Goal: Information Seeking & Learning: Learn about a topic

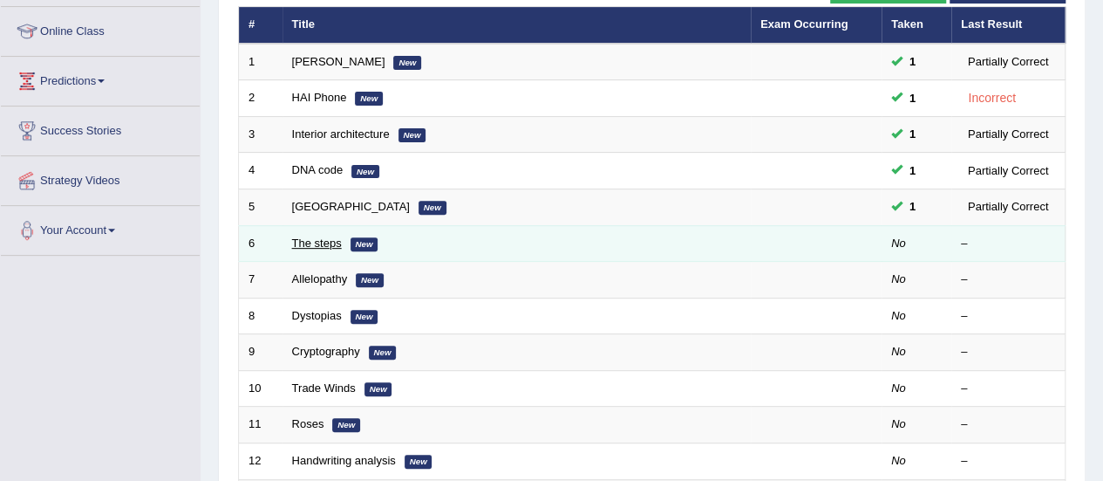
click at [320, 243] on link "The steps" at bounding box center [317, 242] width 50 height 13
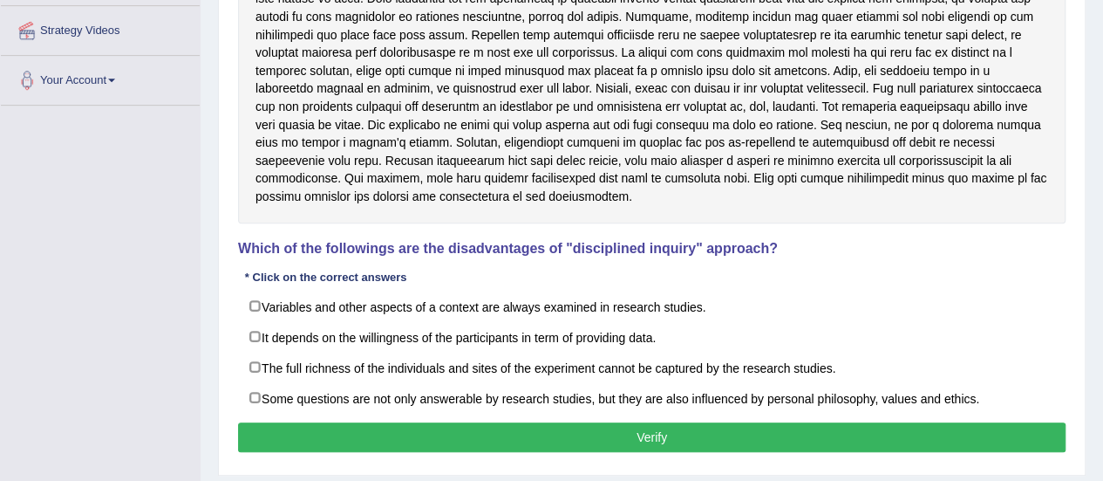
scroll to position [379, 0]
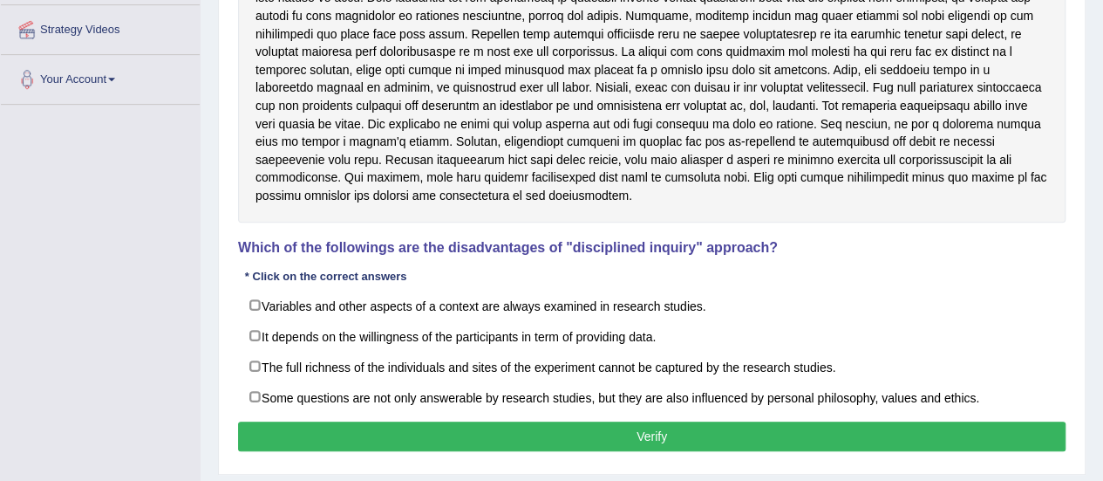
click at [175, 291] on div "Toggle navigation Home Practice Questions Speaking Practice Read Aloud Repeat S…" at bounding box center [551, 74] width 1103 height 907
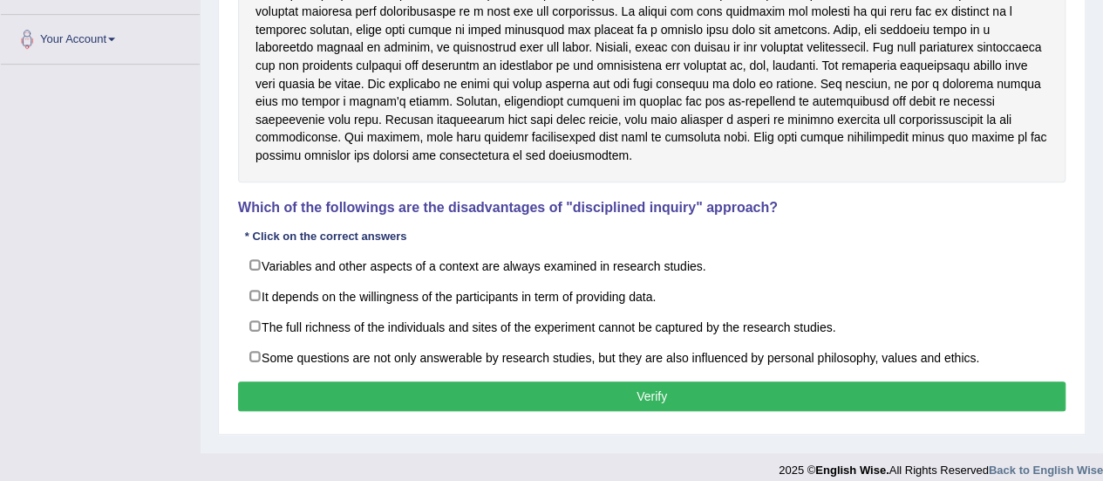
scroll to position [421, 0]
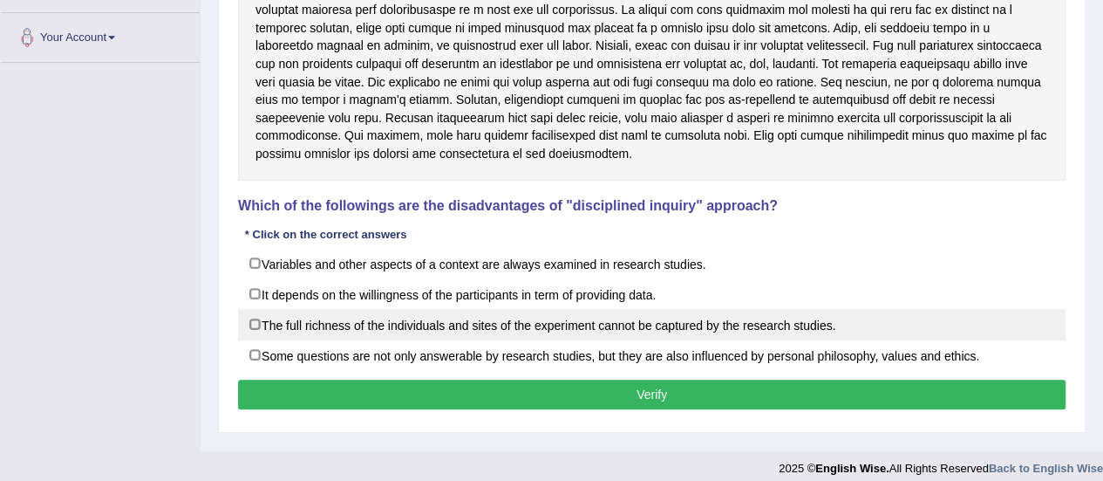
click at [257, 313] on label "The full richness of the individuals and sites of the experiment cannot be capt…" at bounding box center [652, 324] width 828 height 31
checkbox input "true"
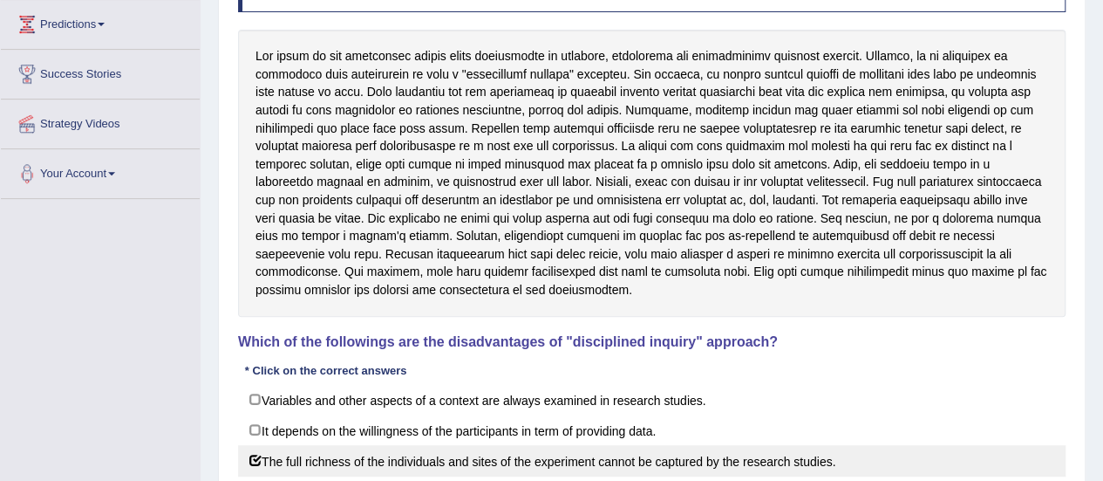
scroll to position [284, 0]
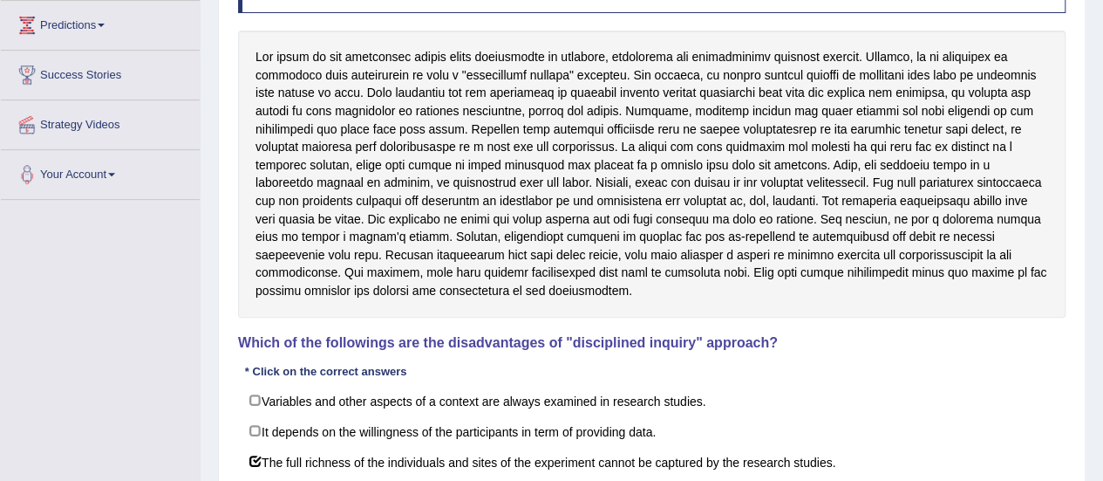
click at [319, 181] on div at bounding box center [652, 174] width 828 height 286
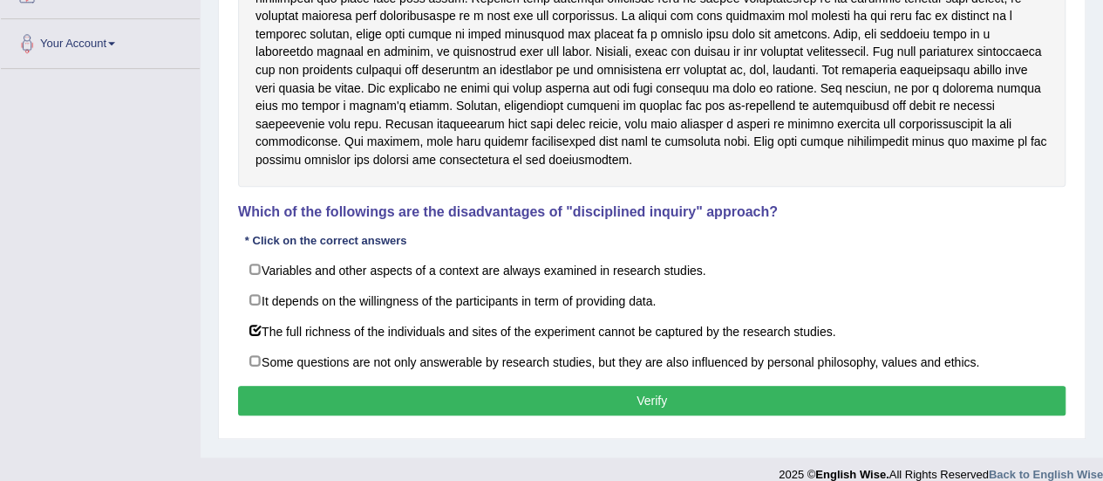
scroll to position [420, 0]
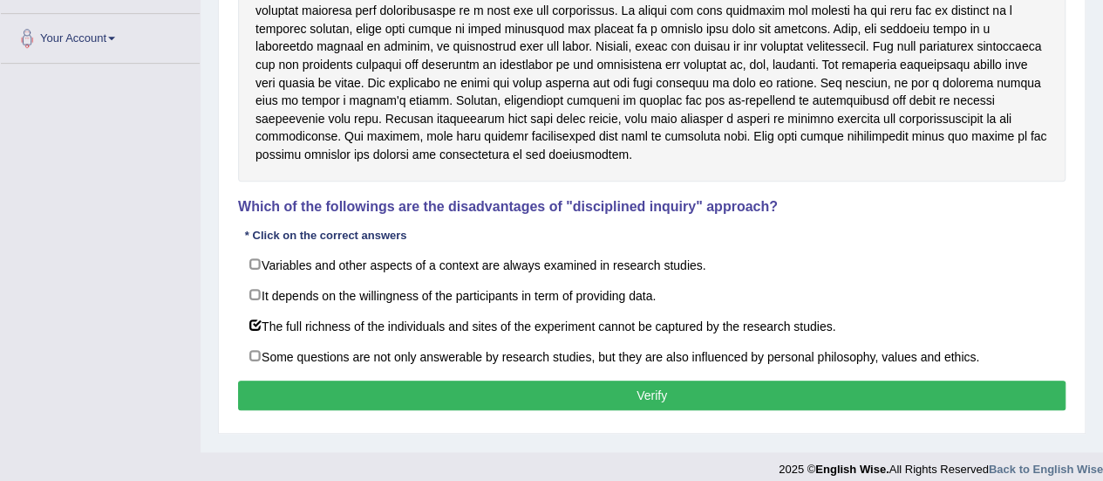
click at [272, 153] on div at bounding box center [652, 37] width 828 height 286
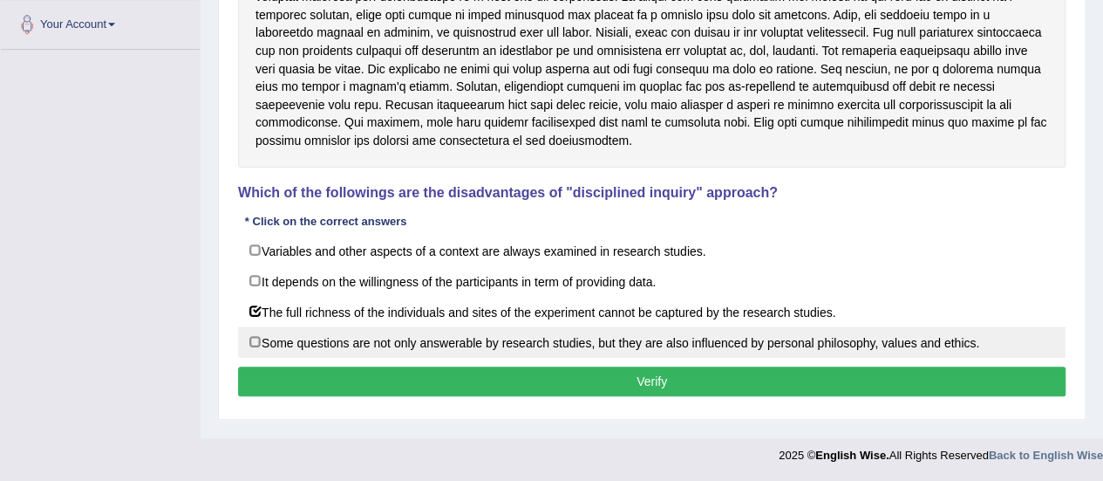
click at [255, 337] on label "Some questions are not only answerable by research studies, but they are also i…" at bounding box center [652, 341] width 828 height 31
checkbox input "true"
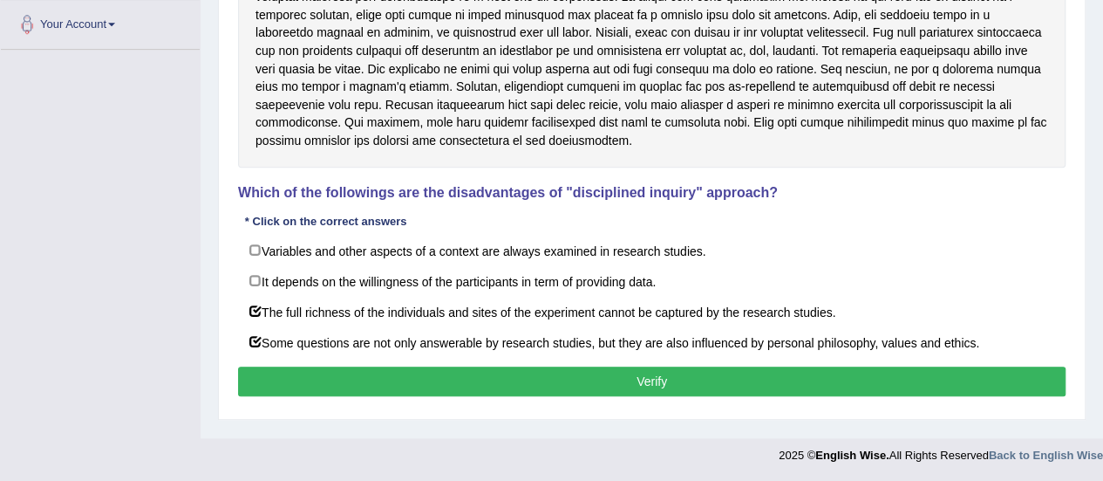
click at [291, 372] on button "Verify" at bounding box center [652, 381] width 828 height 30
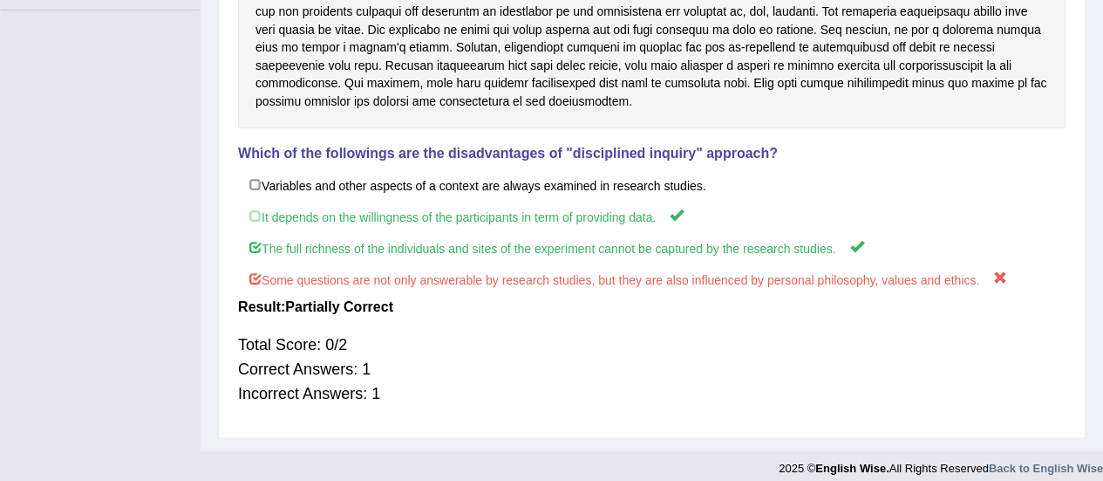
scroll to position [454, 0]
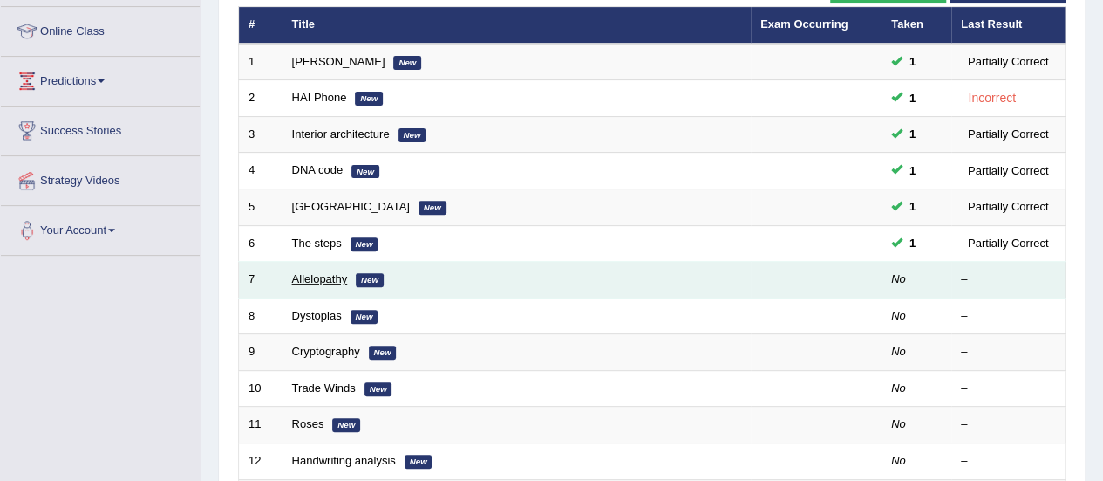
click at [343, 272] on link "Allelopathy" at bounding box center [320, 278] width 56 height 13
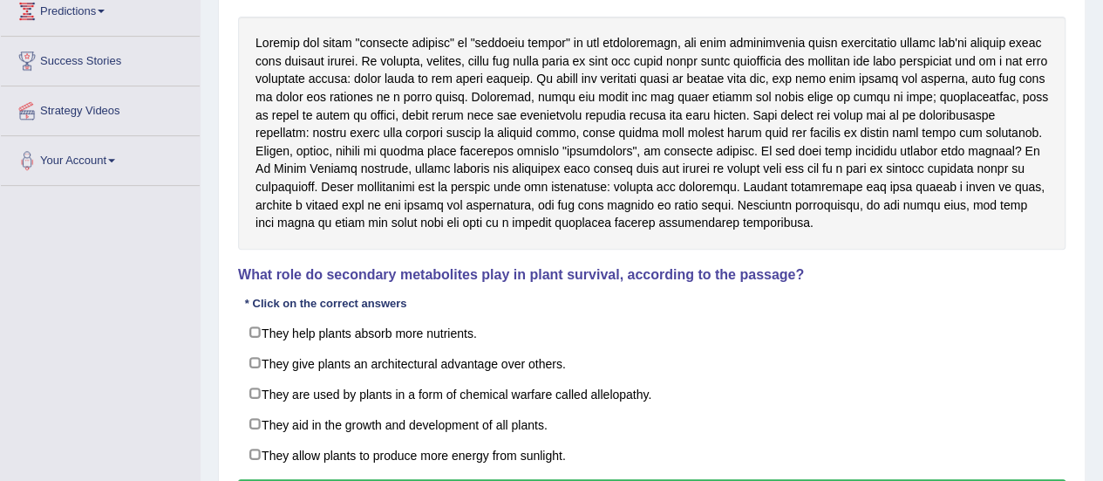
scroll to position [335, 0]
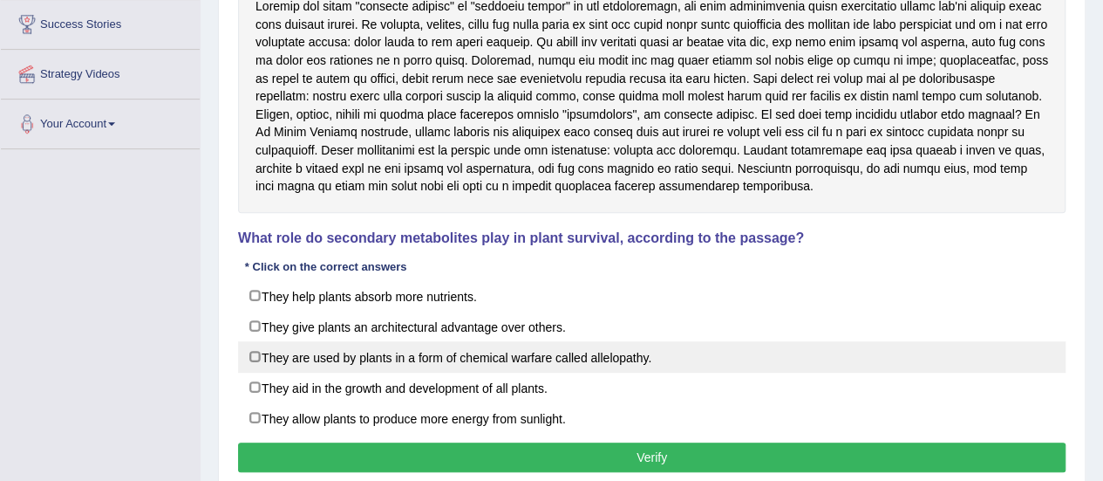
click at [253, 351] on label "They are used by plants in a form of chemical warfare called allelopathy." at bounding box center [652, 356] width 828 height 31
checkbox input "true"
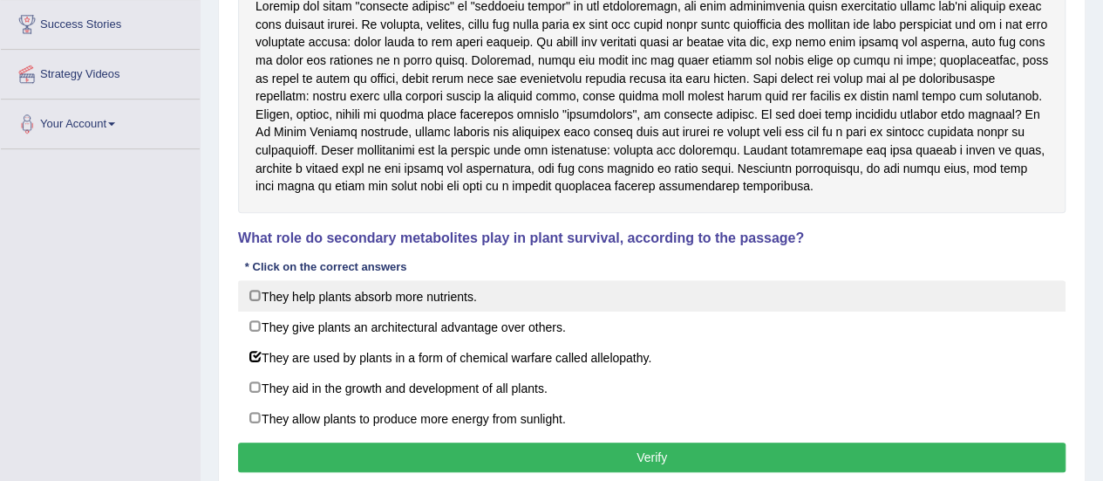
click at [255, 294] on label "They help plants absorb more nutrients." at bounding box center [652, 295] width 828 height 31
checkbox input "true"
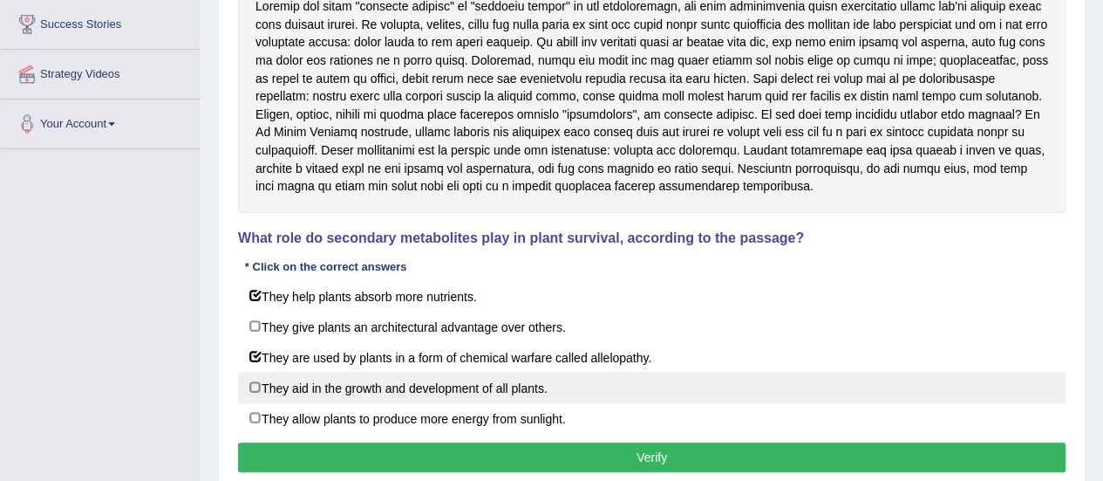
click at [260, 381] on label "They aid in the growth and development of all plants." at bounding box center [652, 387] width 828 height 31
checkbox input "true"
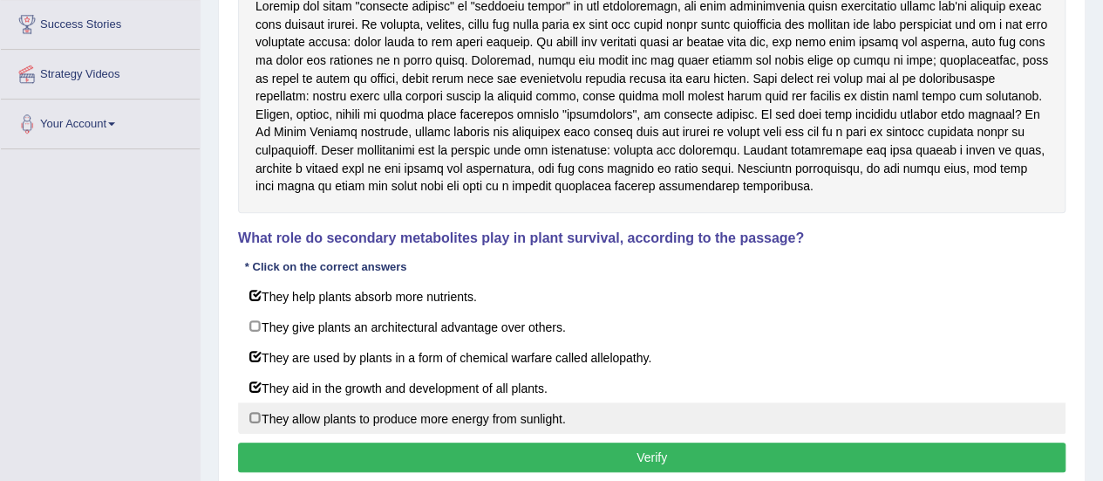
click at [263, 412] on label "They allow plants to produce more energy from sunlight." at bounding box center [652, 417] width 828 height 31
checkbox input "true"
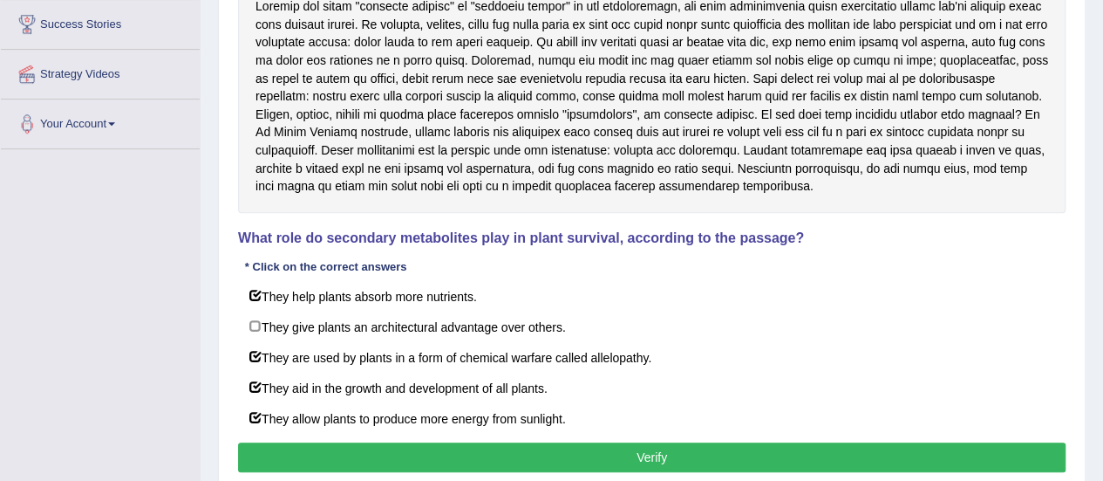
click at [303, 442] on button "Verify" at bounding box center [652, 457] width 828 height 30
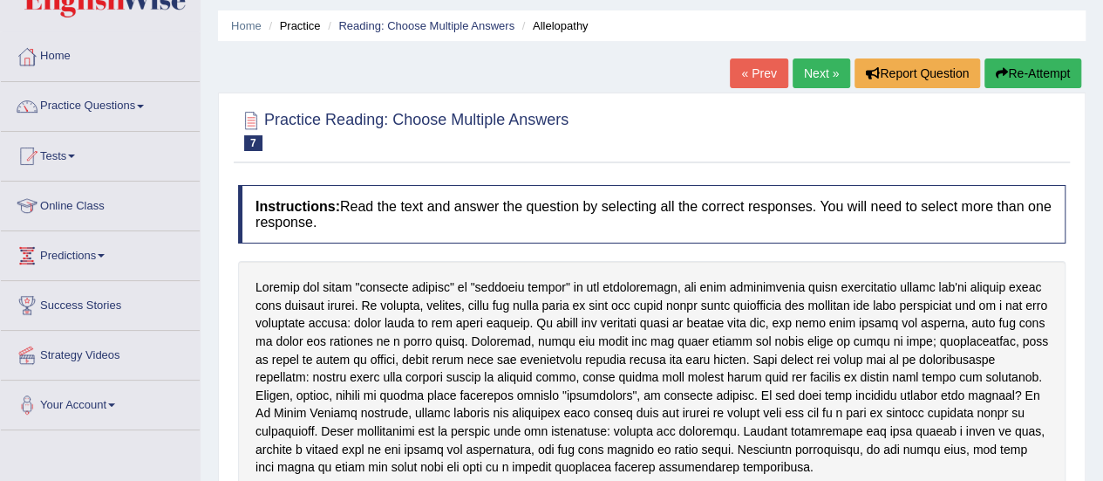
scroll to position [0, 0]
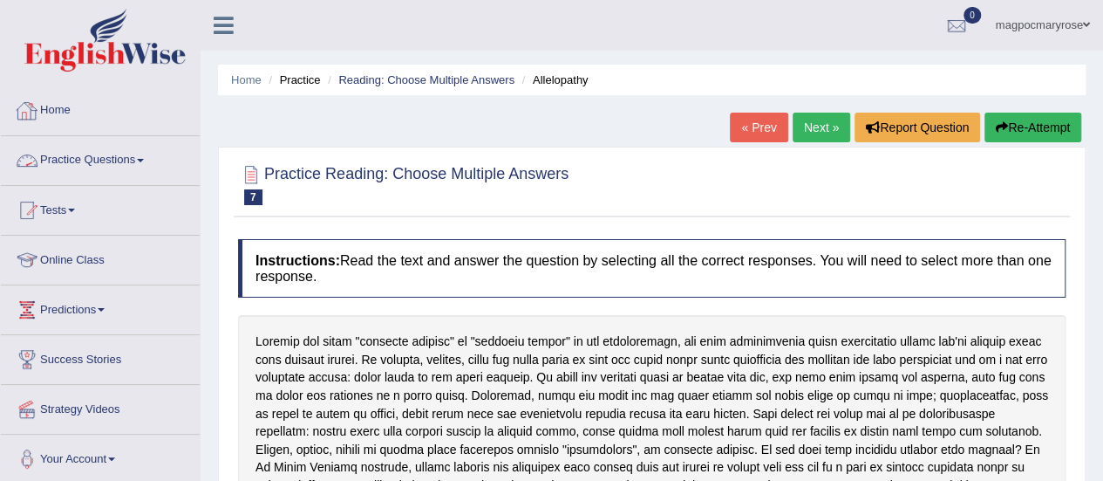
click at [70, 161] on link "Practice Questions" at bounding box center [100, 158] width 199 height 44
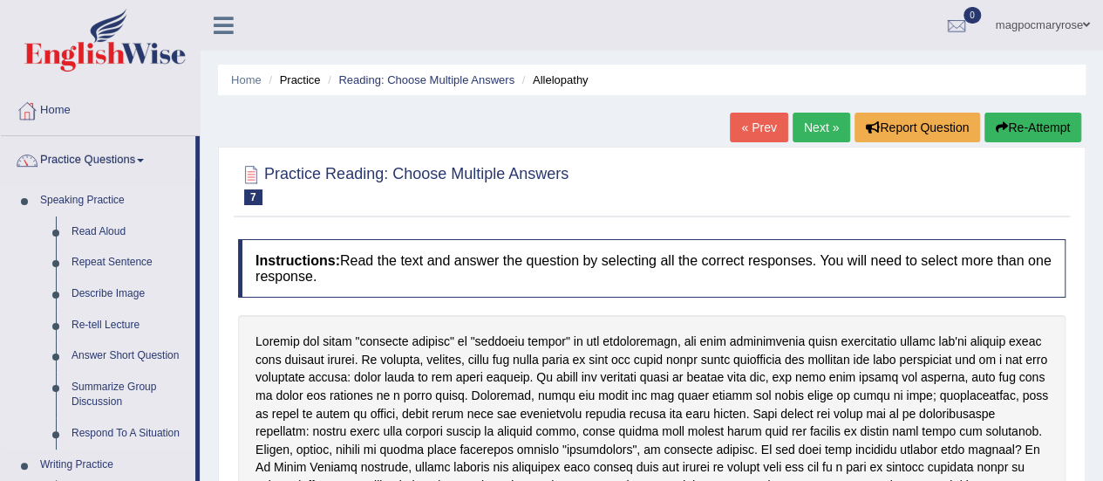
drag, startPoint x: 195, startPoint y: 233, endPoint x: 194, endPoint y: 190, distance: 42.8
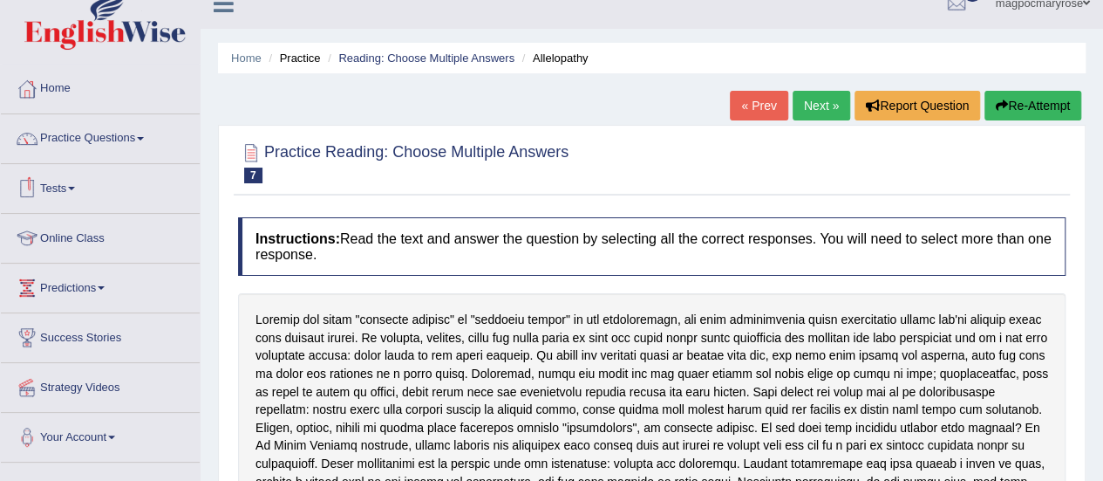
scroll to position [20, 0]
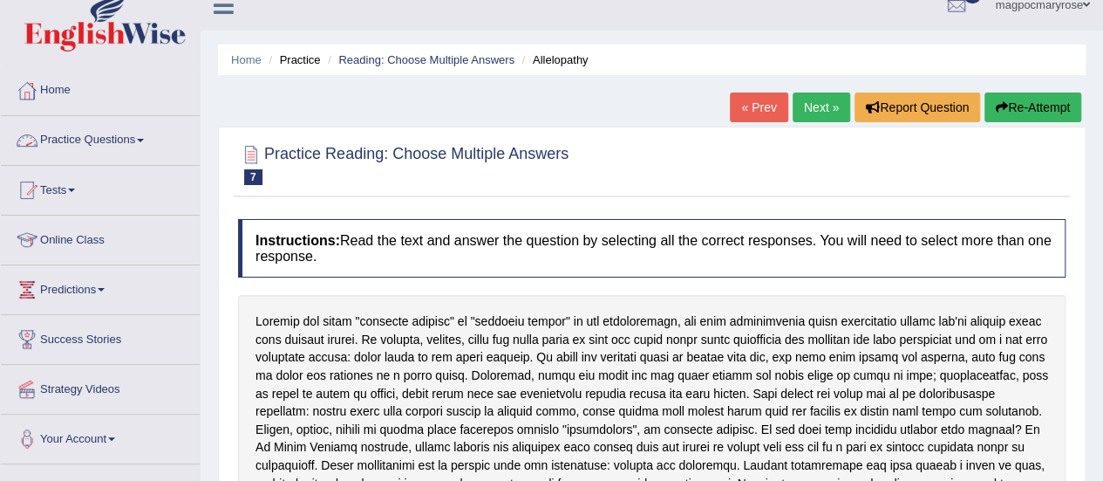
click at [117, 133] on link "Practice Questions" at bounding box center [100, 138] width 199 height 44
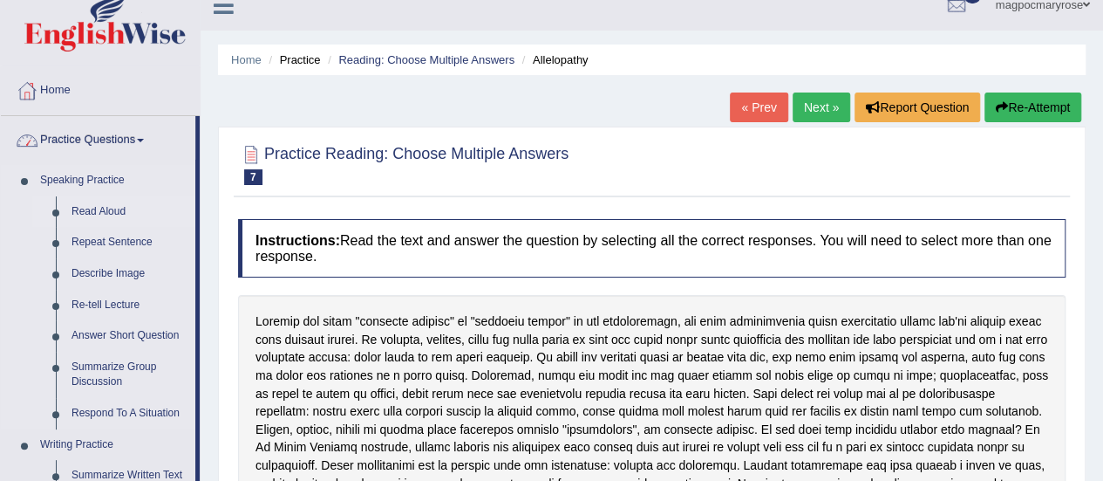
drag, startPoint x: 197, startPoint y: 182, endPoint x: 185, endPoint y: 201, distance: 22.7
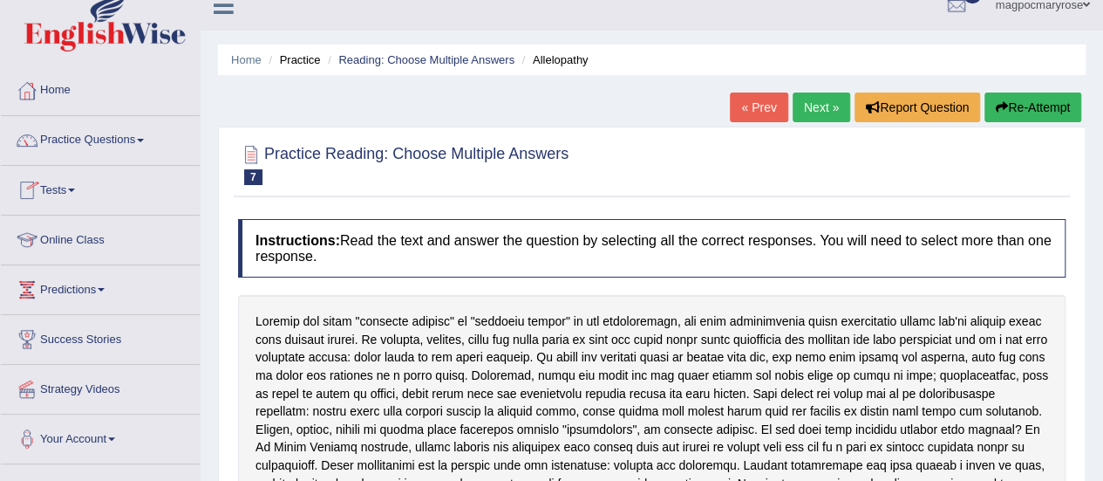
click at [122, 139] on link "Practice Questions" at bounding box center [100, 138] width 199 height 44
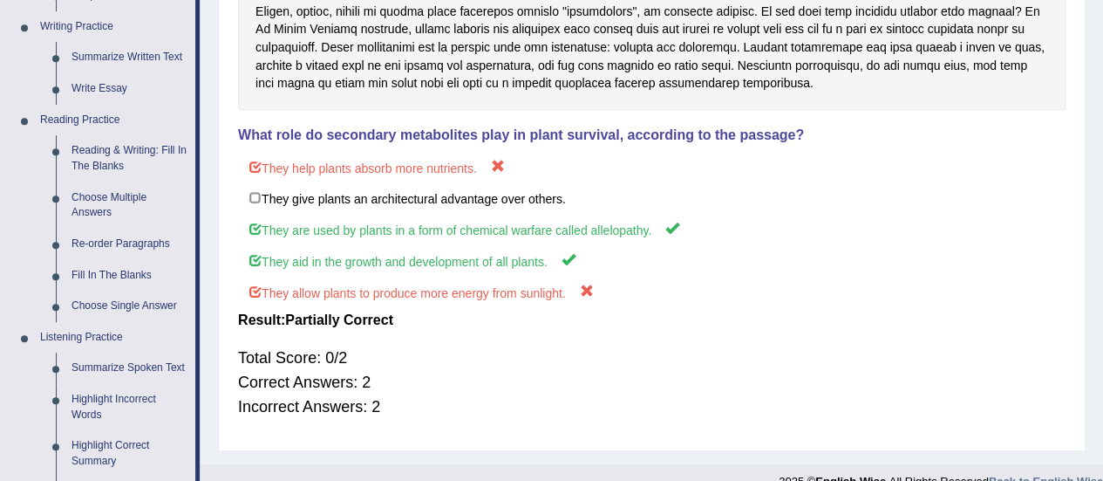
scroll to position [454, 0]
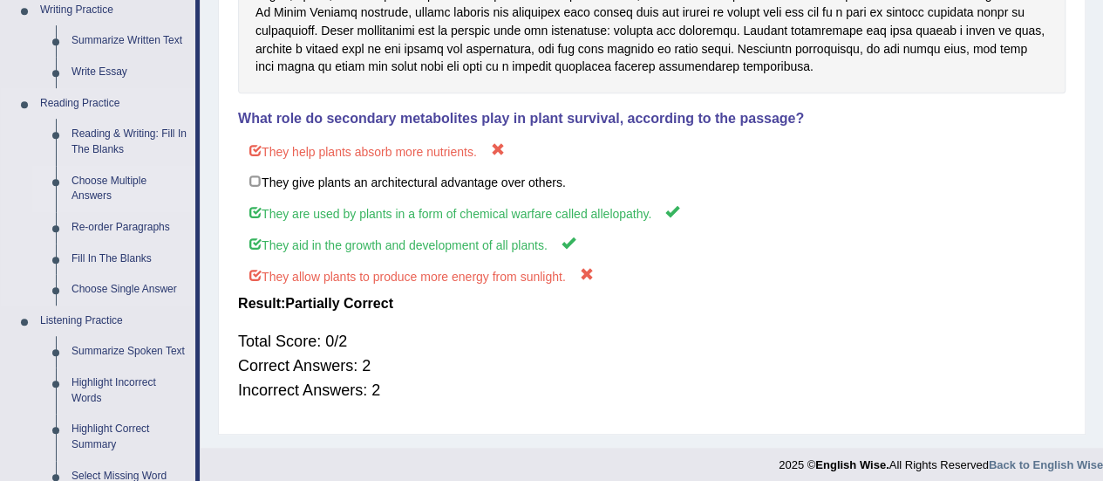
click at [90, 187] on link "Choose Multiple Answers" at bounding box center [130, 189] width 132 height 46
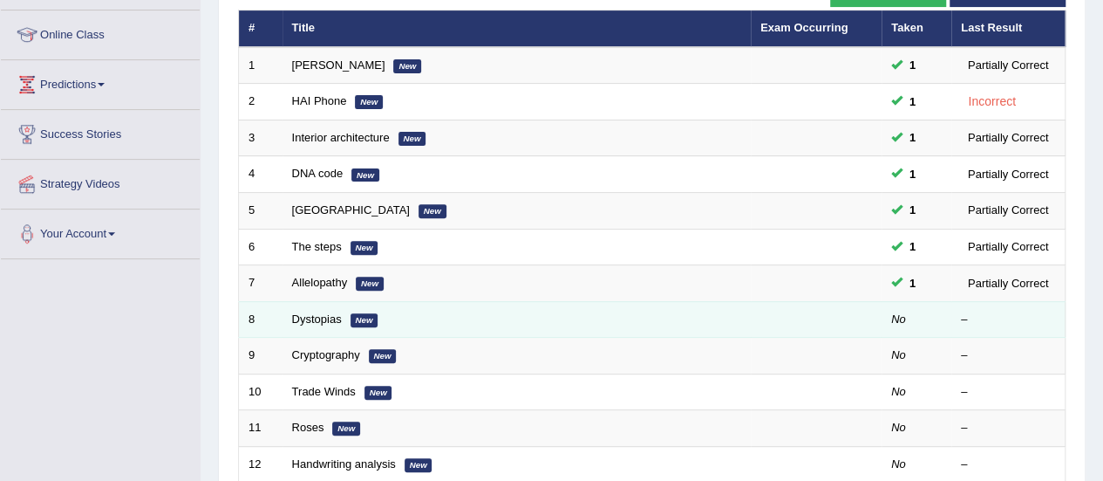
click at [358, 325] on td "Dystopias New" at bounding box center [517, 319] width 468 height 37
click at [328, 317] on link "Dystopias" at bounding box center [317, 318] width 50 height 13
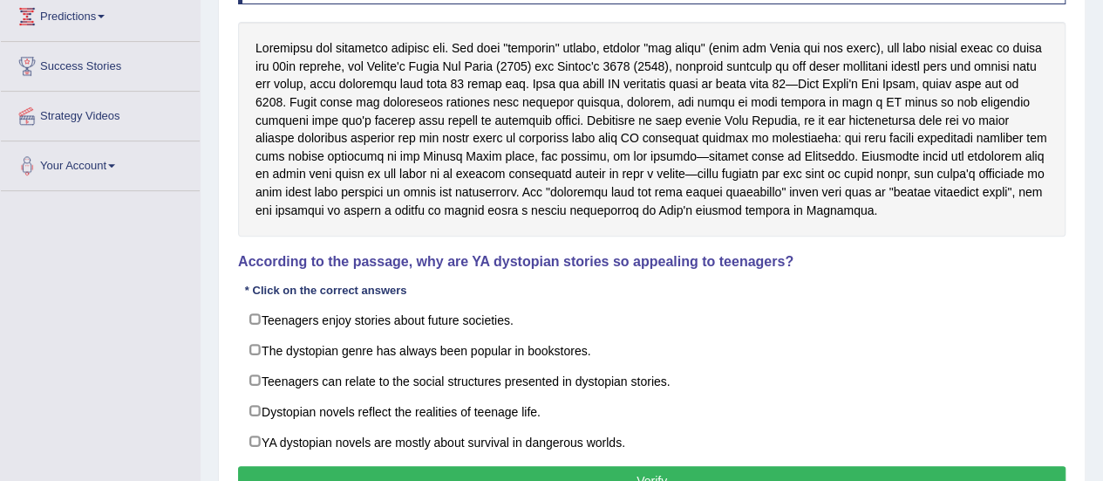
scroll to position [295, 0]
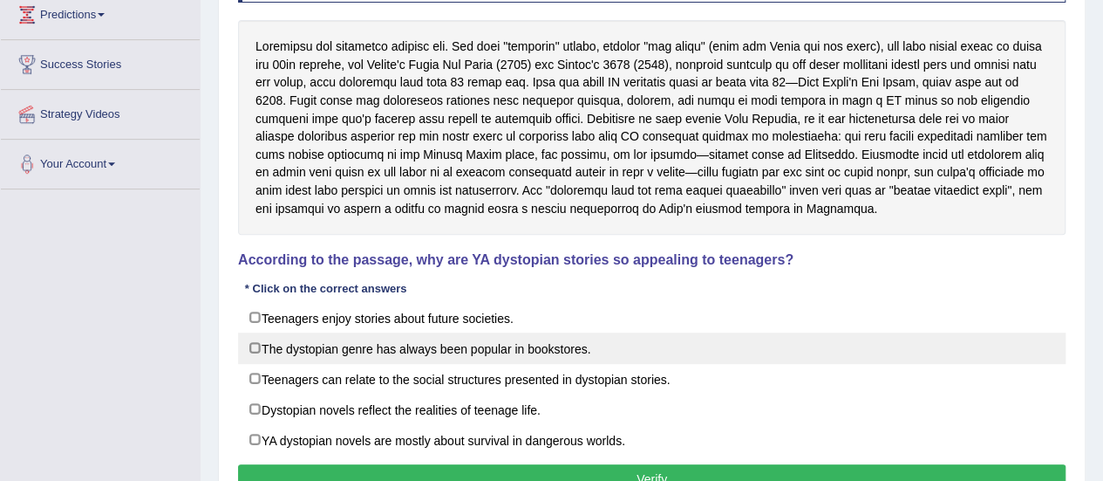
click at [251, 342] on label "The dystopian genre has always been popular in bookstores." at bounding box center [652, 347] width 828 height 31
checkbox input "true"
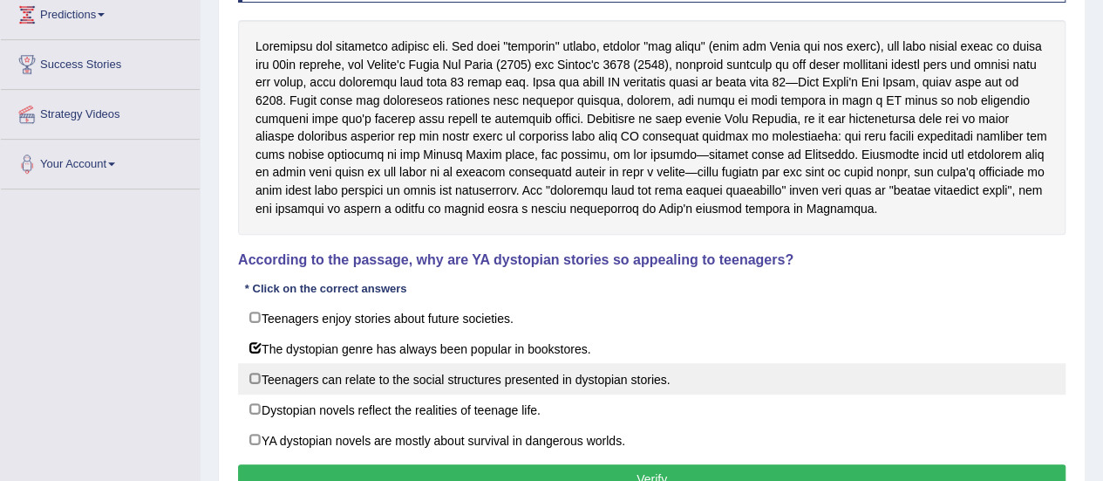
click at [244, 374] on label "Teenagers can relate to the social structures presented in dystopian stories." at bounding box center [652, 378] width 828 height 31
checkbox input "true"
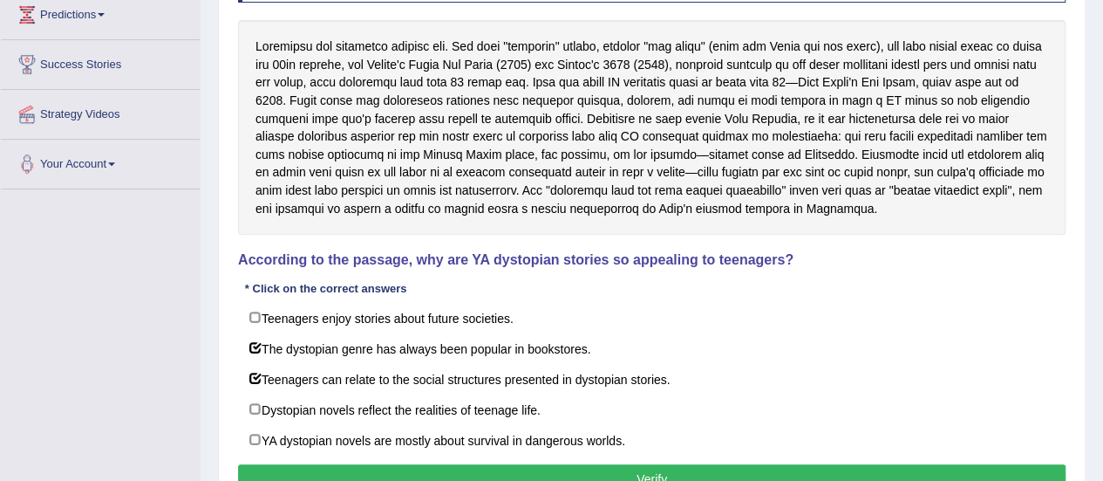
click at [263, 467] on button "Verify" at bounding box center [652, 479] width 828 height 30
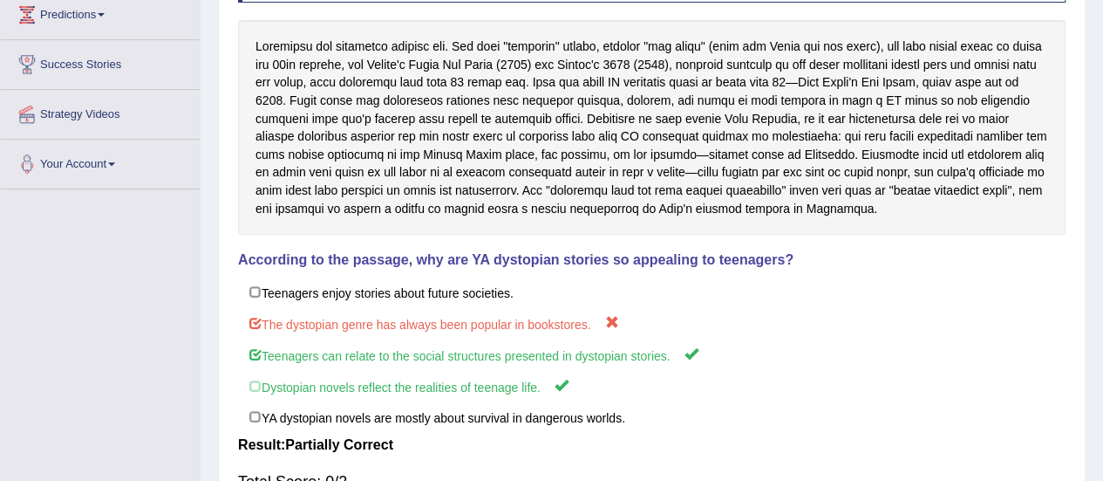
drag, startPoint x: 1087, startPoint y: 215, endPoint x: 1093, endPoint y: 248, distance: 33.7
click at [1093, 248] on div "Home Practice Reading: Choose Multiple Answers Dystopias « Prev Next » Report Q…" at bounding box center [652, 146] width 903 height 883
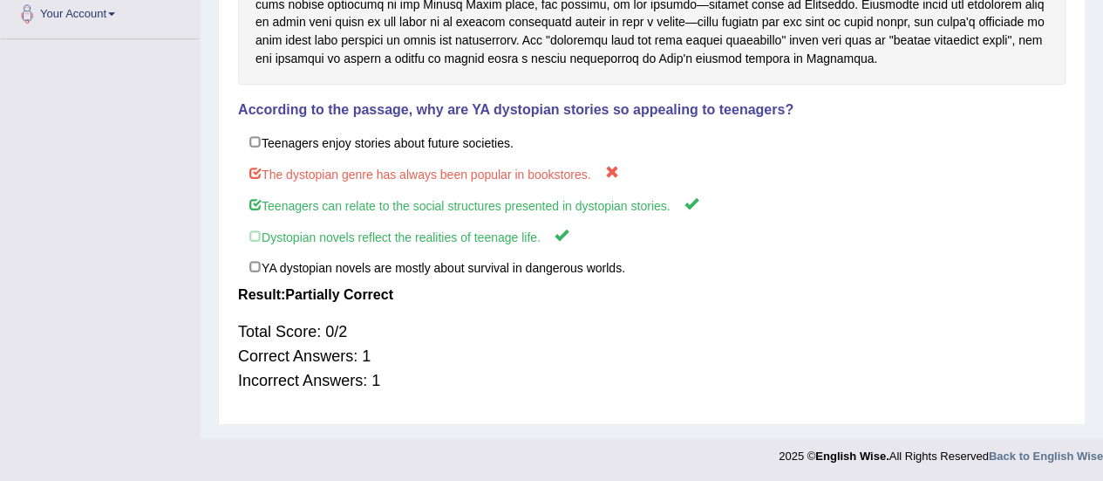
scroll to position [0, 0]
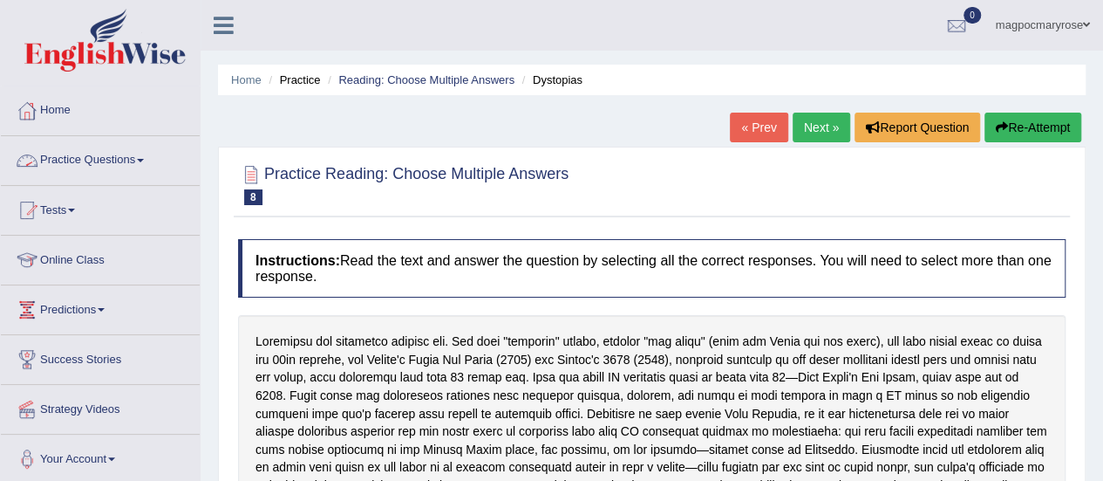
click at [55, 169] on link "Practice Questions" at bounding box center [100, 158] width 199 height 44
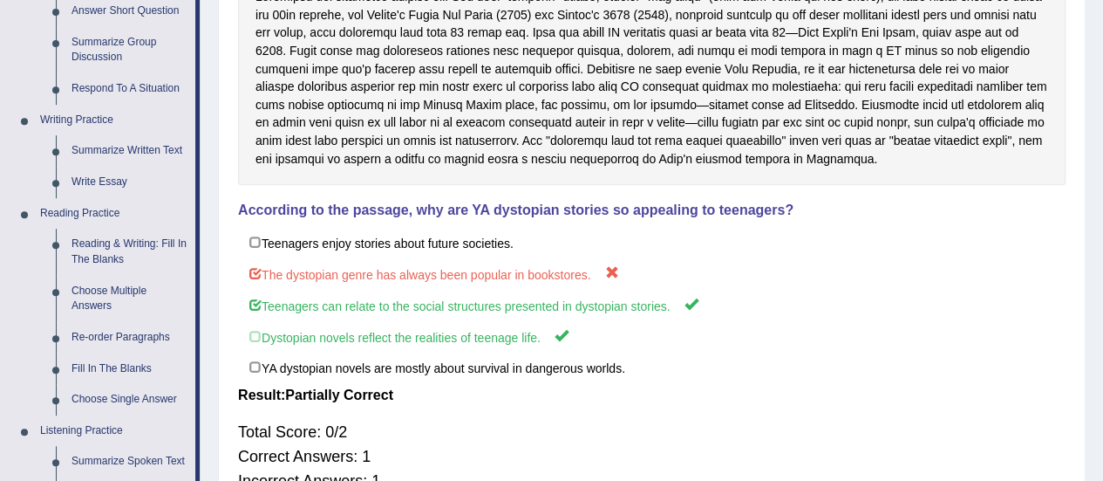
scroll to position [377, 0]
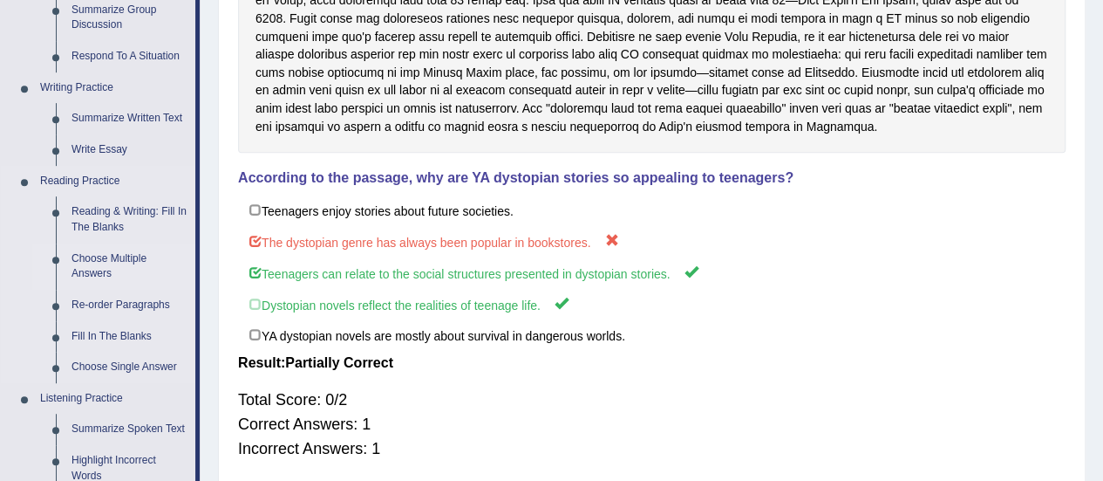
click at [90, 272] on link "Choose Multiple Answers" at bounding box center [130, 266] width 132 height 46
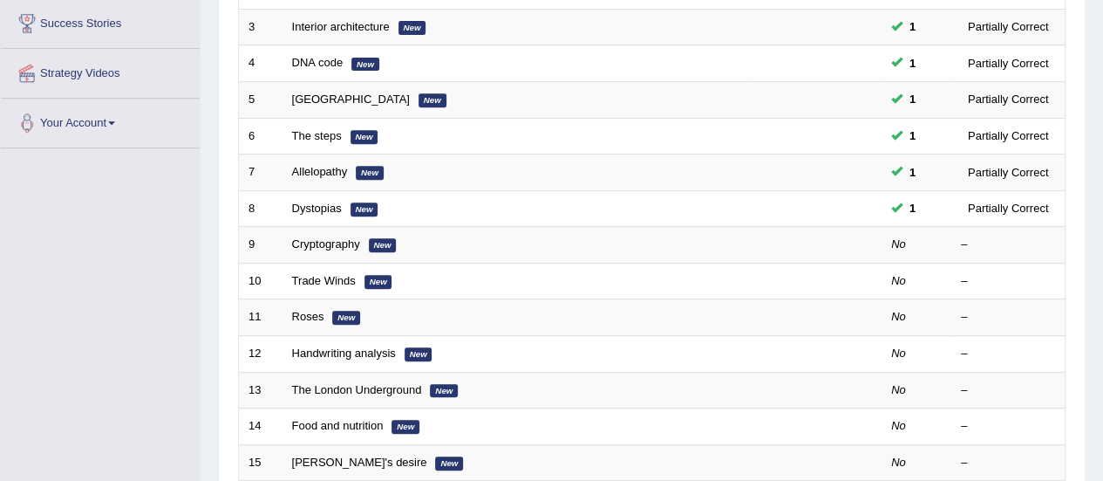
scroll to position [337, 0]
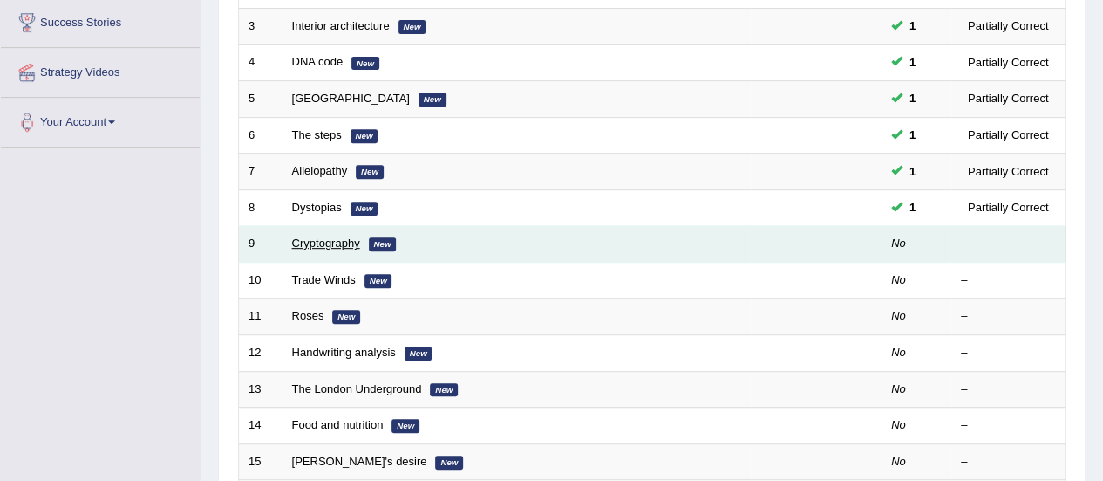
click at [319, 243] on link "Cryptography" at bounding box center [326, 242] width 68 height 13
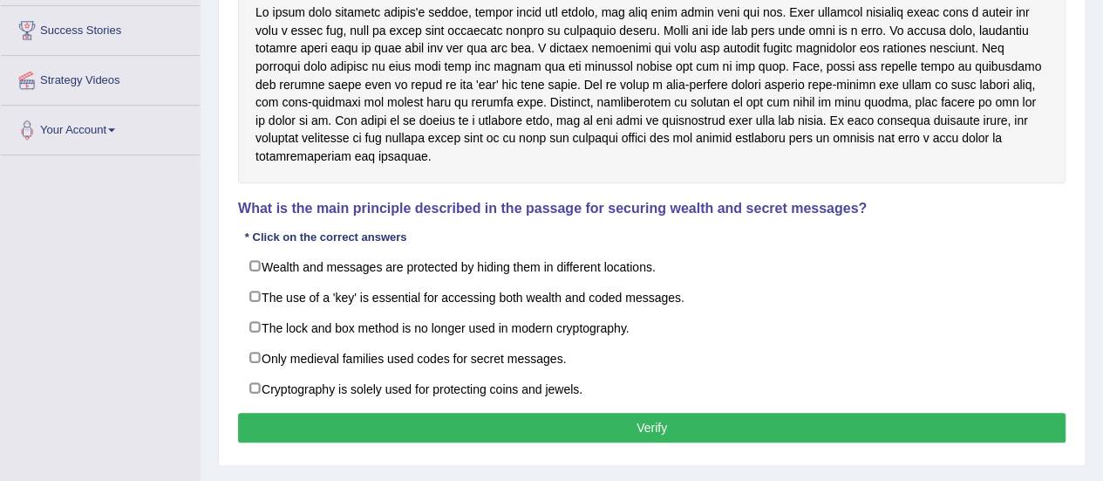
scroll to position [286, 0]
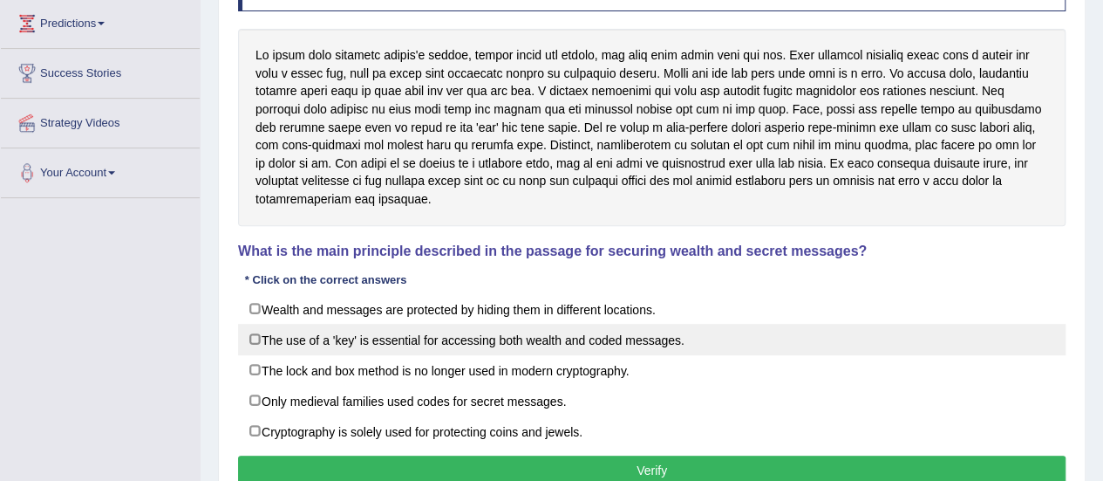
click at [265, 341] on label "The use of a 'key' is essential for accessing both wealth and coded messages." at bounding box center [652, 339] width 828 height 31
checkbox input "true"
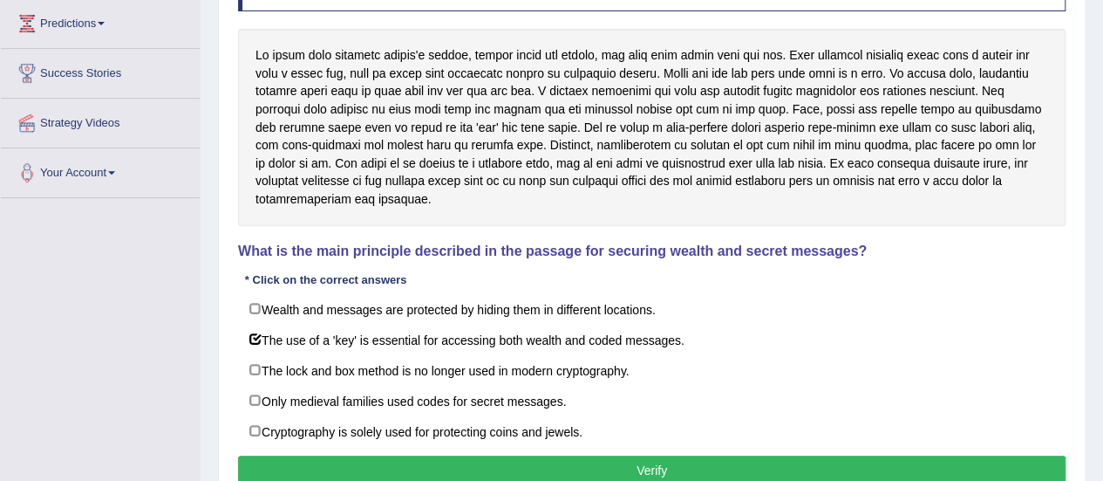
click at [297, 465] on button "Verify" at bounding box center [652, 470] width 828 height 30
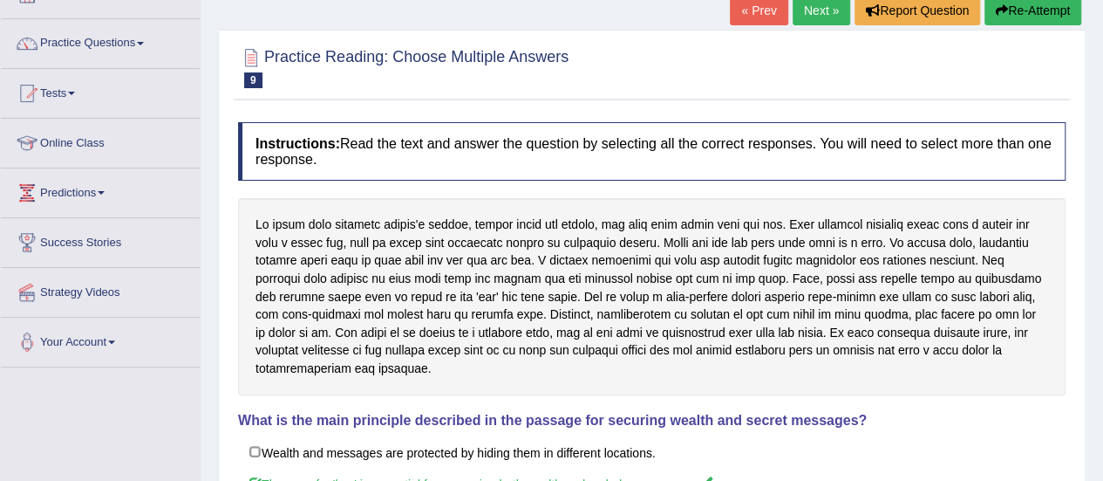
scroll to position [0, 0]
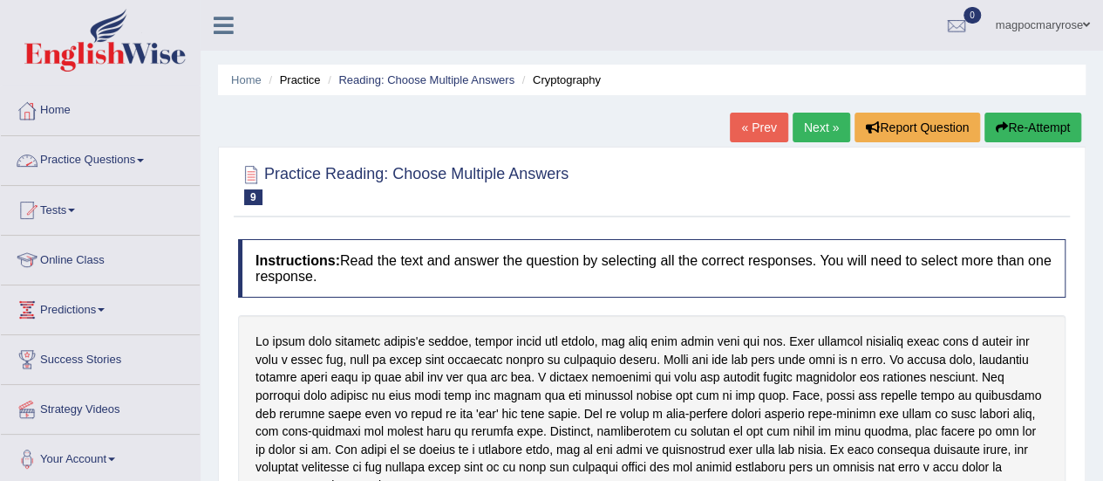
click at [96, 154] on link "Practice Questions" at bounding box center [100, 158] width 199 height 44
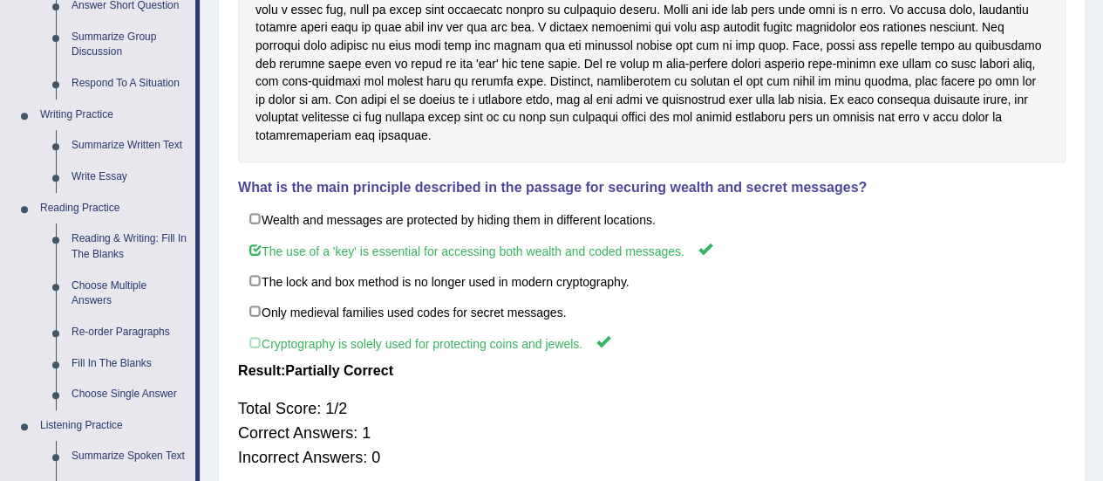
scroll to position [373, 0]
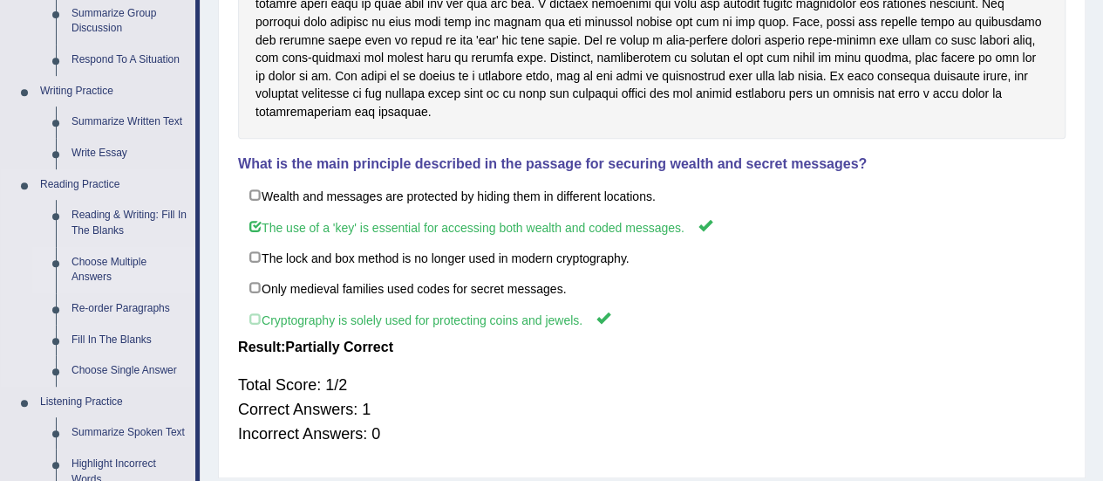
click at [89, 276] on link "Choose Multiple Answers" at bounding box center [130, 270] width 132 height 46
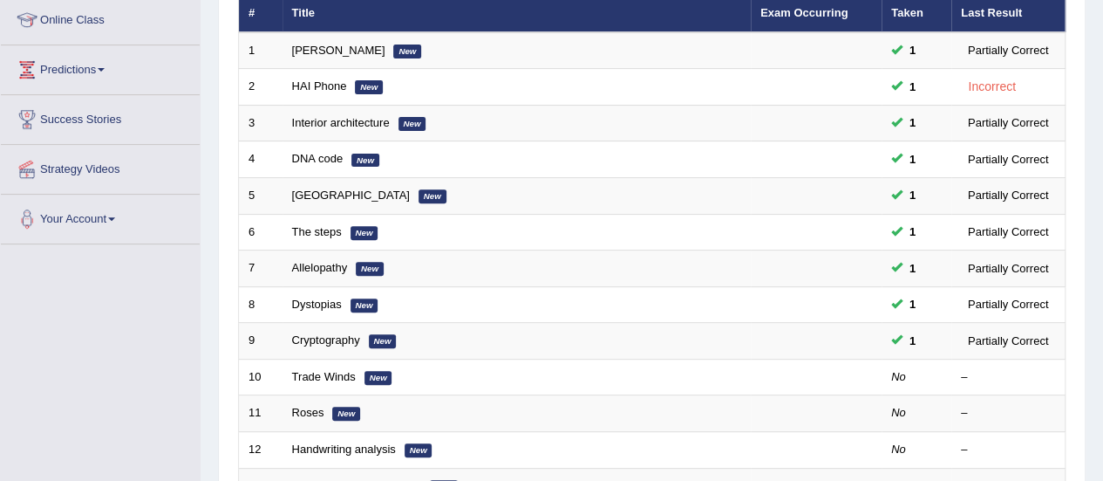
scroll to position [243, 0]
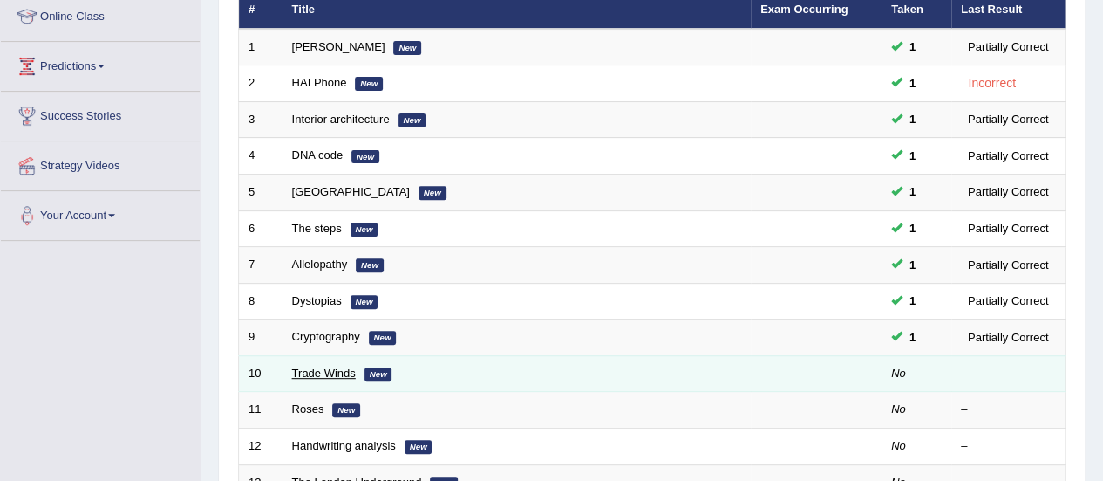
click at [322, 366] on link "Trade Winds" at bounding box center [324, 372] width 64 height 13
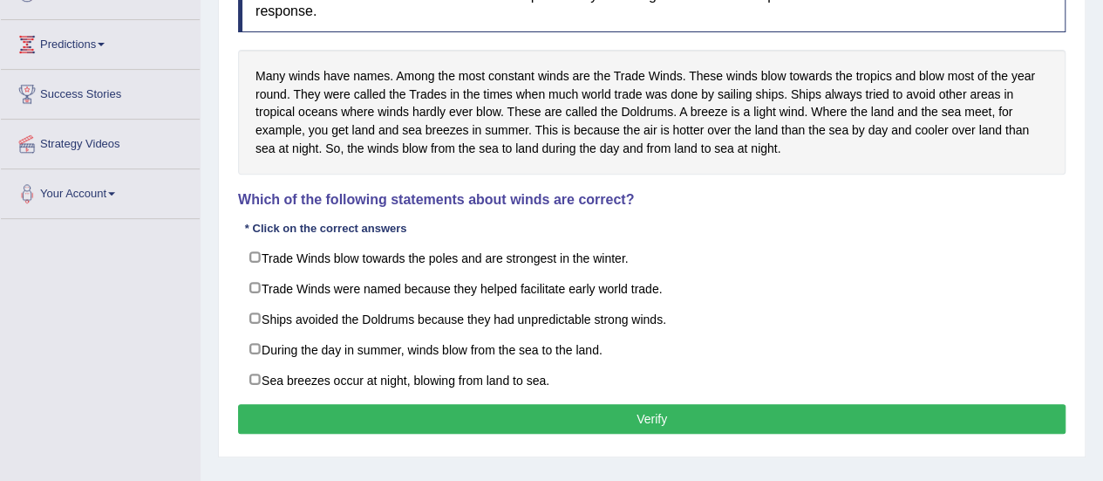
scroll to position [267, 0]
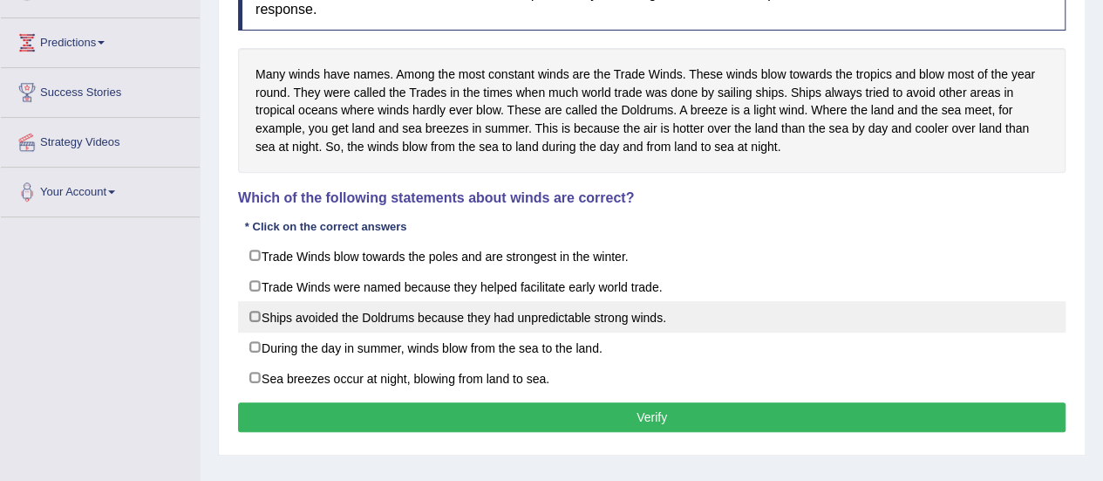
click at [253, 317] on label "Ships avoided the Doldrums because they had unpredictable strong winds." at bounding box center [652, 316] width 828 height 31
checkbox input "true"
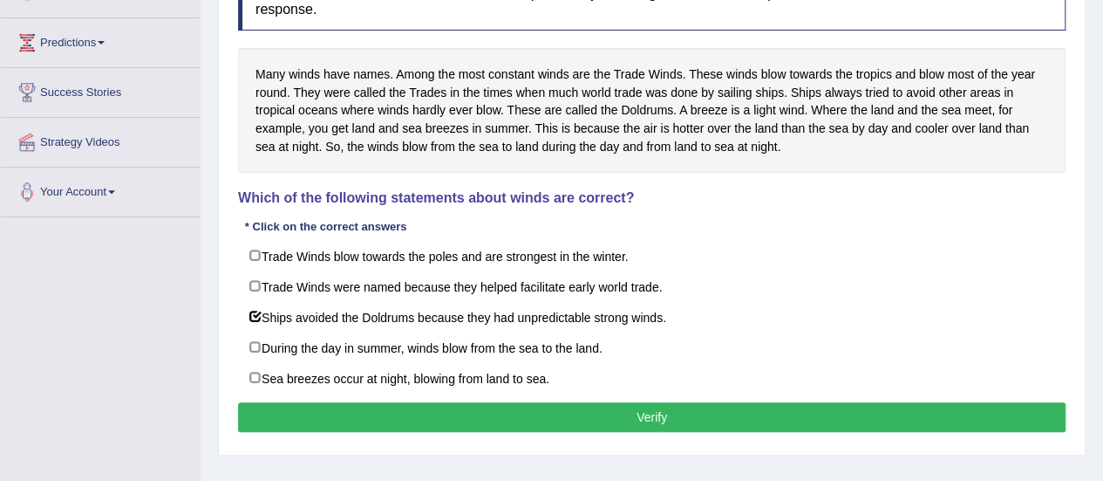
click at [264, 403] on button "Verify" at bounding box center [652, 417] width 828 height 30
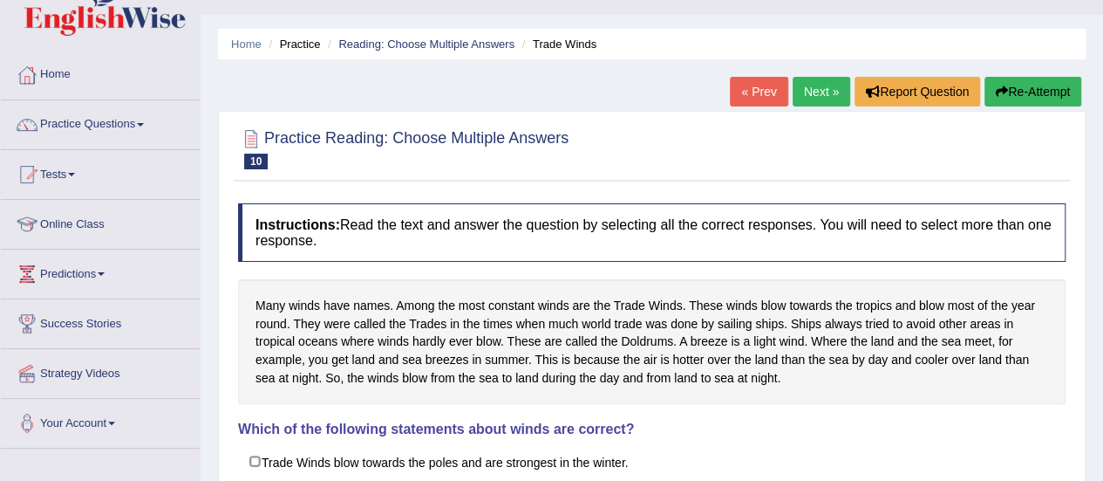
scroll to position [0, 0]
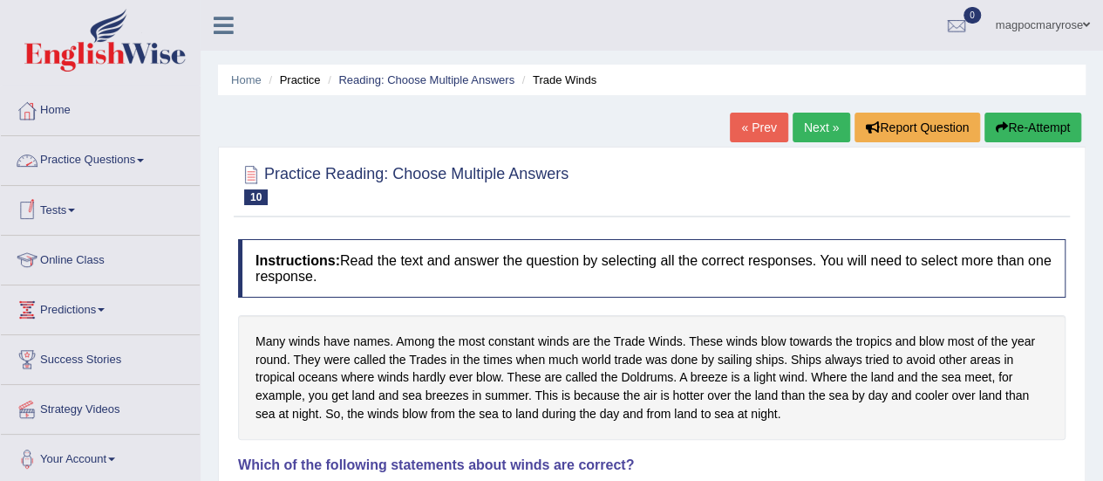
click at [58, 161] on link "Practice Questions" at bounding box center [100, 158] width 199 height 44
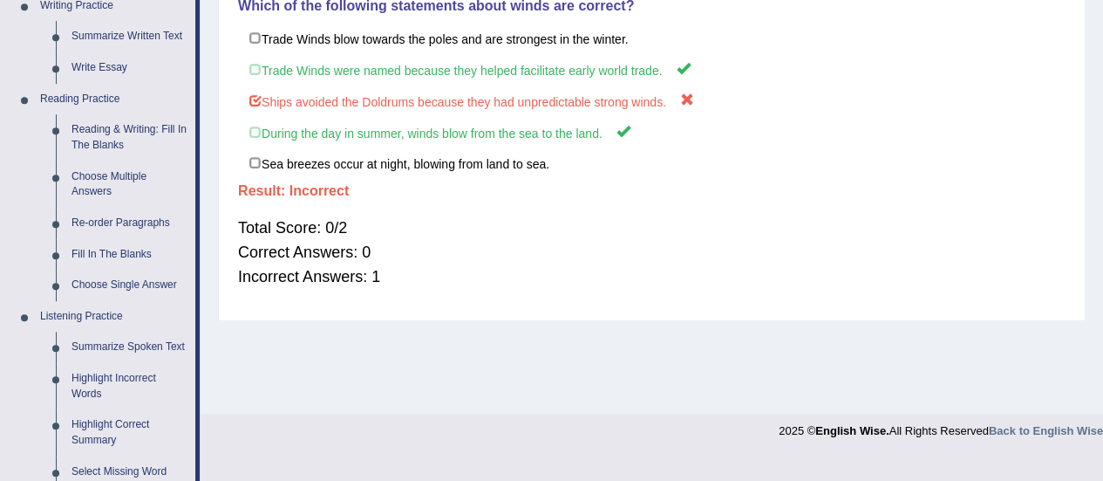
scroll to position [462, 0]
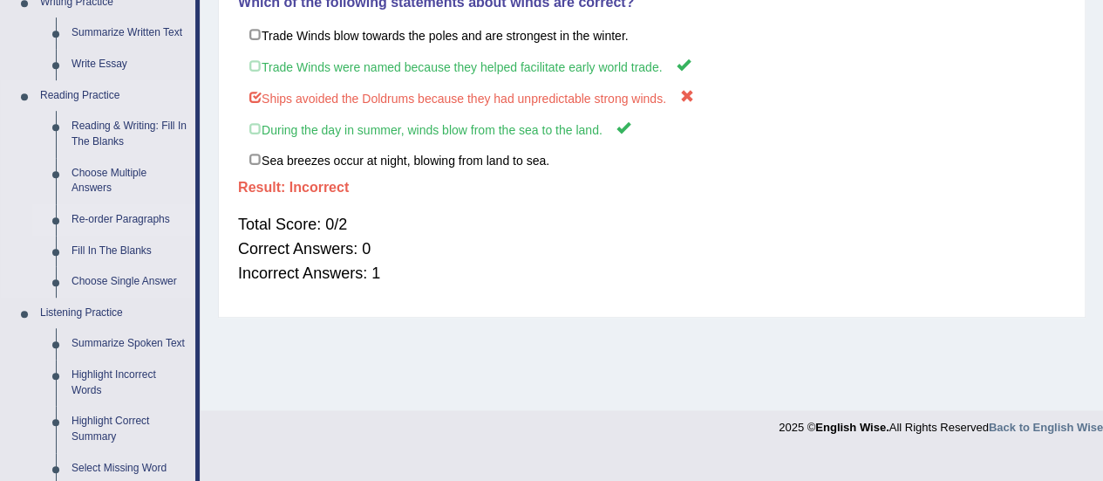
click at [92, 216] on link "Re-order Paragraphs" at bounding box center [130, 219] width 132 height 31
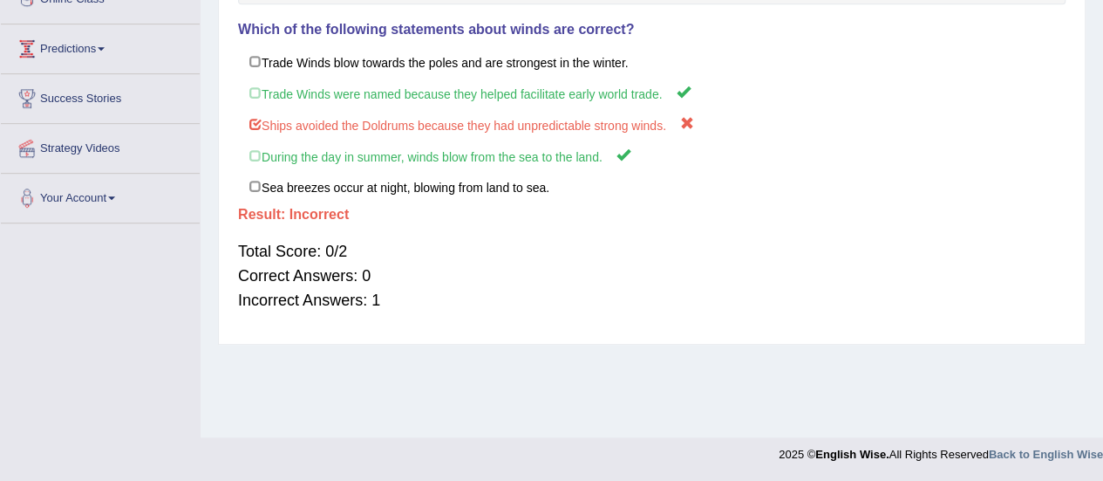
scroll to position [206, 0]
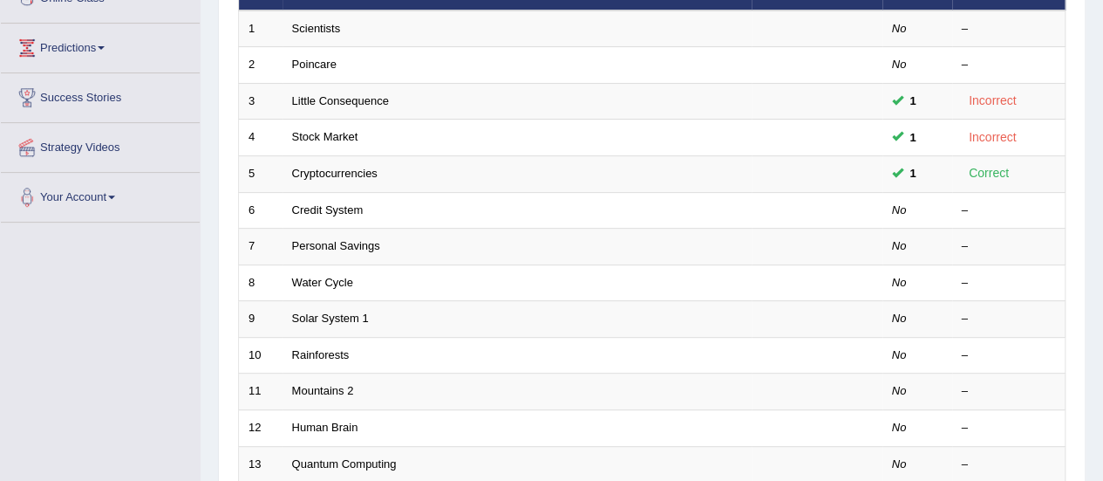
scroll to position [264, 0]
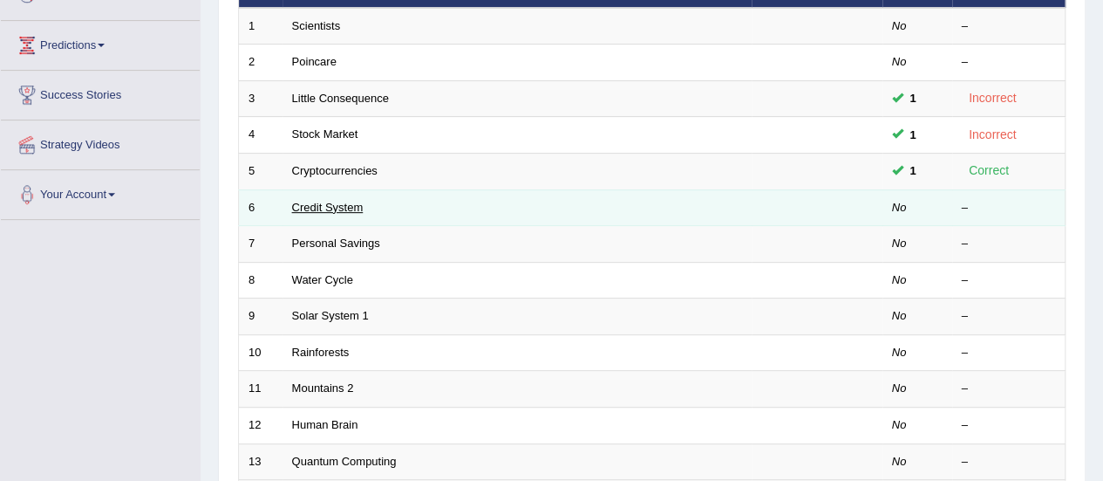
click at [331, 201] on link "Credit System" at bounding box center [328, 207] width 72 height 13
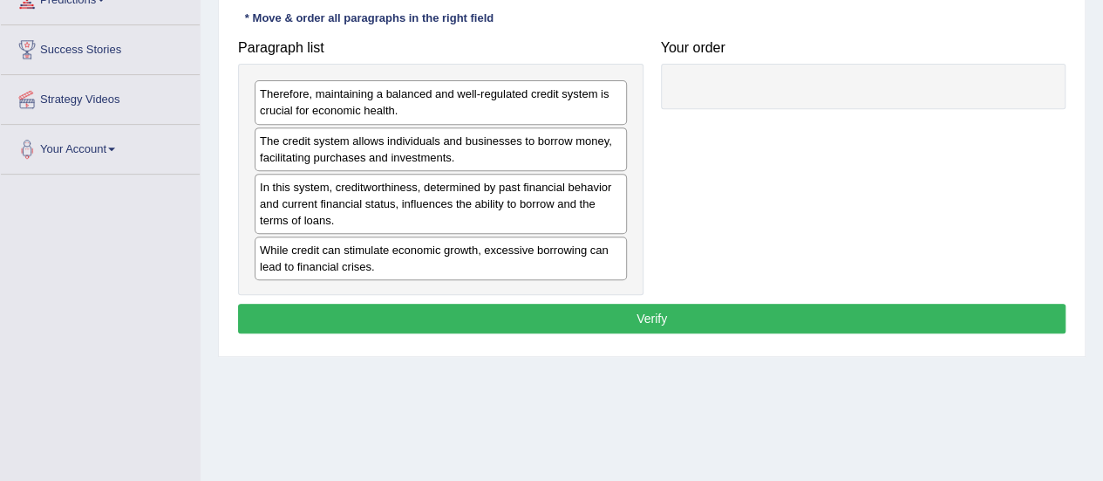
scroll to position [307, 0]
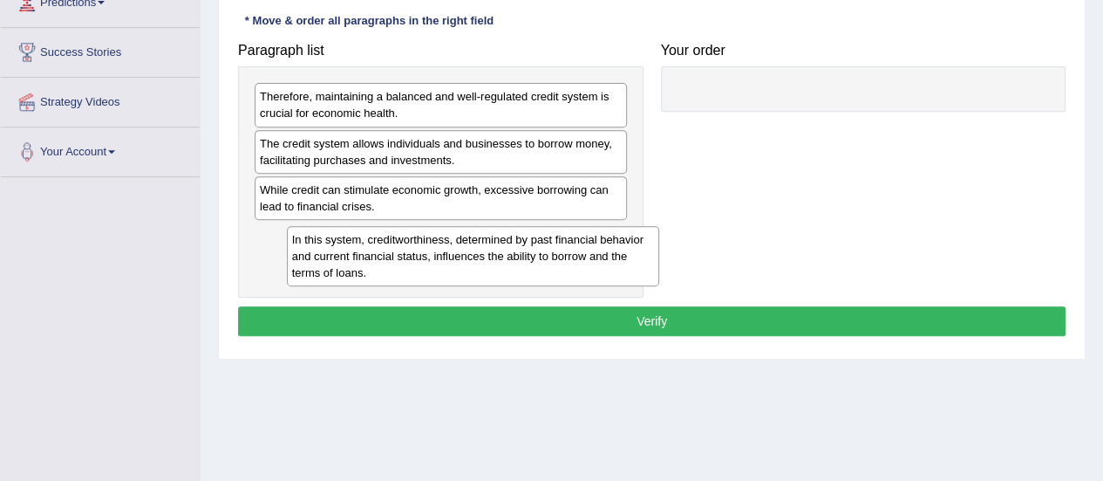
drag, startPoint x: 439, startPoint y: 200, endPoint x: 470, endPoint y: 250, distance: 59.5
click at [470, 250] on div "In this system, creditworthiness, determined by past financial behavior and cur…" at bounding box center [473, 256] width 372 height 60
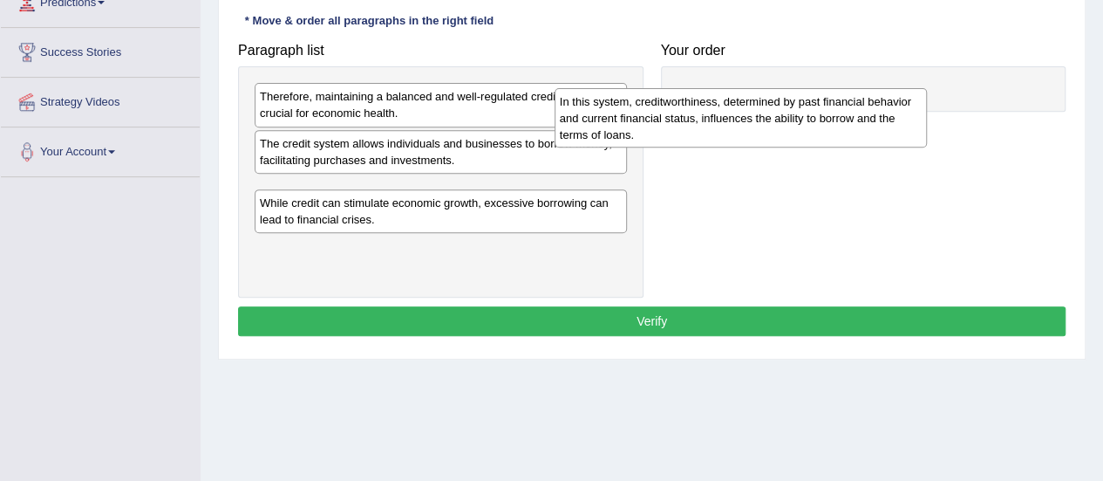
drag, startPoint x: 453, startPoint y: 249, endPoint x: 774, endPoint y: 111, distance: 349.3
click at [774, 111] on div "In this system, creditworthiness, determined by past financial behavior and cur…" at bounding box center [741, 118] width 372 height 60
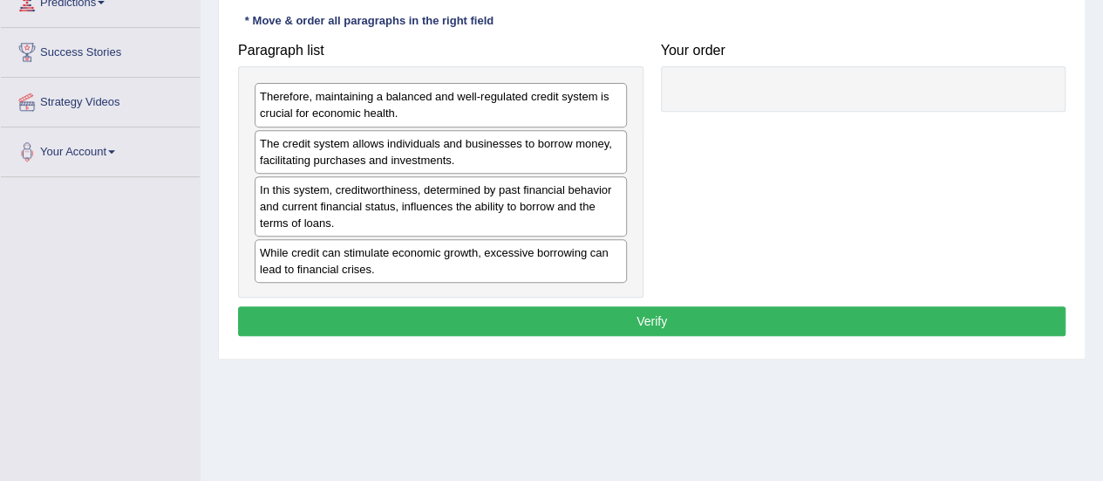
click at [508, 259] on div "While credit can stimulate economic growth, excessive borrowing can lead to fin…" at bounding box center [441, 261] width 372 height 44
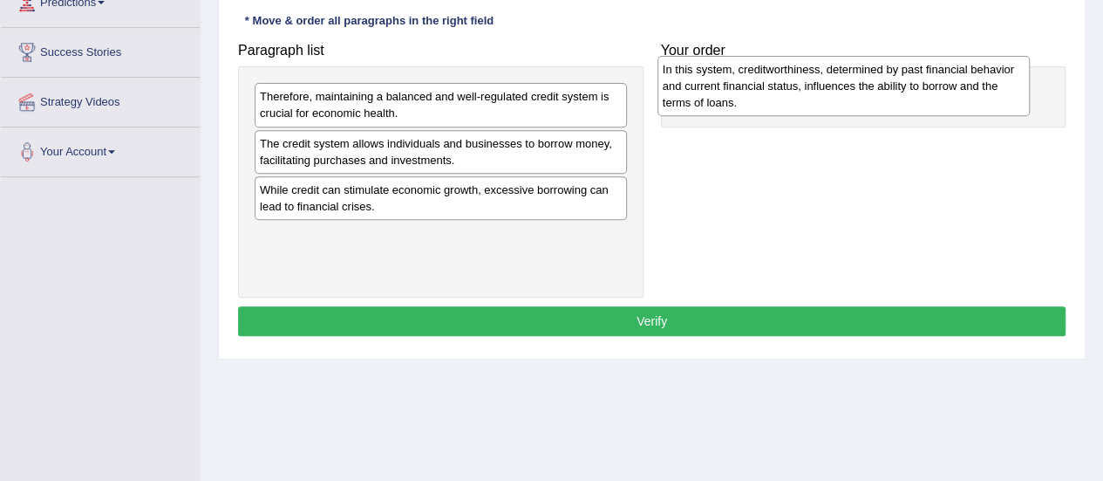
drag, startPoint x: 504, startPoint y: 201, endPoint x: 917, endPoint y: 80, distance: 430.5
click at [917, 80] on div "In this system, creditworthiness, determined by past financial behavior and cur…" at bounding box center [844, 86] width 372 height 60
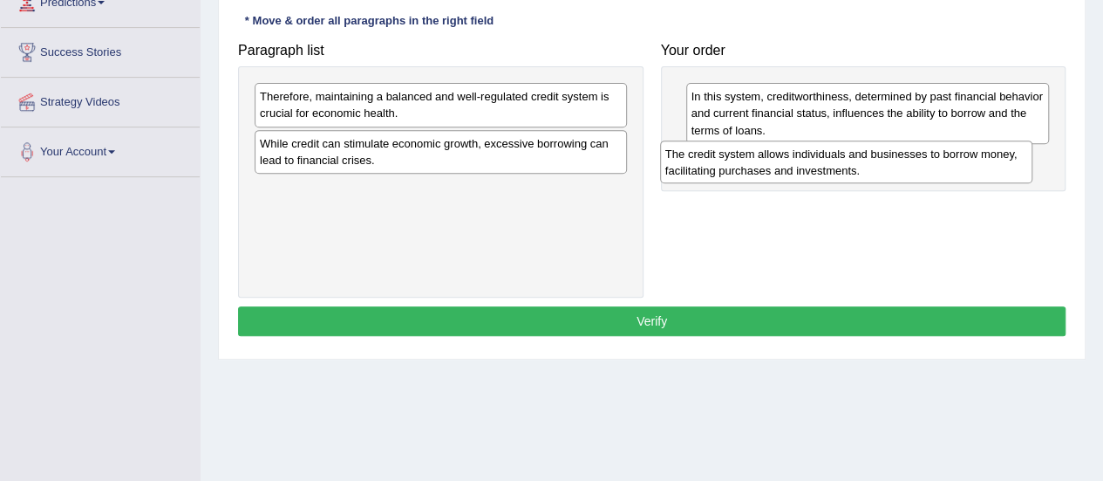
drag, startPoint x: 507, startPoint y: 152, endPoint x: 912, endPoint y: 163, distance: 405.7
click at [912, 163] on div "The credit system allows individuals and businesses to borrow money, facilitati…" at bounding box center [846, 162] width 372 height 44
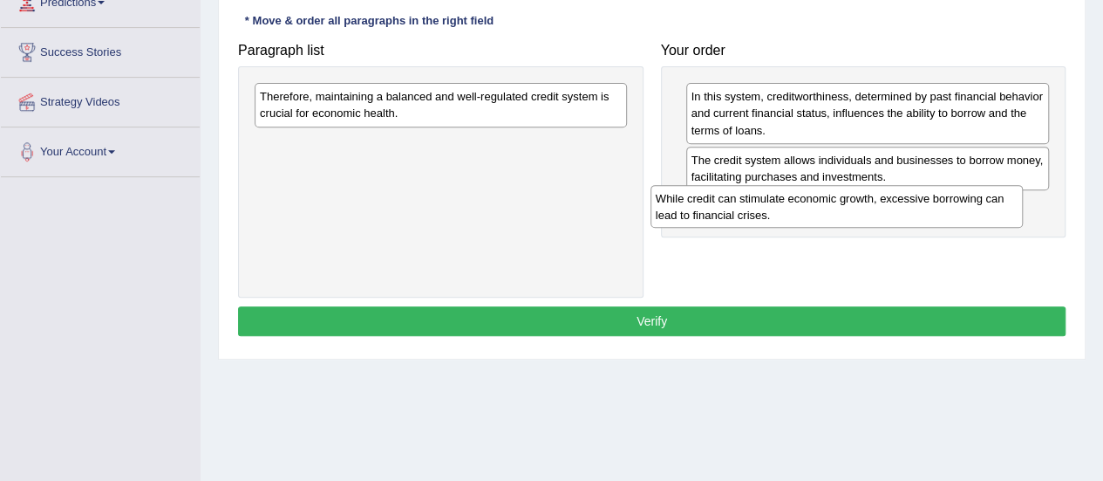
drag, startPoint x: 459, startPoint y: 141, endPoint x: 873, endPoint y: 198, distance: 418.1
click at [873, 198] on div "While credit can stimulate economic growth, excessive borrowing can lead to fin…" at bounding box center [837, 207] width 372 height 44
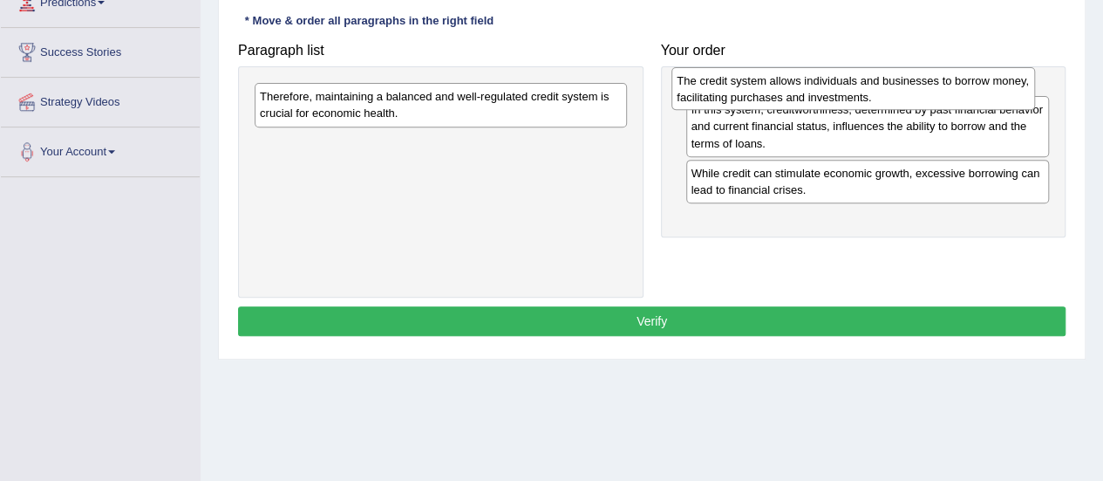
drag, startPoint x: 719, startPoint y: 168, endPoint x: 705, endPoint y: 90, distance: 79.7
click at [705, 90] on div "The credit system allows individuals and businesses to borrow money, facilitati…" at bounding box center [853, 89] width 364 height 44
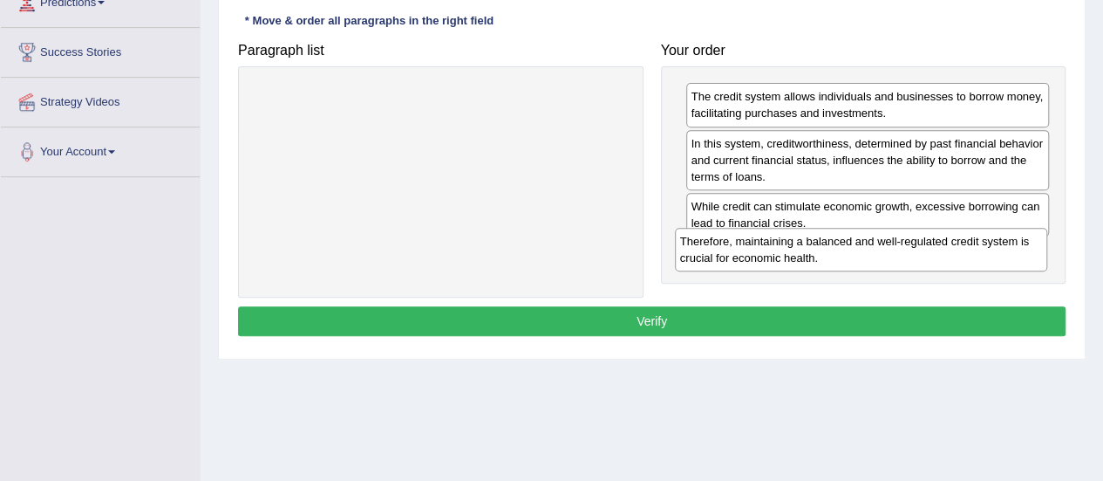
drag, startPoint x: 556, startPoint y: 103, endPoint x: 985, endPoint y: 248, distance: 452.8
click at [985, 248] on div "Therefore, maintaining a balanced and well-regulated credit system is crucial f…" at bounding box center [861, 250] width 372 height 44
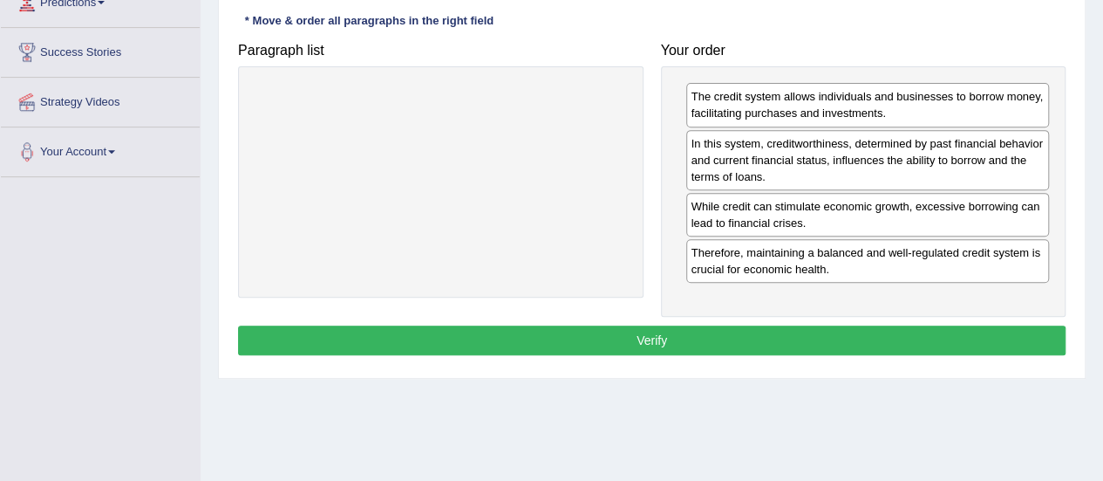
click at [685, 330] on button "Verify" at bounding box center [652, 340] width 828 height 30
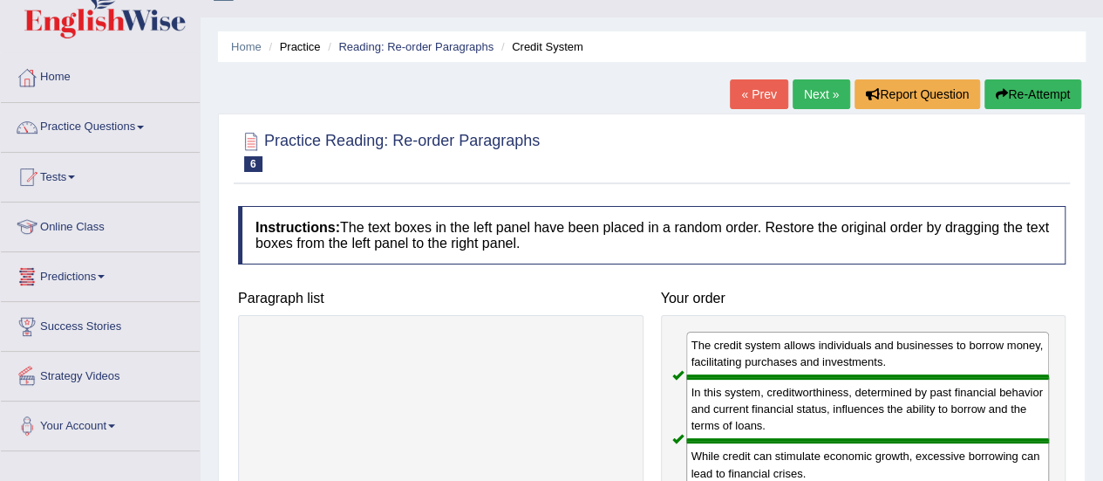
scroll to position [0, 0]
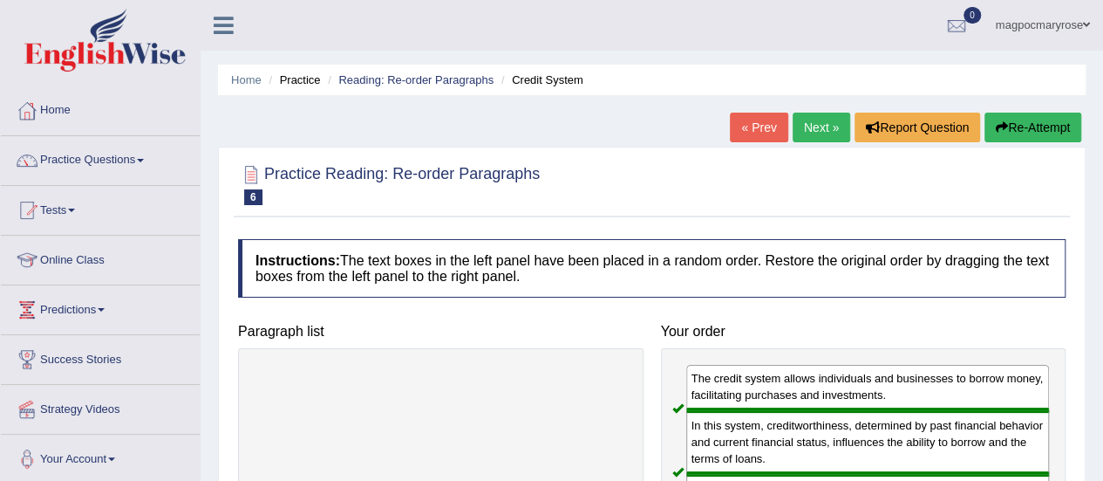
click at [83, 169] on link "Practice Questions" at bounding box center [100, 158] width 199 height 44
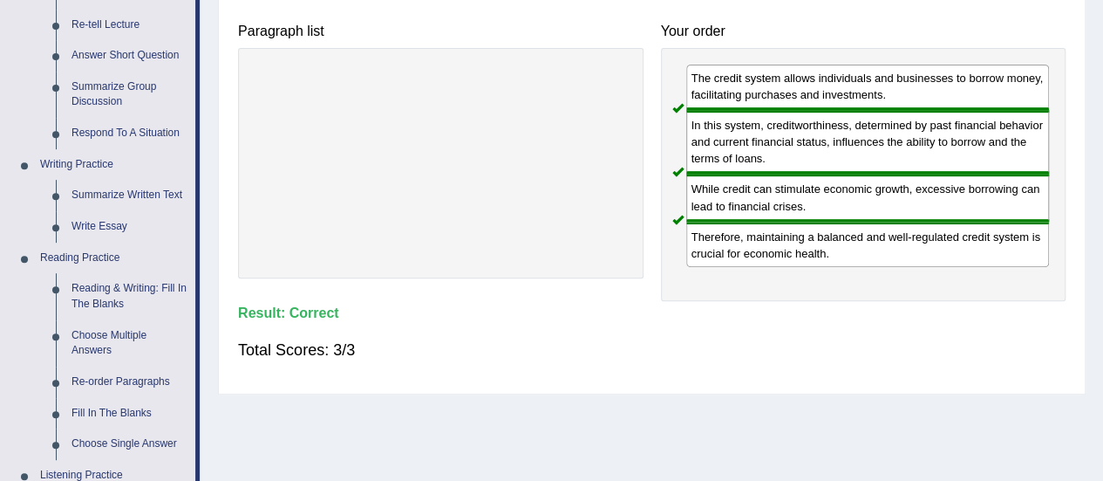
scroll to position [354, 0]
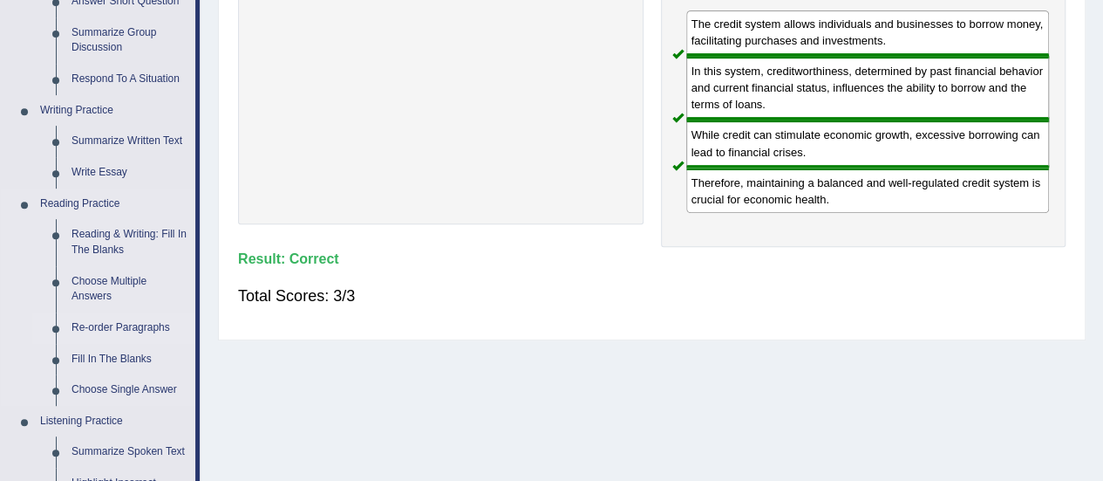
click at [81, 337] on link "Re-order Paragraphs" at bounding box center [130, 327] width 132 height 31
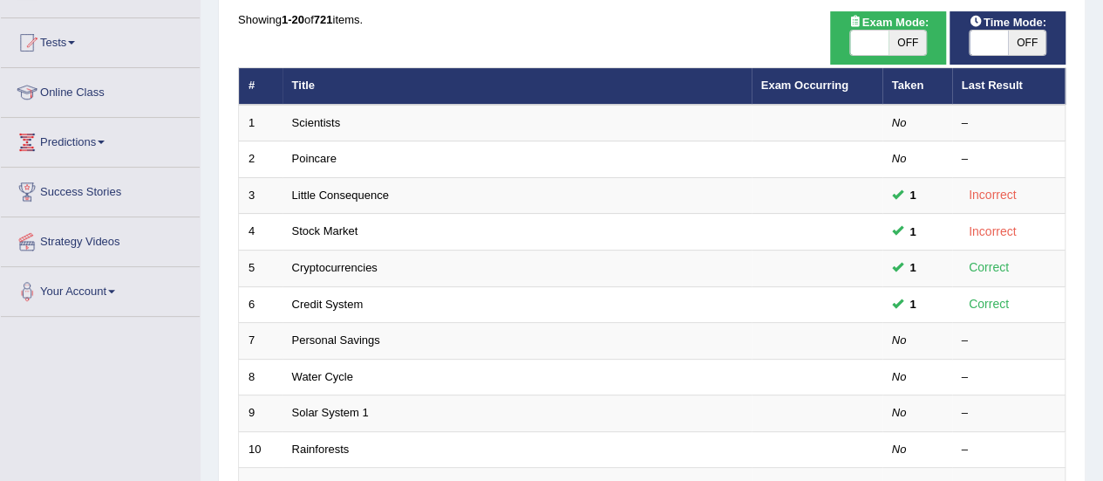
scroll to position [218, 0]
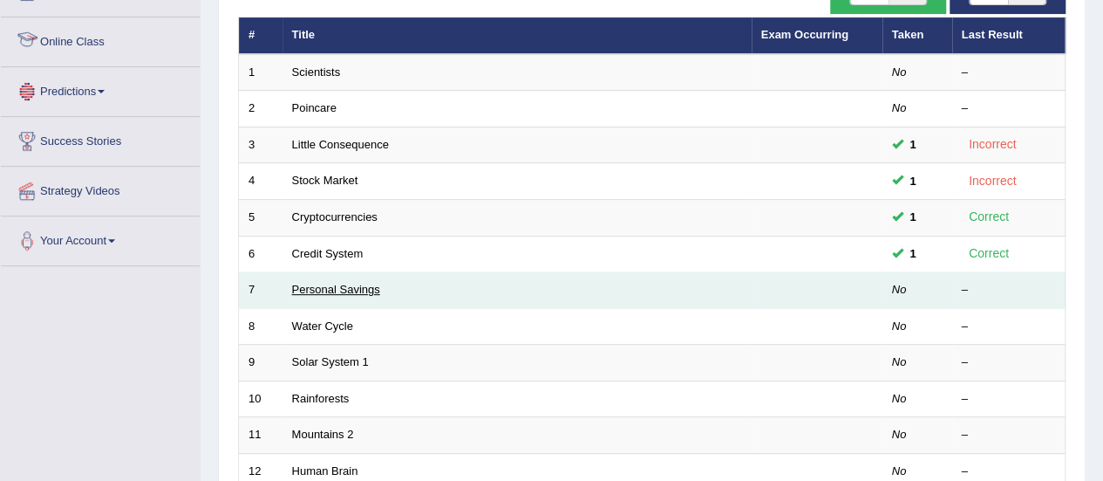
click at [319, 286] on link "Personal Savings" at bounding box center [336, 289] width 88 height 13
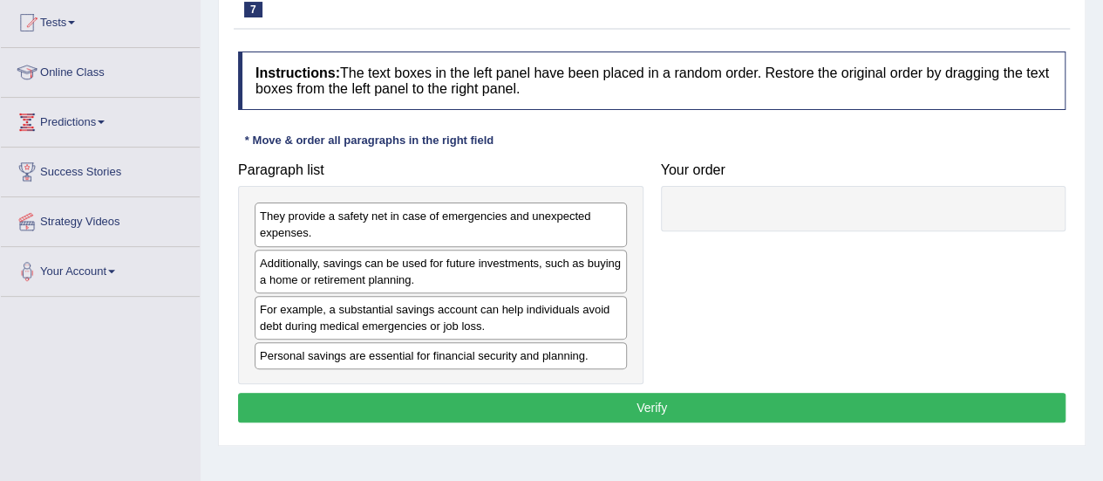
scroll to position [188, 0]
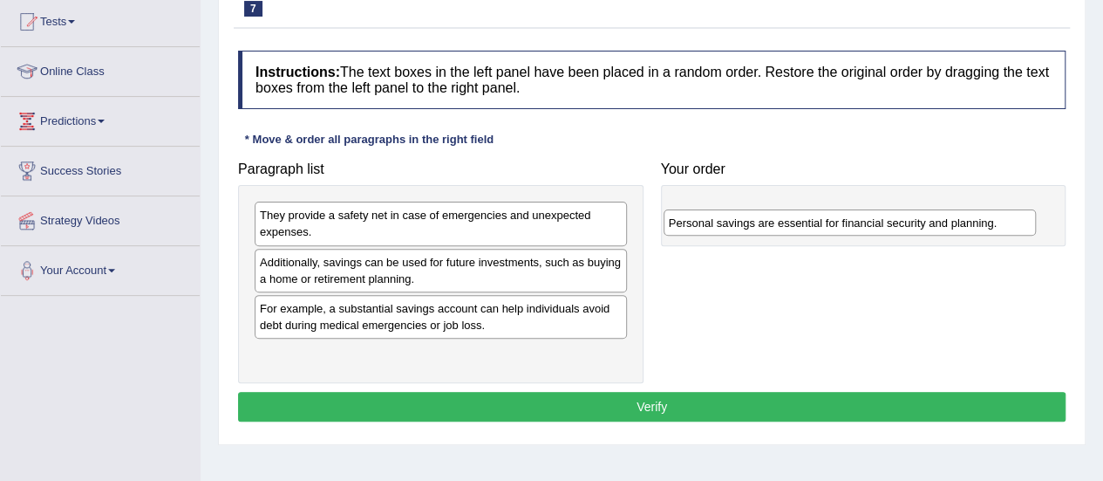
drag, startPoint x: 267, startPoint y: 360, endPoint x: 707, endPoint y: 227, distance: 460.2
click at [707, 227] on div "Personal savings are essential for financial security and planning." at bounding box center [850, 222] width 372 height 26
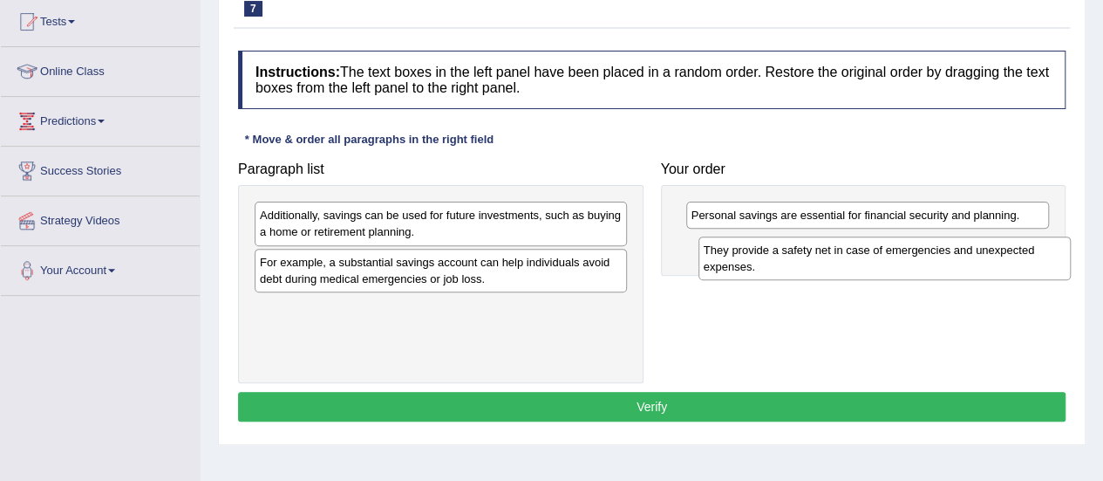
drag, startPoint x: 396, startPoint y: 219, endPoint x: 855, endPoint y: 251, distance: 459.8
click at [855, 251] on div "They provide a safety net in case of emergencies and unexpected expenses." at bounding box center [885, 258] width 372 height 44
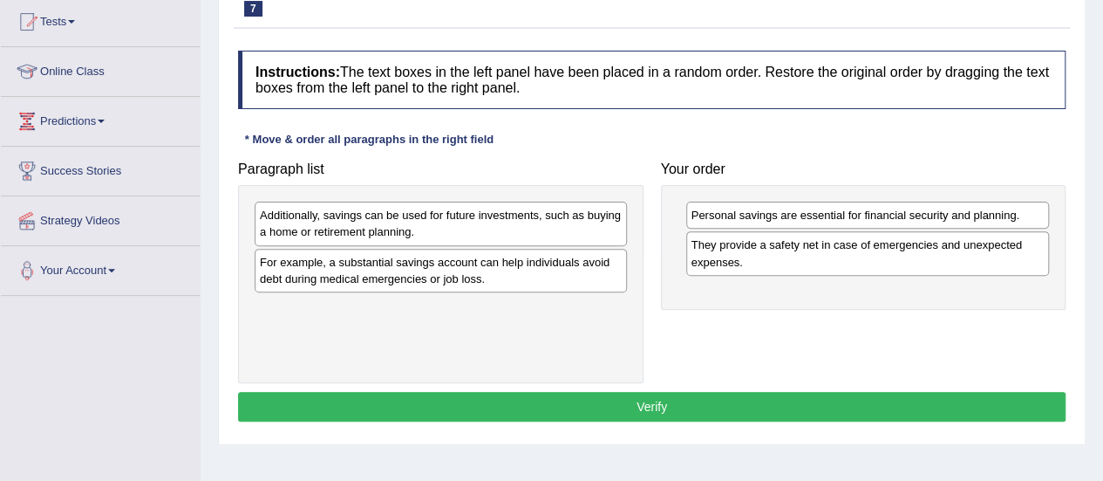
click at [433, 269] on div "For example, a substantial savings account can help individuals avoid debt duri…" at bounding box center [441, 271] width 372 height 44
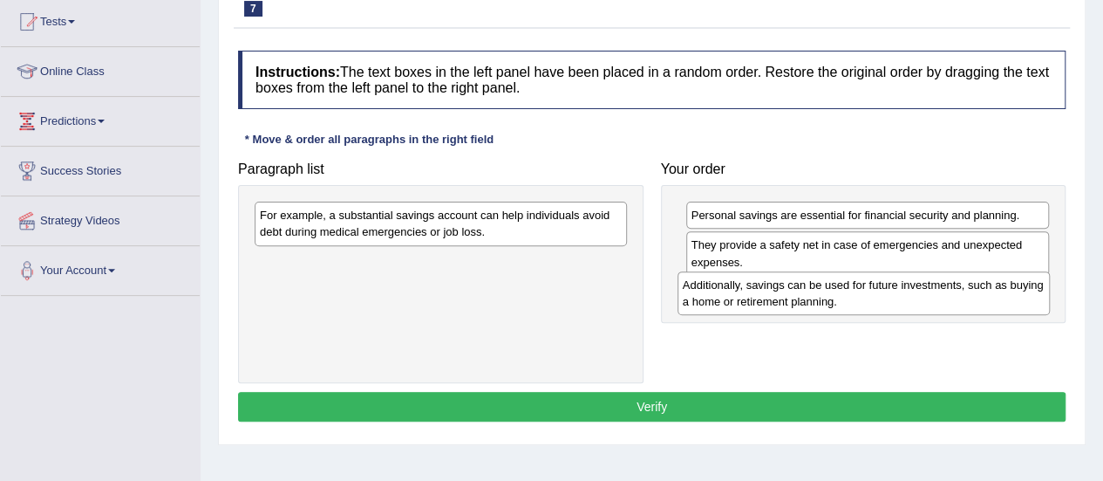
drag, startPoint x: 419, startPoint y: 219, endPoint x: 841, endPoint y: 287, distance: 427.5
click at [841, 287] on div "Additionally, savings can be used for future investments, such as buying a home…" at bounding box center [864, 293] width 372 height 44
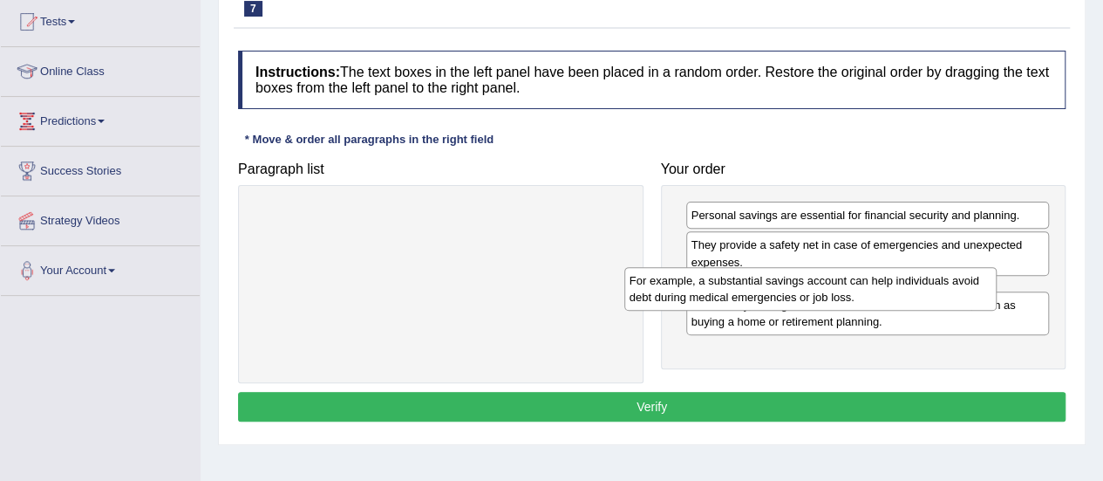
drag, startPoint x: 521, startPoint y: 210, endPoint x: 931, endPoint y: 266, distance: 413.7
click at [931, 267] on div "For example, a substantial savings account can help individuals avoid debt duri…" at bounding box center [810, 289] width 372 height 44
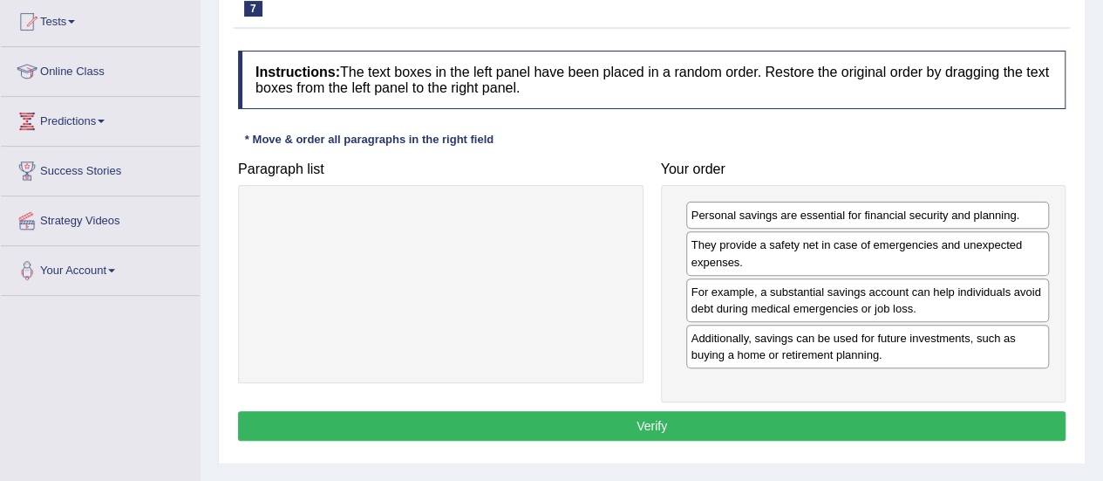
click at [544, 411] on button "Verify" at bounding box center [652, 426] width 828 height 30
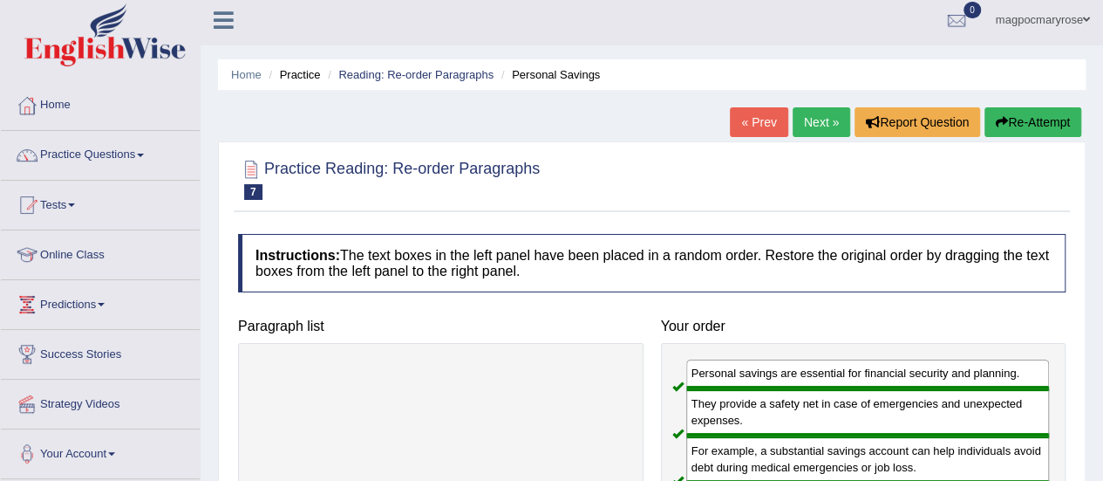
scroll to position [0, 0]
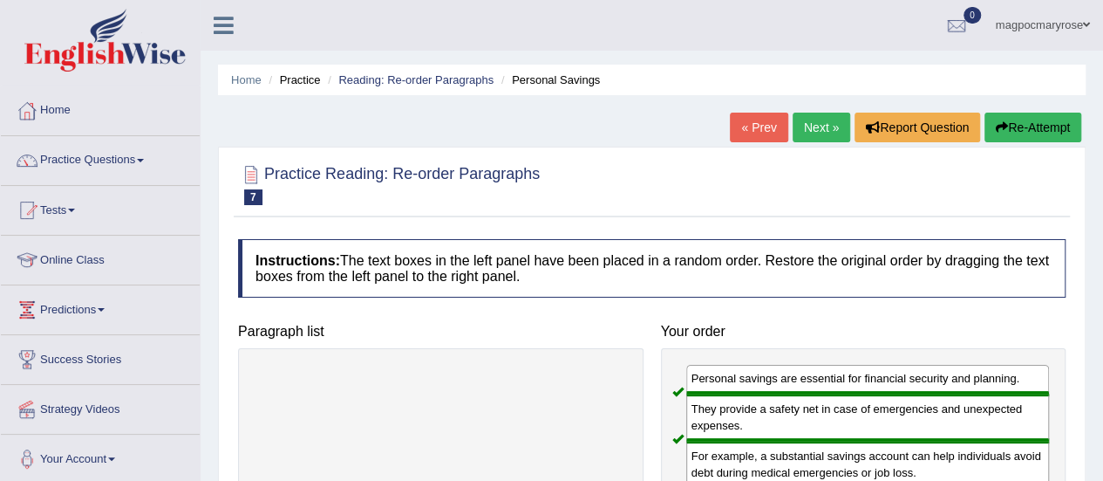
click at [80, 159] on link "Practice Questions" at bounding box center [100, 158] width 199 height 44
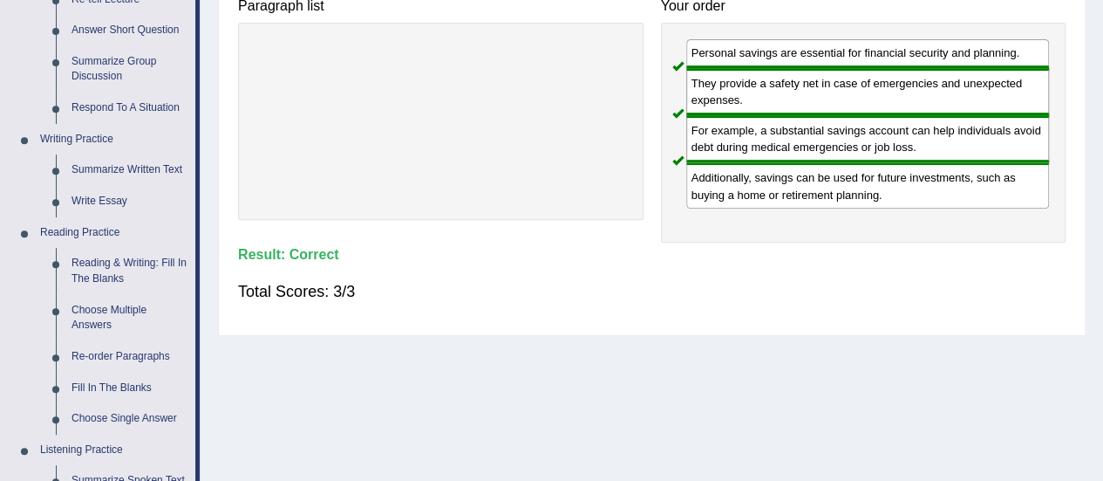
scroll to position [326, 0]
click at [88, 355] on link "Re-order Paragraphs" at bounding box center [130, 355] width 132 height 31
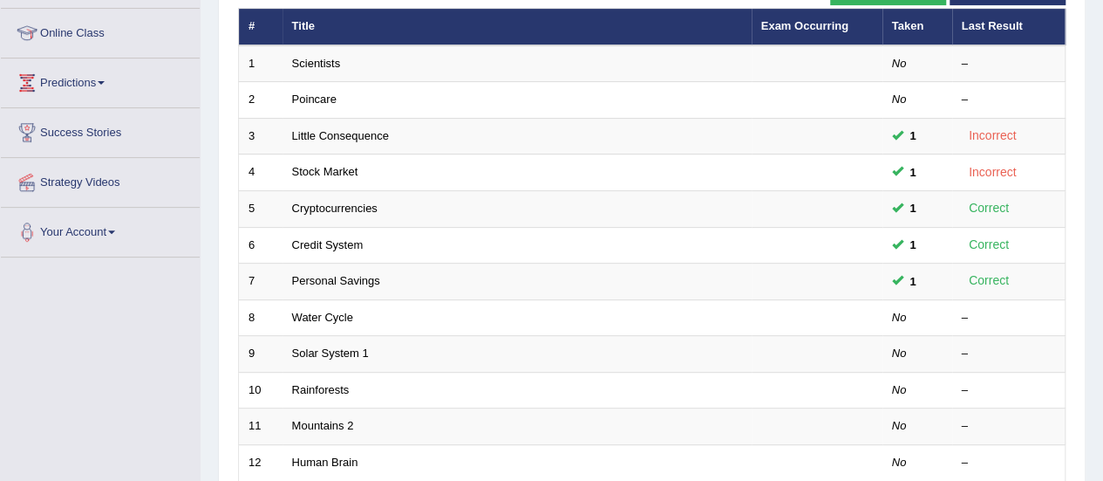
scroll to position [228, 0]
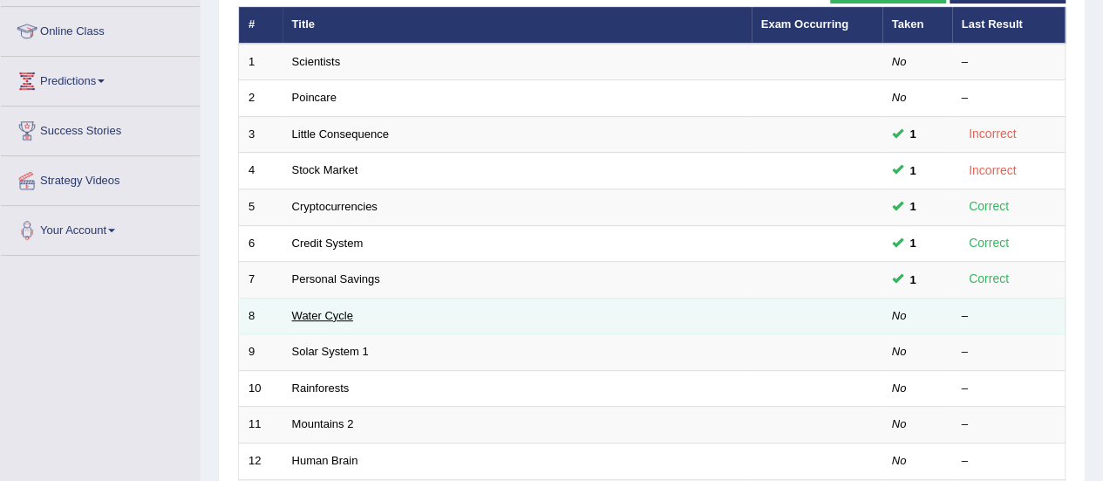
click at [314, 318] on link "Water Cycle" at bounding box center [322, 315] width 61 height 13
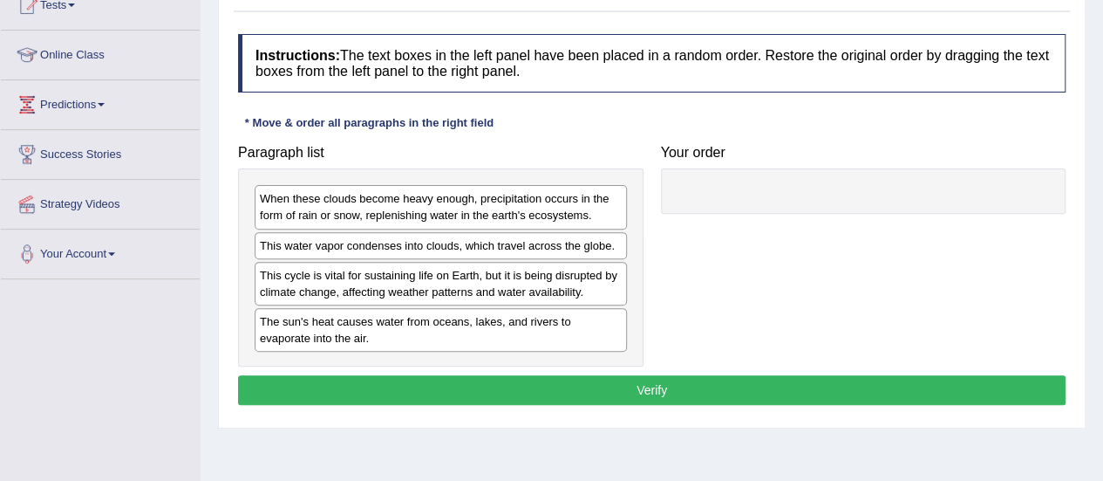
scroll to position [206, 0]
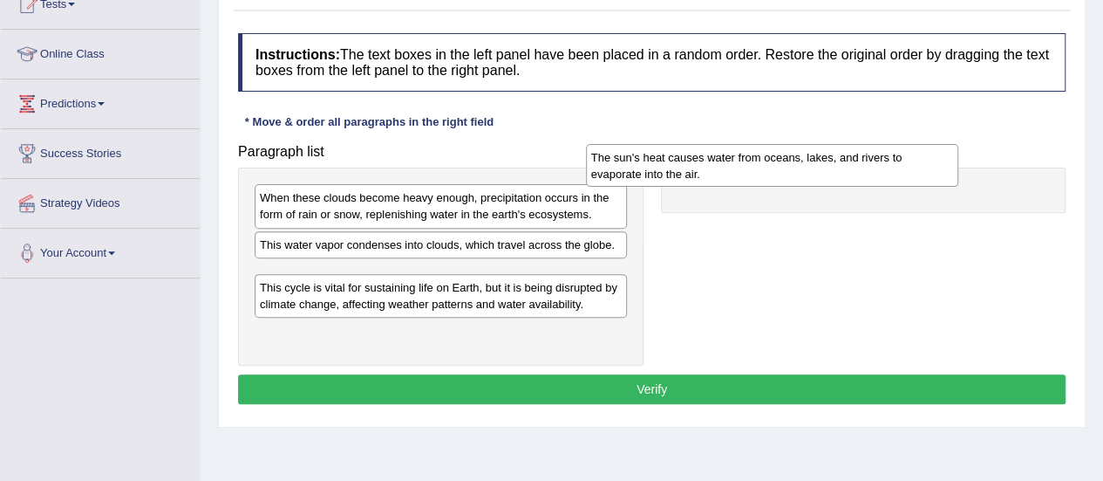
drag, startPoint x: 509, startPoint y: 320, endPoint x: 865, endPoint y: 162, distance: 389.2
click at [865, 162] on div "The sun's heat causes water from oceans, lakes, and rivers to evaporate into th…" at bounding box center [772, 166] width 372 height 44
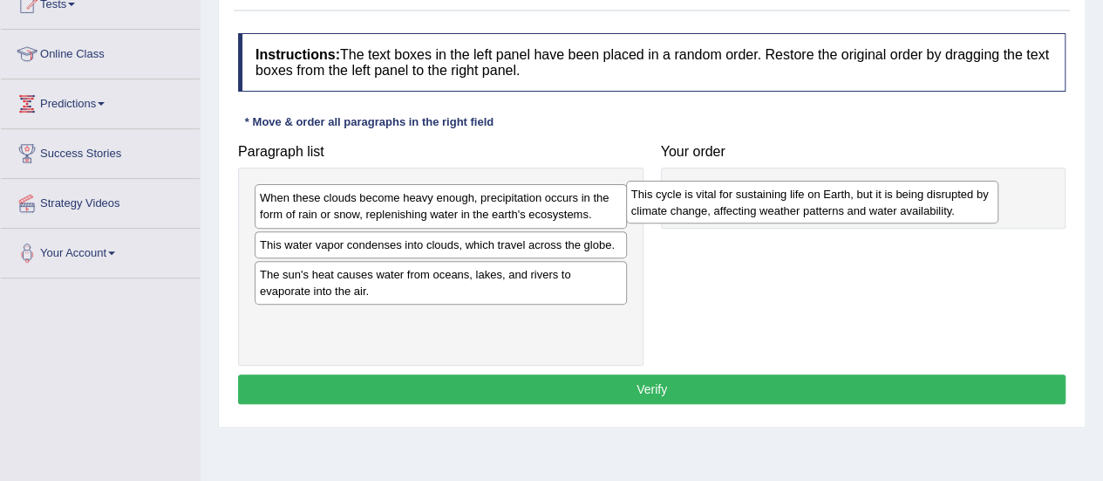
drag, startPoint x: 464, startPoint y: 324, endPoint x: 858, endPoint y: 196, distance: 414.5
click at [858, 196] on div "This cycle is vital for sustaining life on Earth, but it is being disrupted by …" at bounding box center [812, 203] width 372 height 44
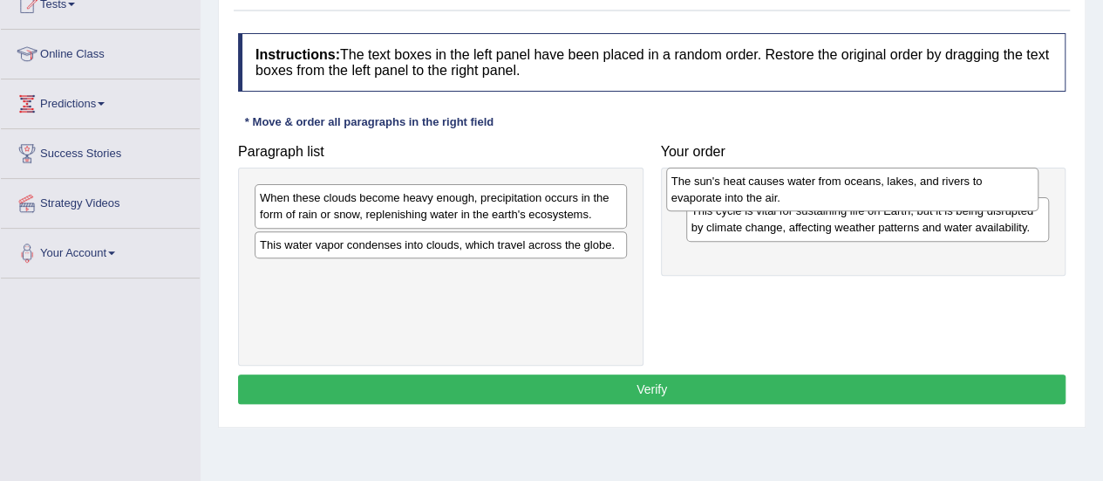
drag, startPoint x: 488, startPoint y: 296, endPoint x: 923, endPoint y: 202, distance: 444.2
click at [923, 202] on div "The sun's heat causes water from oceans, lakes, and rivers to evaporate into th…" at bounding box center [852, 189] width 372 height 44
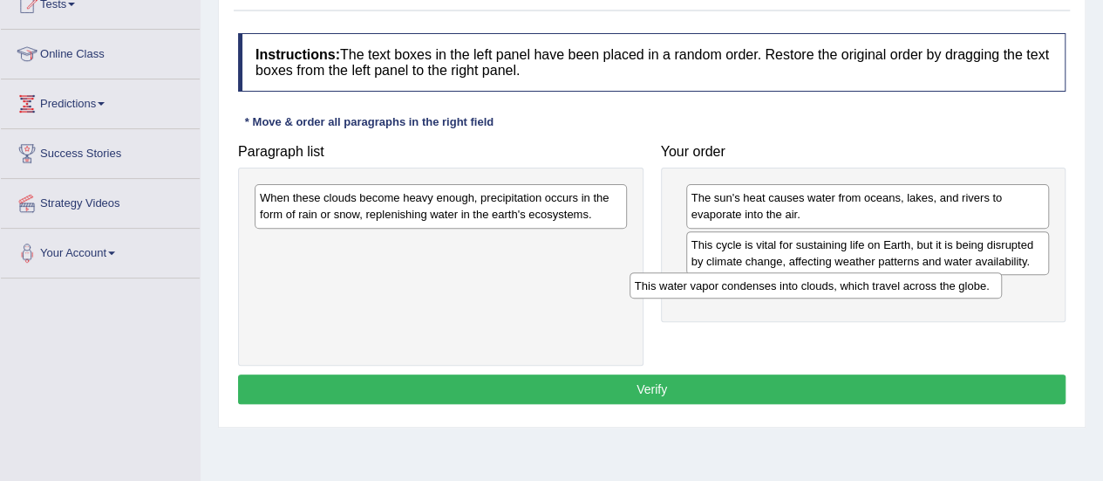
drag, startPoint x: 460, startPoint y: 242, endPoint x: 864, endPoint y: 281, distance: 406.5
click at [864, 281] on div "This water vapor condenses into clouds, which travel across the globe." at bounding box center [816, 285] width 372 height 26
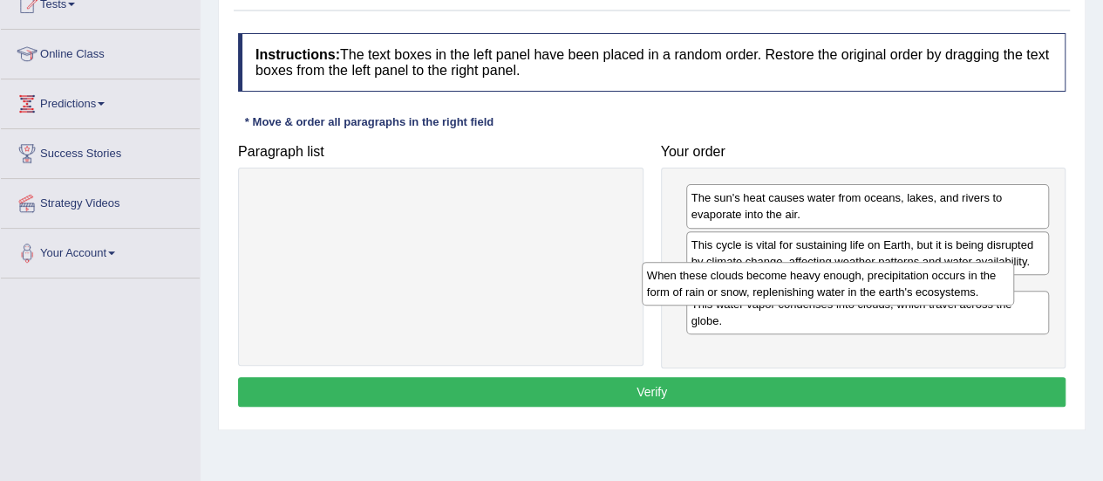
drag, startPoint x: 514, startPoint y: 187, endPoint x: 918, endPoint y: 253, distance: 409.9
click at [918, 262] on div "When these clouds become heavy enough, precipitation occurs in the form of rain…" at bounding box center [828, 284] width 372 height 44
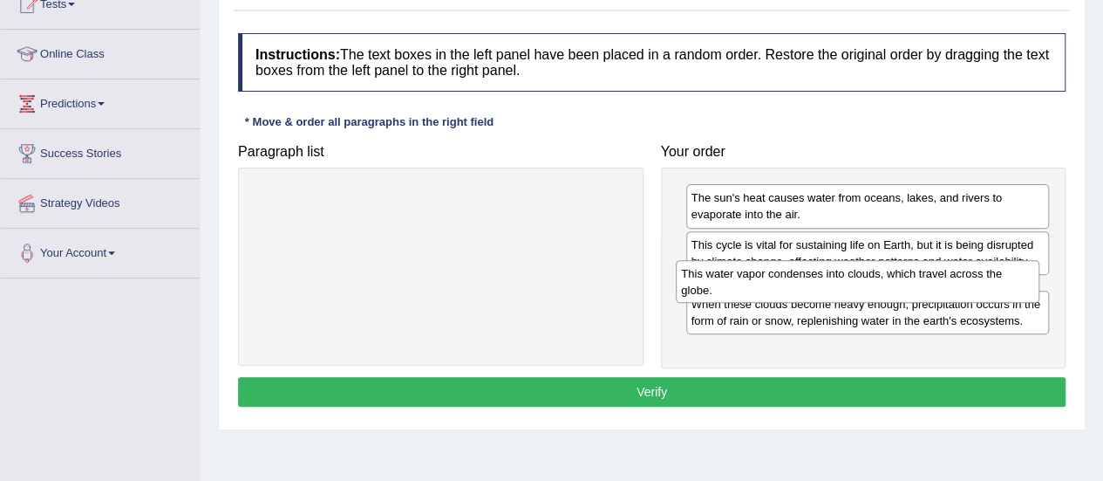
drag, startPoint x: 752, startPoint y: 346, endPoint x: 741, endPoint y: 282, distance: 65.4
click at [741, 282] on div "This water vapor condenses into clouds, which travel across the globe." at bounding box center [858, 282] width 364 height 44
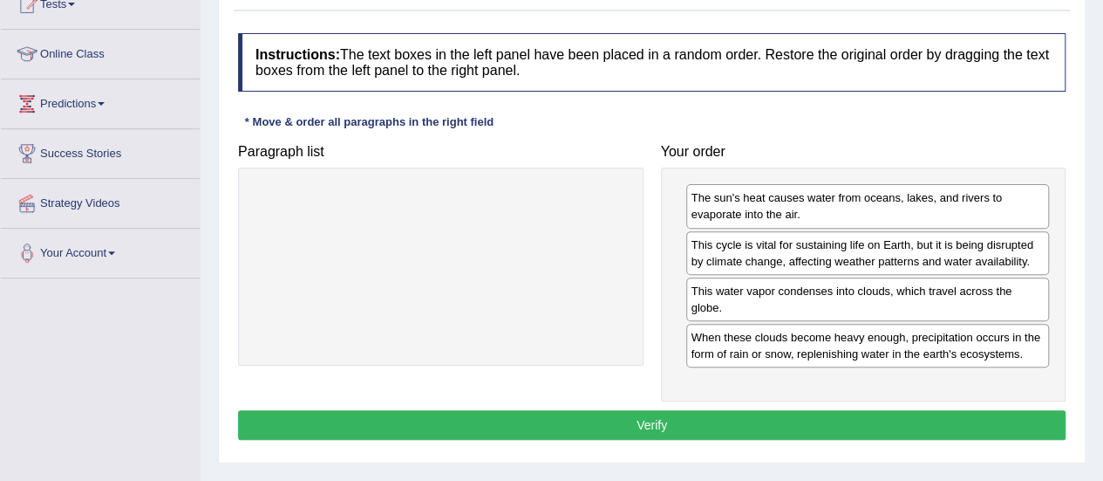
click at [635, 430] on button "Verify" at bounding box center [652, 425] width 828 height 30
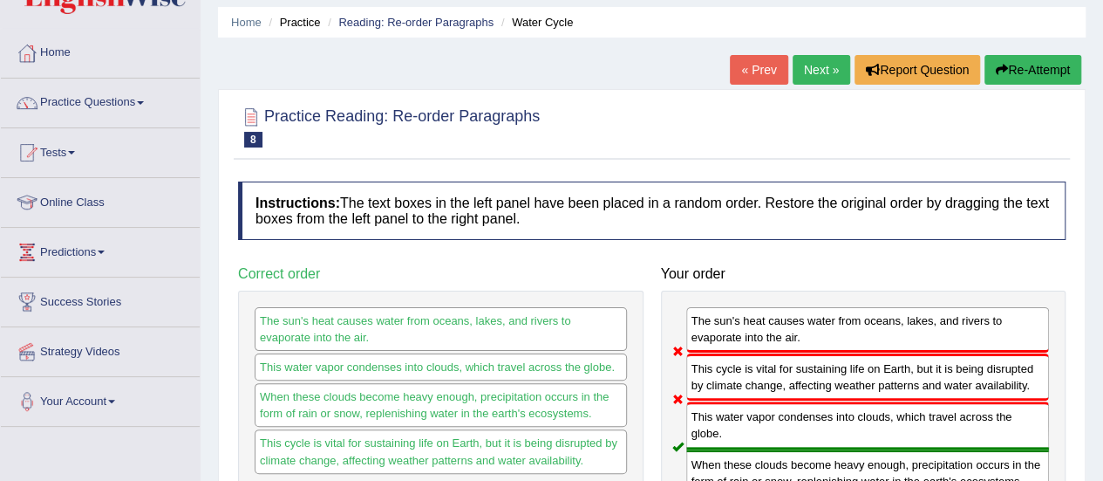
scroll to position [38, 0]
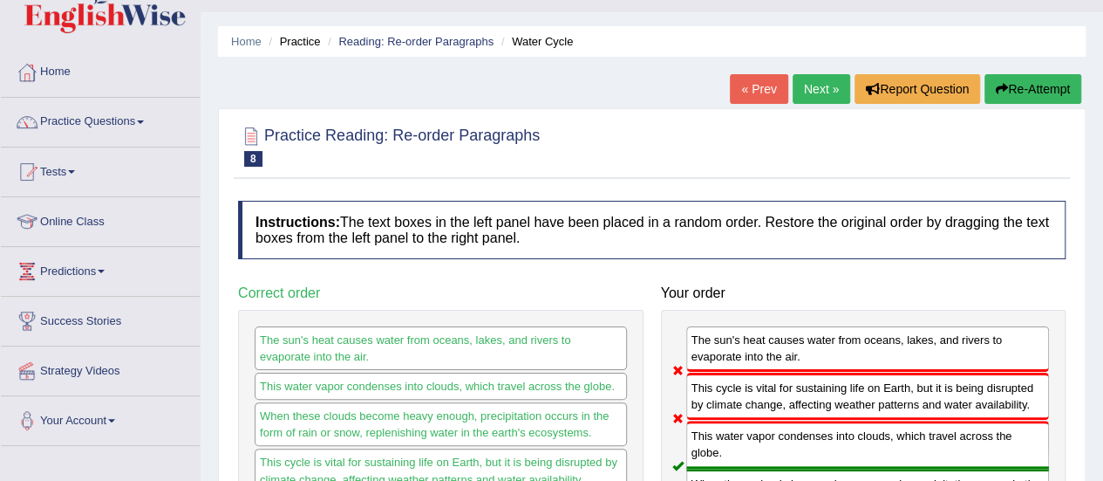
click at [110, 131] on link "Practice Questions" at bounding box center [100, 120] width 199 height 44
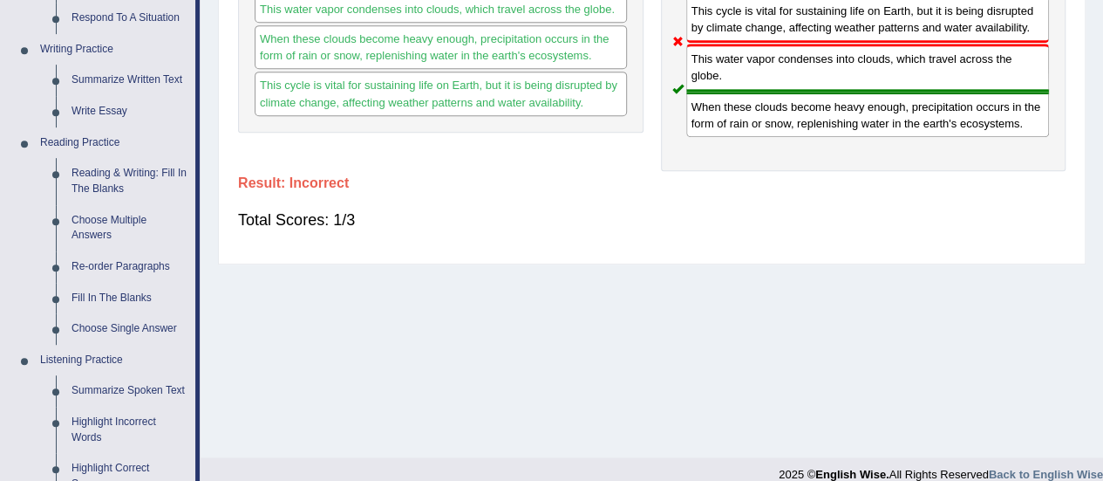
scroll to position [442, 0]
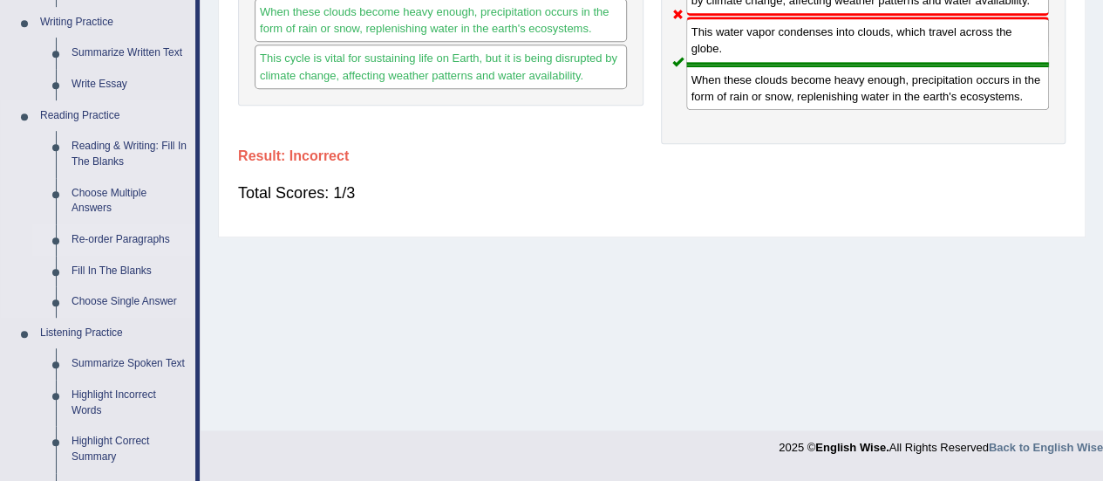
click at [85, 239] on link "Re-order Paragraphs" at bounding box center [130, 239] width 132 height 31
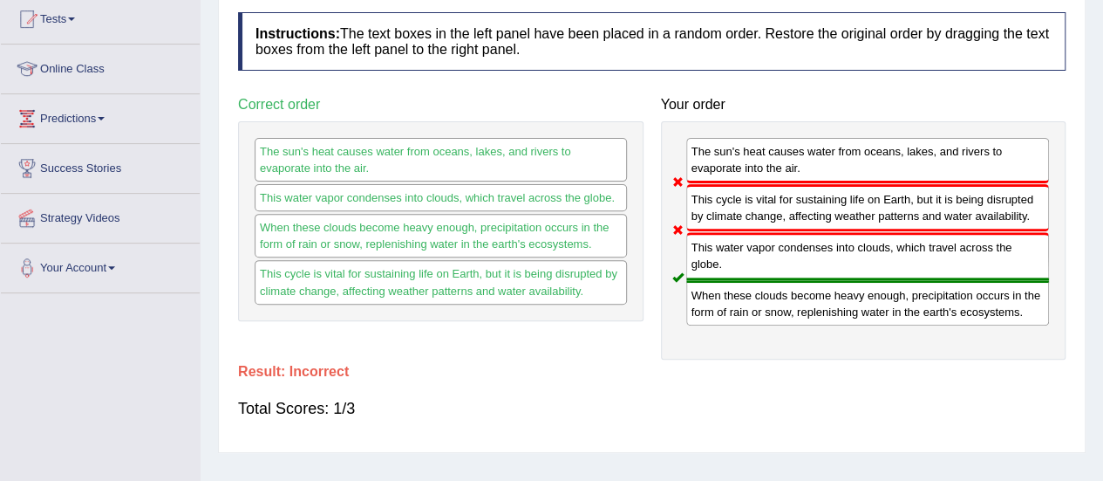
scroll to position [310, 0]
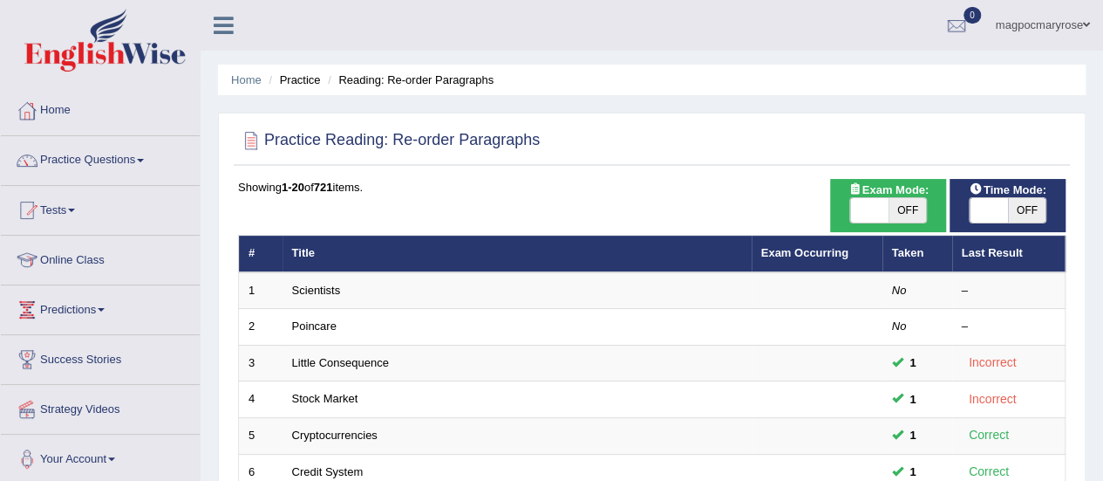
click at [96, 164] on link "Practice Questions" at bounding box center [100, 158] width 199 height 44
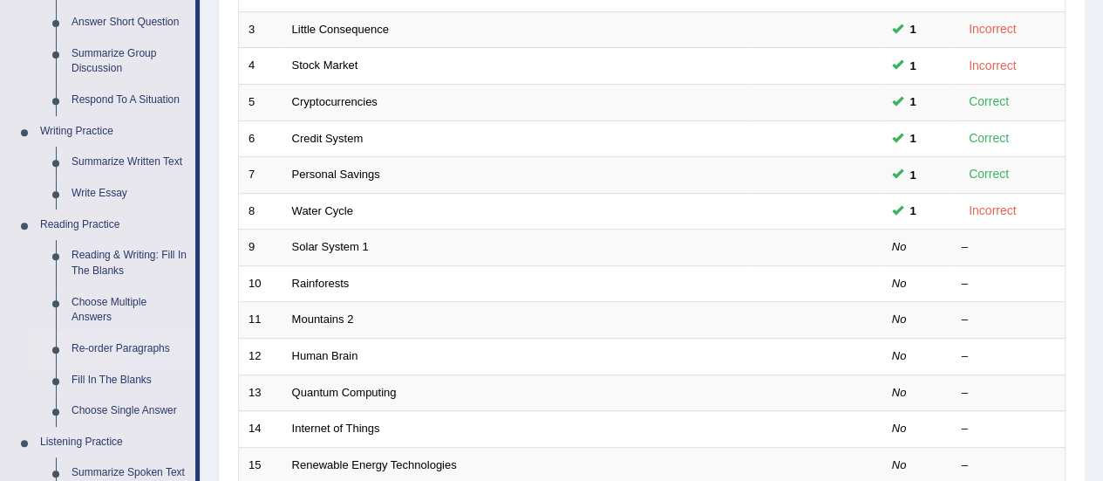
scroll to position [333, 0]
click at [89, 347] on link "Re-order Paragraphs" at bounding box center [130, 348] width 132 height 31
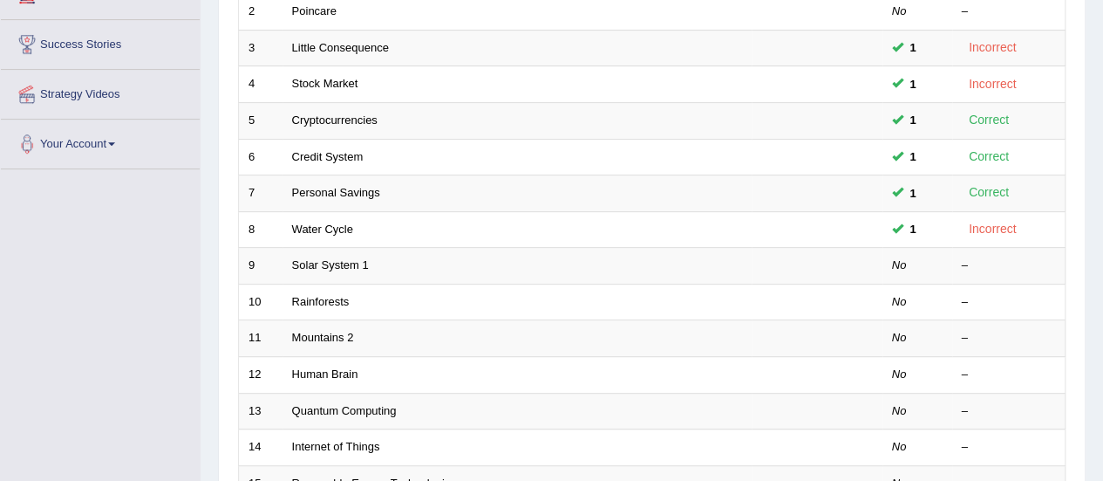
scroll to position [316, 0]
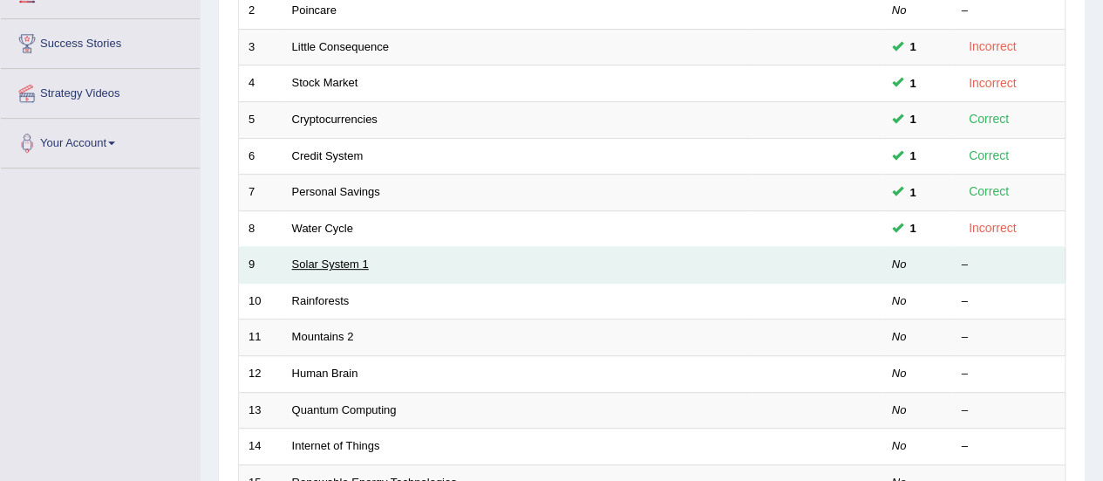
click at [307, 262] on link "Solar System 1" at bounding box center [330, 263] width 77 height 13
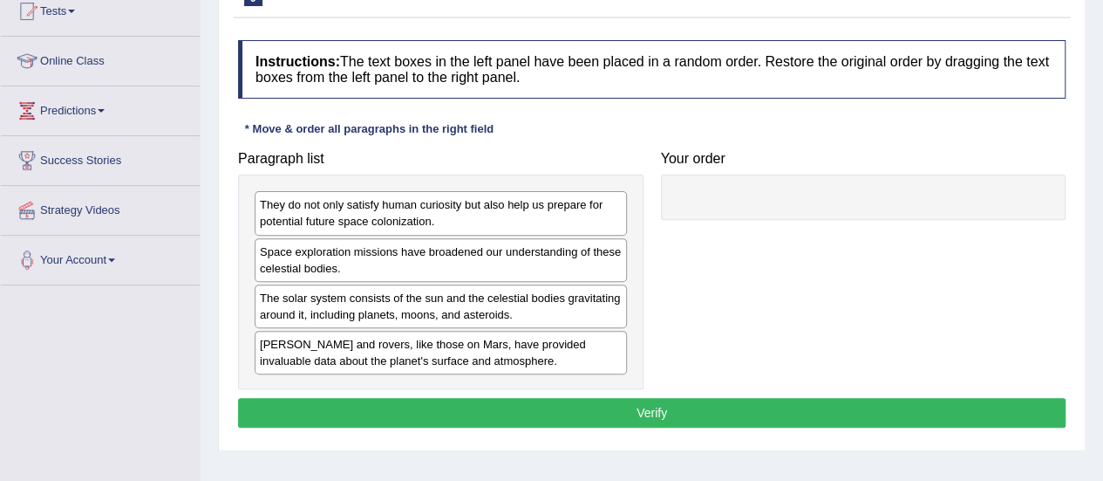
scroll to position [203, 0]
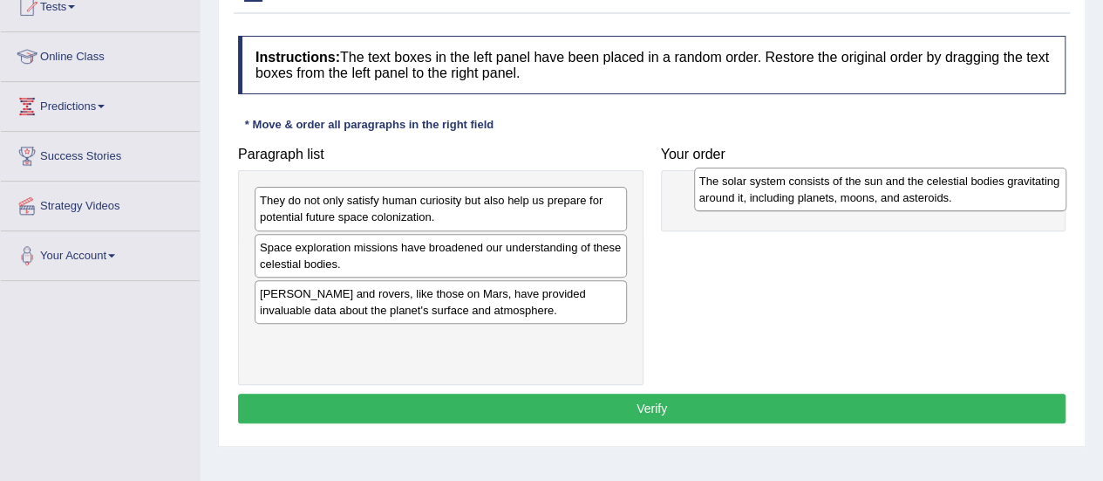
drag, startPoint x: 509, startPoint y: 303, endPoint x: 939, endPoint y: 197, distance: 442.9
click at [939, 197] on div "The solar system consists of the sun and the celestial bodies gravitating aroun…" at bounding box center [880, 189] width 372 height 44
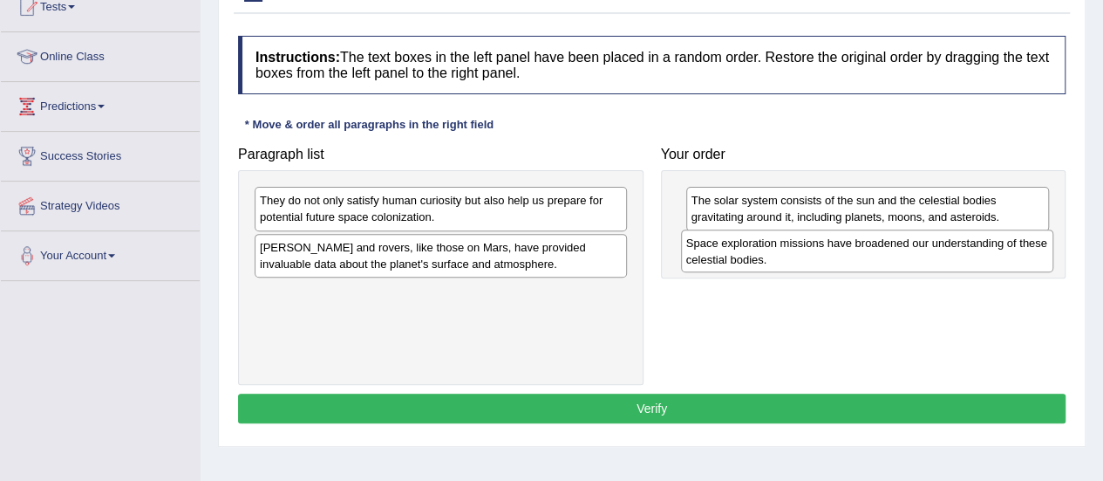
drag, startPoint x: 329, startPoint y: 249, endPoint x: 767, endPoint y: 243, distance: 438.7
click at [767, 243] on div "Space exploration missions have broadened our understanding of these celestial …" at bounding box center [867, 251] width 372 height 44
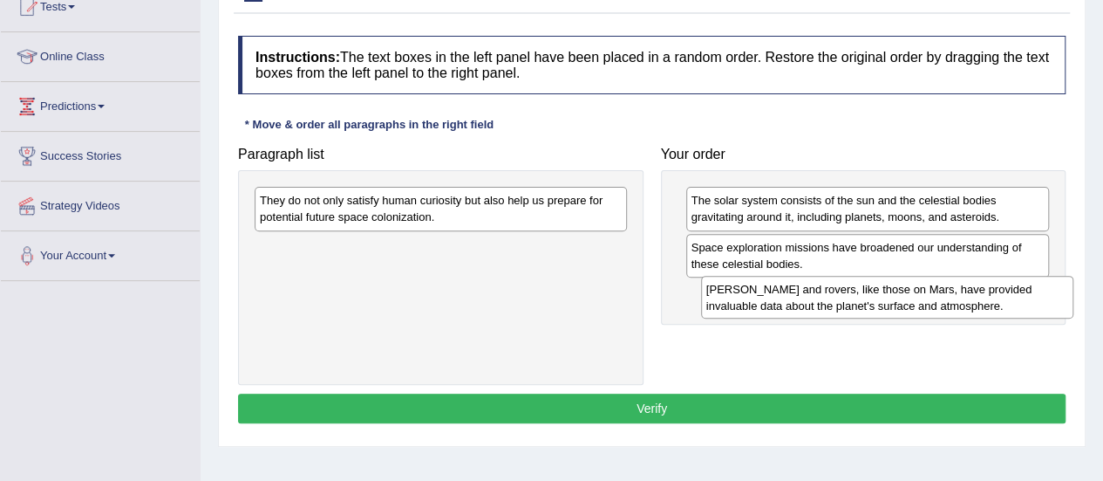
drag, startPoint x: 420, startPoint y: 250, endPoint x: 869, endPoint y: 292, distance: 451.1
click at [869, 292] on div "Landers and rovers, like those on Mars, have provided invaluable data about the…" at bounding box center [887, 298] width 372 height 44
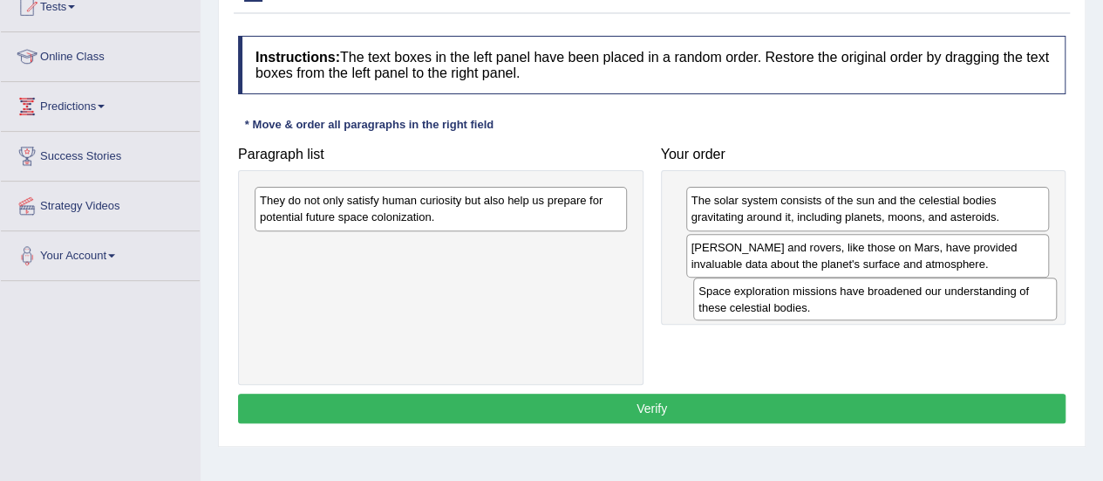
drag, startPoint x: 744, startPoint y: 261, endPoint x: 752, endPoint y: 308, distance: 47.7
click at [752, 308] on div "Space exploration missions have broadened our understanding of these celestial …" at bounding box center [875, 299] width 364 height 44
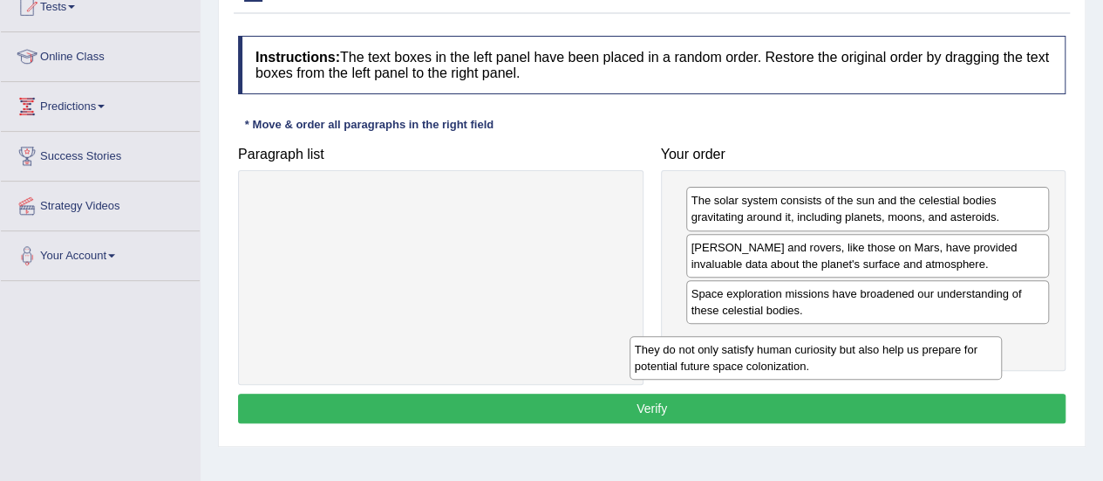
drag, startPoint x: 582, startPoint y: 219, endPoint x: 976, endPoint y: 364, distance: 419.9
click at [976, 364] on div "They do not only satisfy human curiosity but also help us prepare for potential…" at bounding box center [816, 358] width 372 height 44
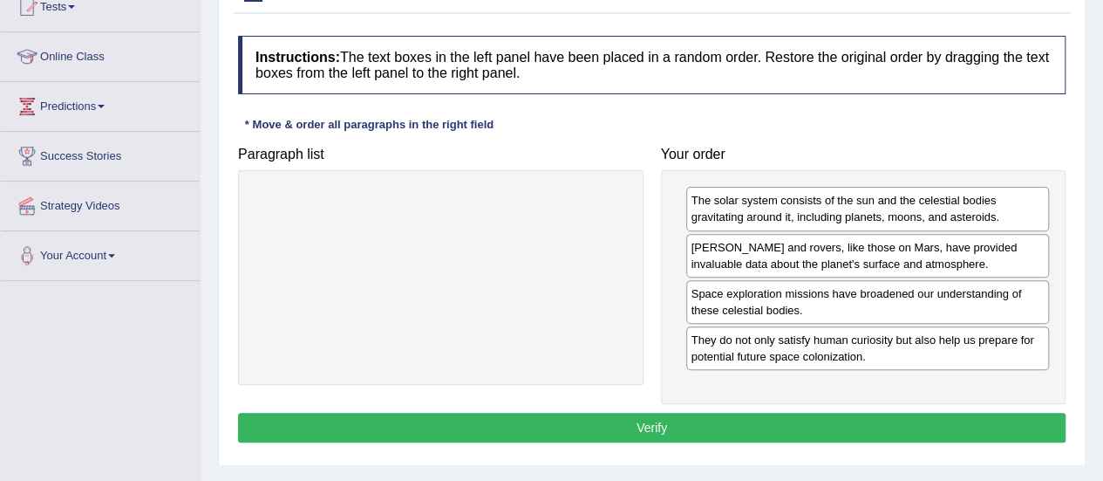
click at [722, 423] on button "Verify" at bounding box center [652, 427] width 828 height 30
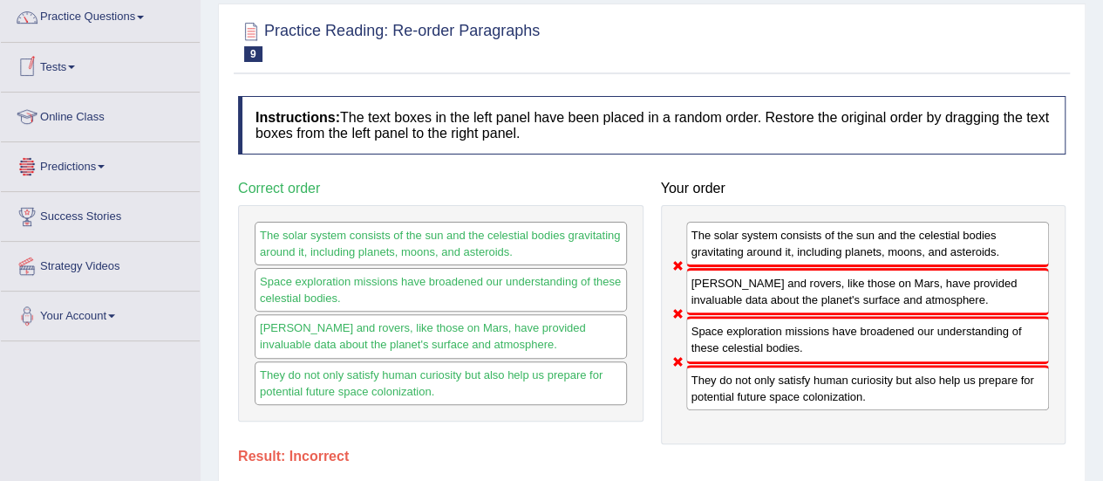
scroll to position [135, 0]
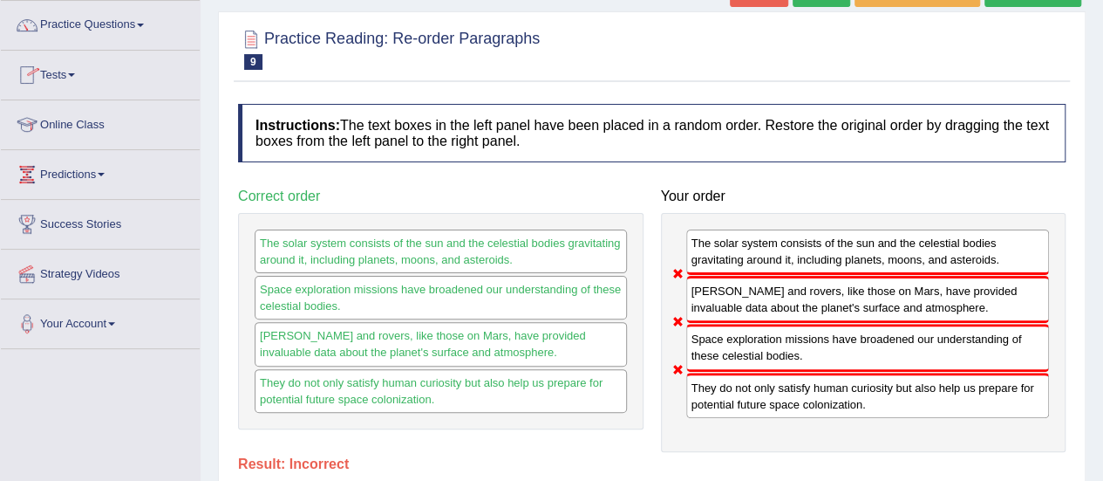
click at [76, 37] on link "Practice Questions" at bounding box center [100, 23] width 199 height 44
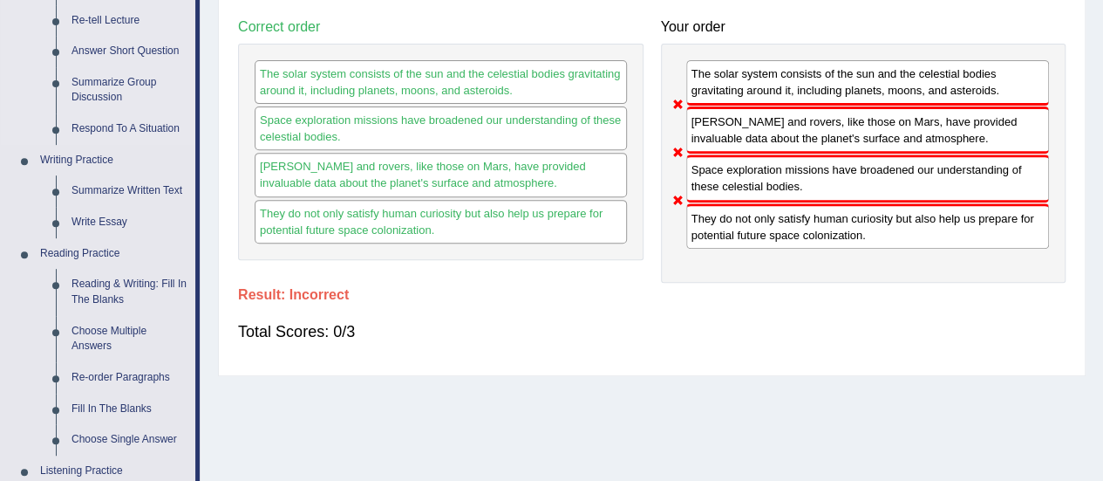
scroll to position [307, 0]
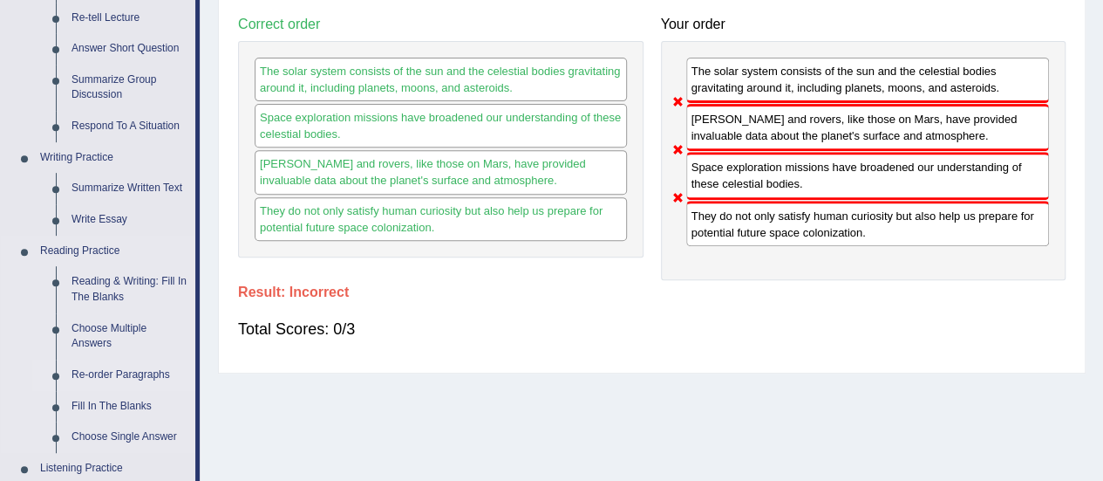
click at [94, 385] on link "Re-order Paragraphs" at bounding box center [130, 374] width 132 height 31
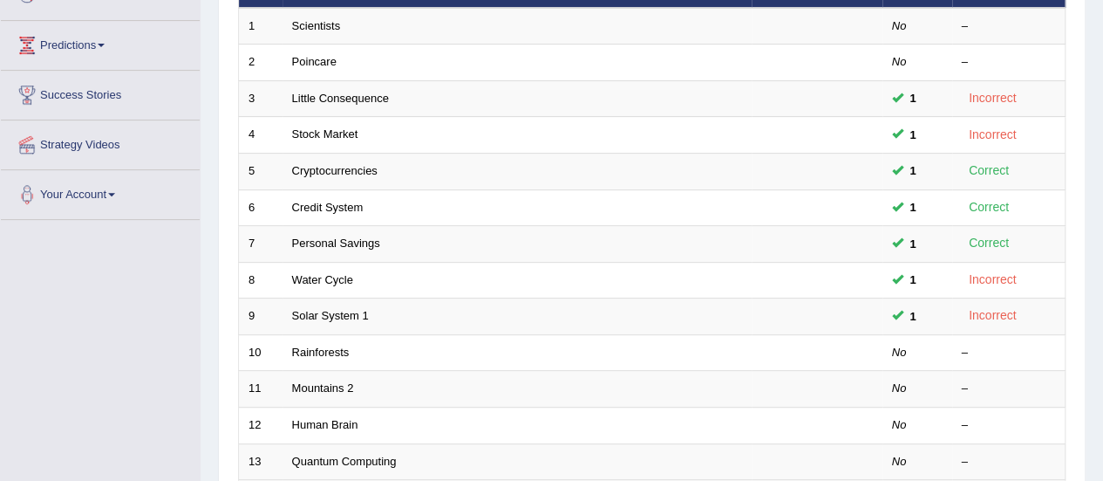
scroll to position [265, 0]
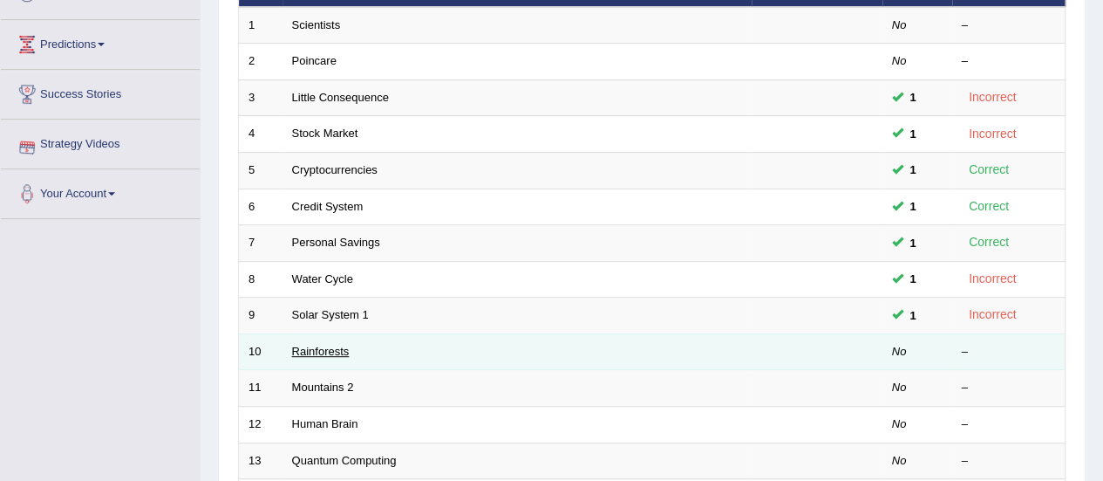
click at [303, 351] on link "Rainforests" at bounding box center [321, 350] width 58 height 13
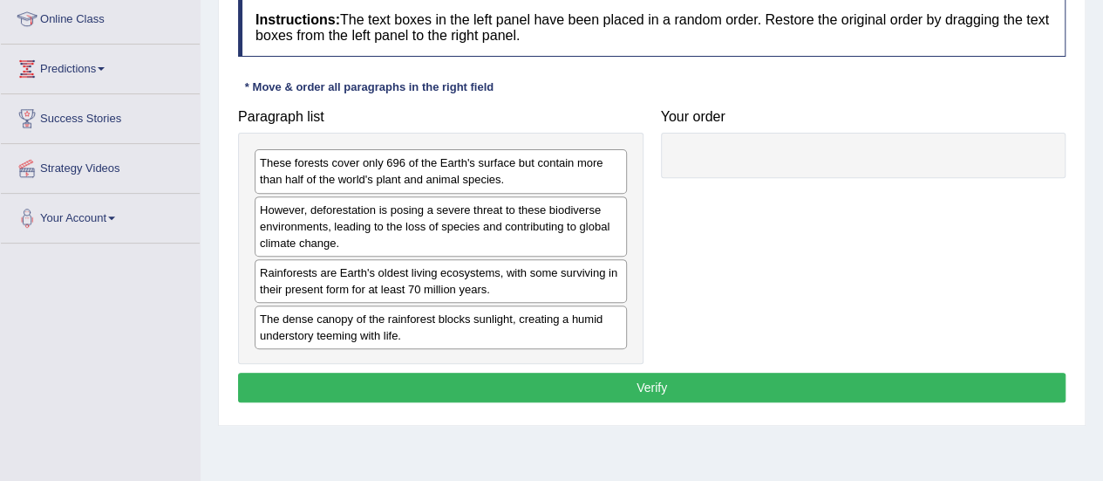
scroll to position [242, 0]
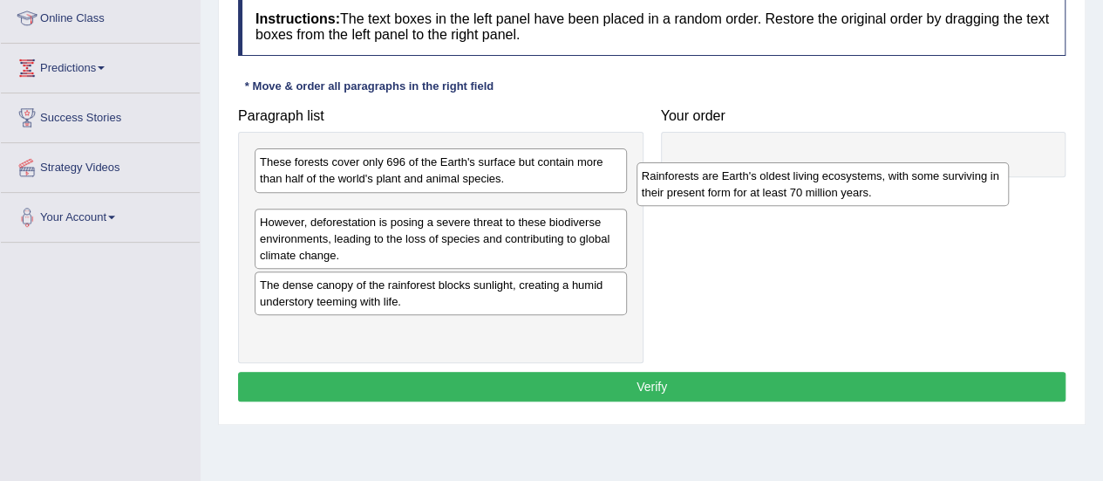
drag, startPoint x: 286, startPoint y: 282, endPoint x: 678, endPoint y: 180, distance: 405.5
click at [678, 180] on div "Rainforests are Earth's oldest living ecosystems, with some surviving in their …" at bounding box center [823, 184] width 372 height 44
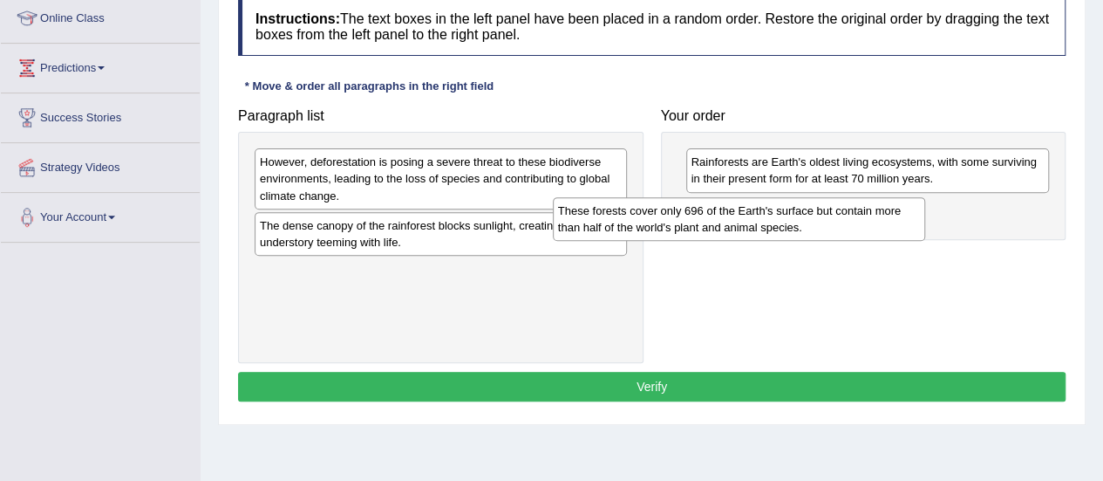
drag, startPoint x: 555, startPoint y: 174, endPoint x: 903, endPoint y: 221, distance: 351.9
click at [903, 221] on div "These forests cover only 696 of the Earth's surface but contain more than half …" at bounding box center [739, 219] width 372 height 44
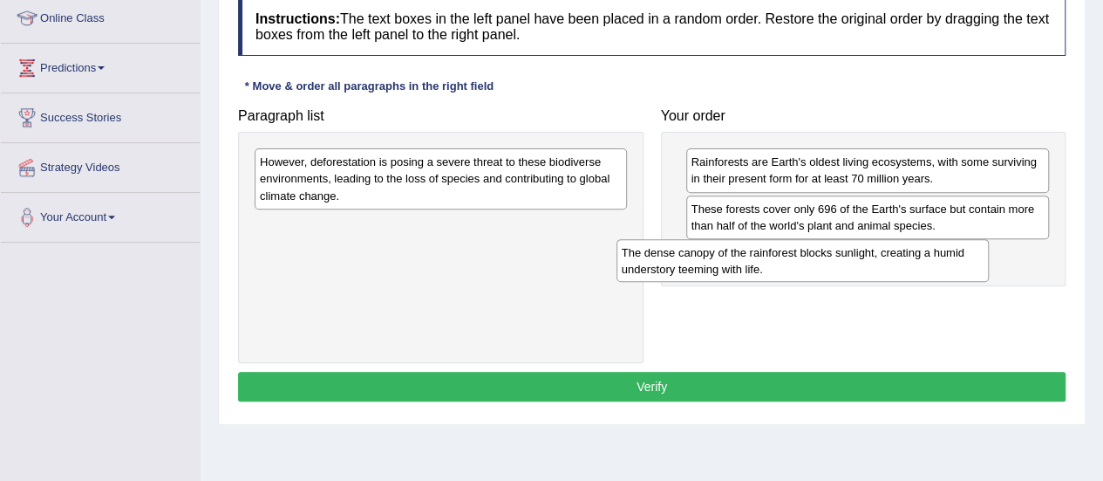
drag, startPoint x: 490, startPoint y: 231, endPoint x: 883, endPoint y: 256, distance: 394.1
click at [883, 256] on div "The dense canopy of the rainforest blocks sunlight, creating a humid understory…" at bounding box center [803, 261] width 372 height 44
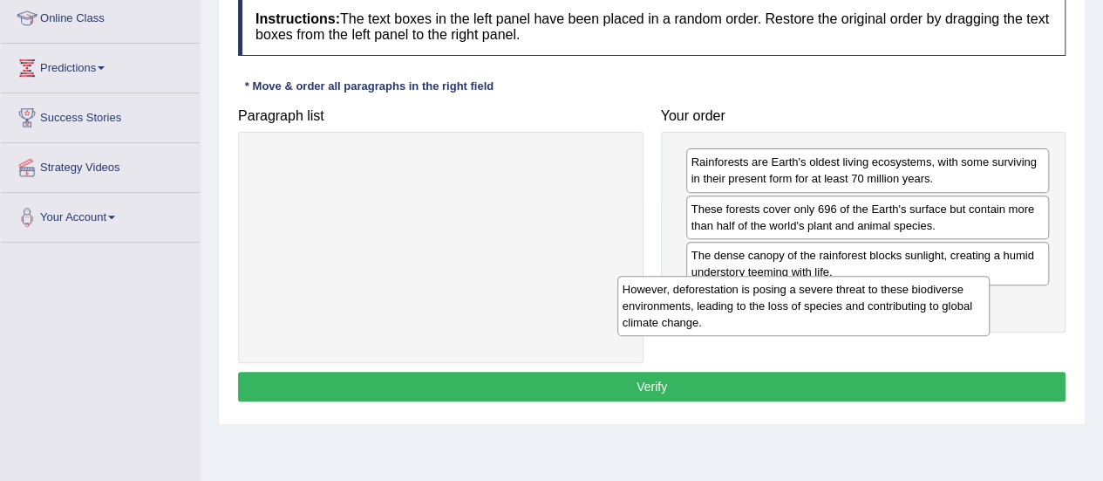
drag, startPoint x: 480, startPoint y: 183, endPoint x: 858, endPoint y: 309, distance: 398.8
click at [858, 309] on div "However, deforestation is posing a severe threat to these biodiverse environmen…" at bounding box center [803, 306] width 372 height 60
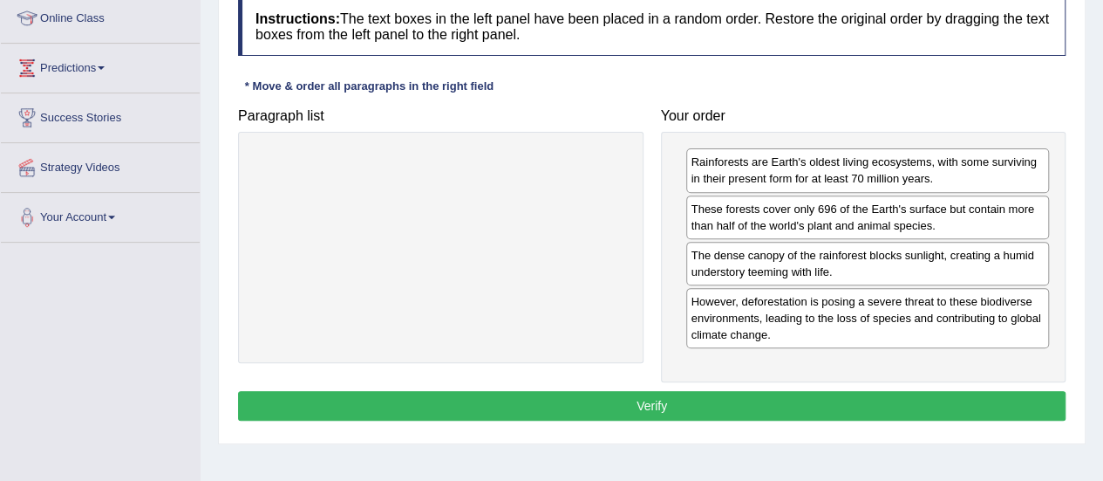
click at [688, 397] on button "Verify" at bounding box center [652, 406] width 828 height 30
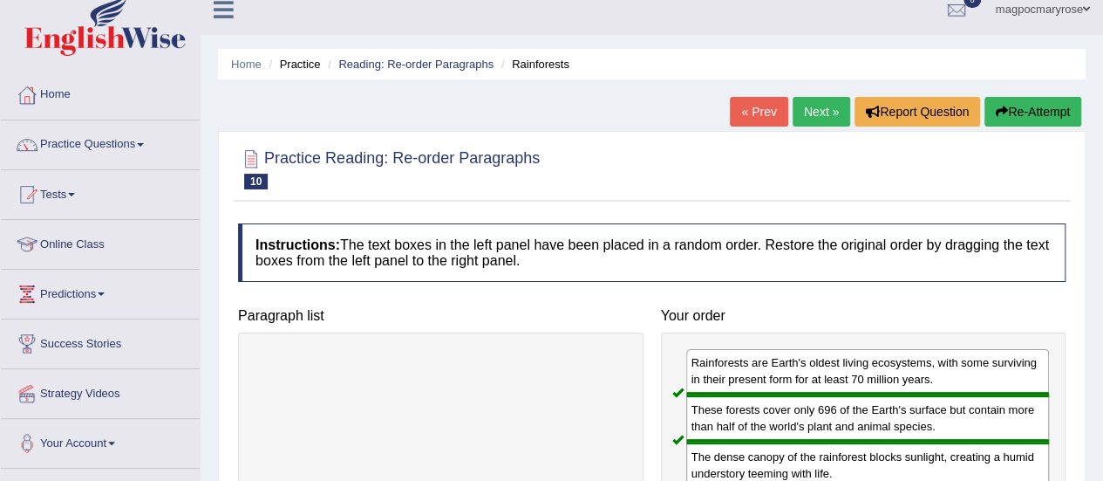
scroll to position [14, 0]
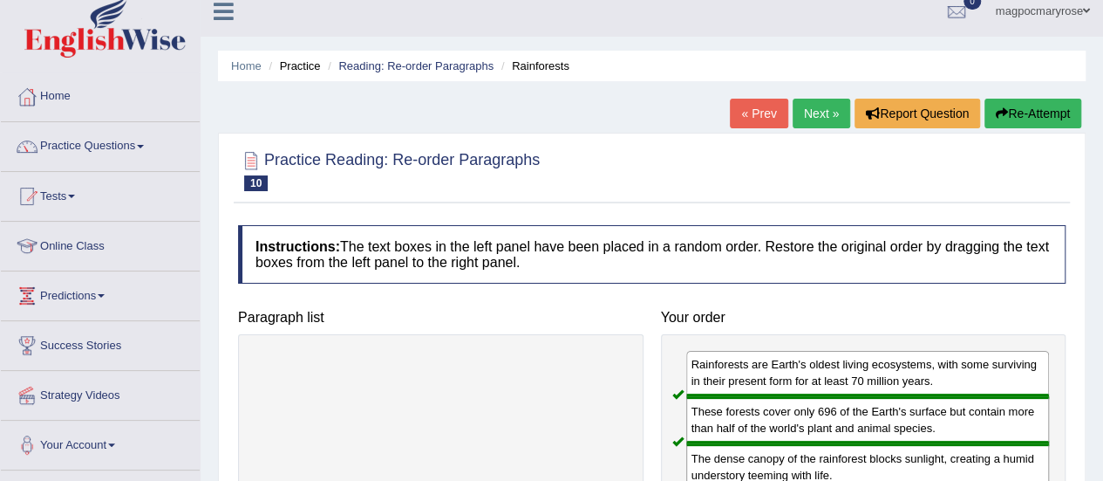
click at [61, 159] on link "Practice Questions" at bounding box center [100, 144] width 199 height 44
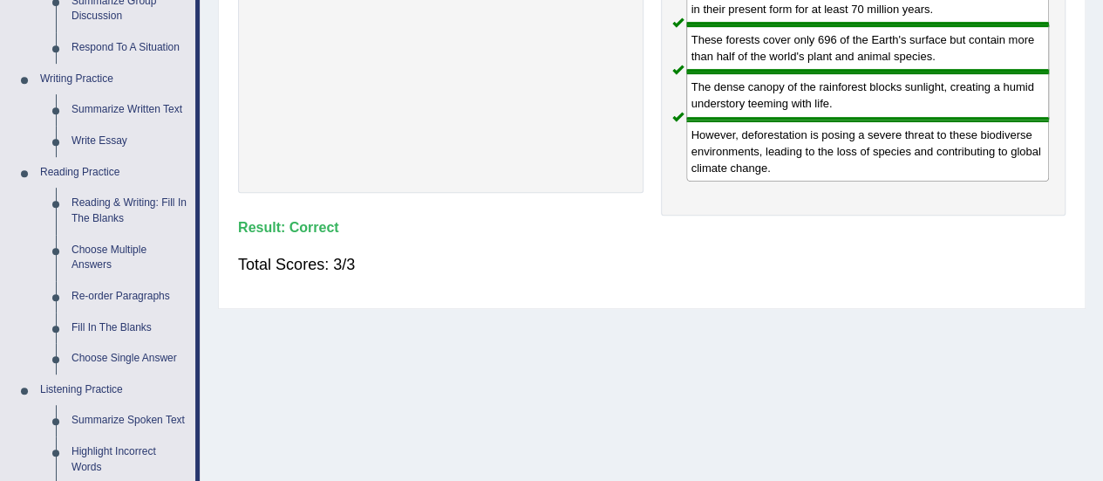
scroll to position [390, 0]
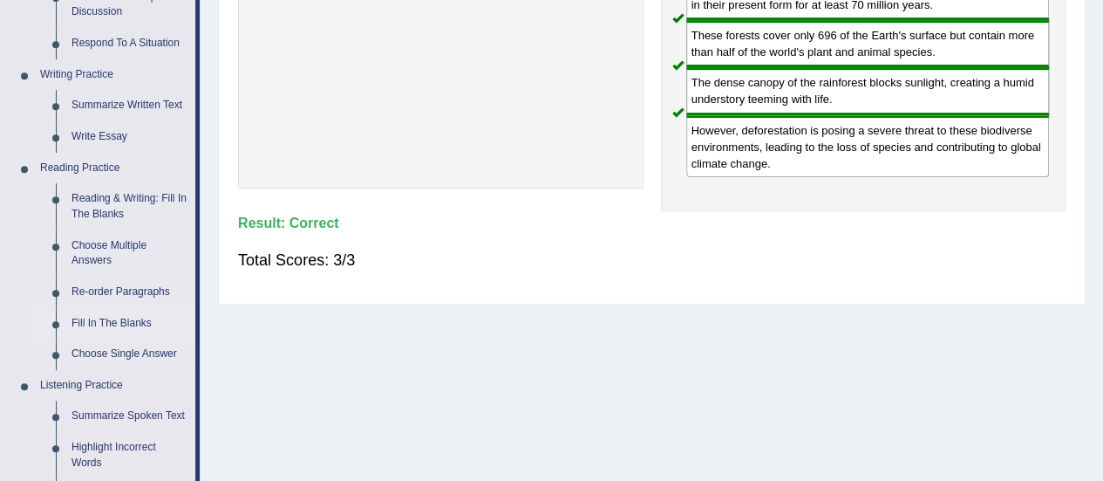
click at [82, 321] on link "Fill In The Blanks" at bounding box center [130, 323] width 132 height 31
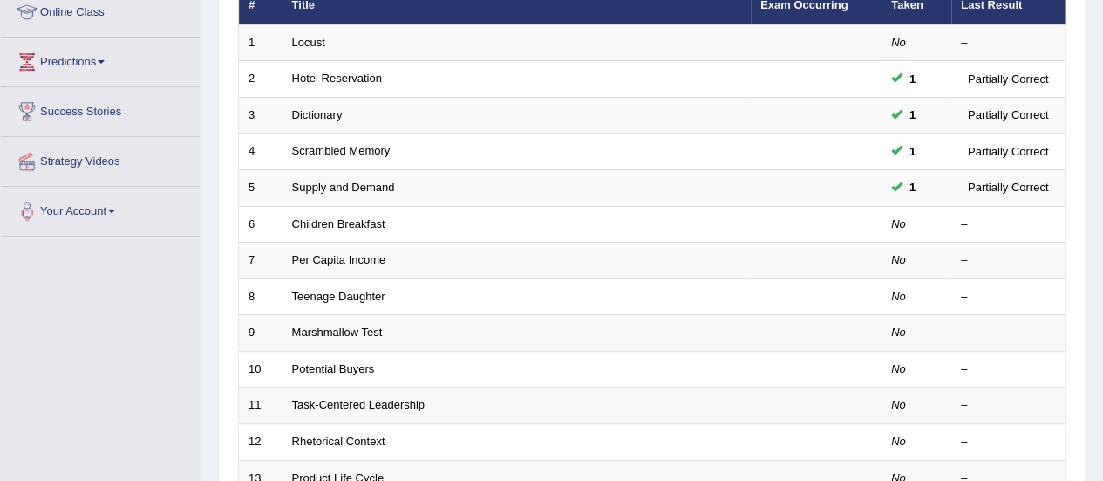
scroll to position [258, 0]
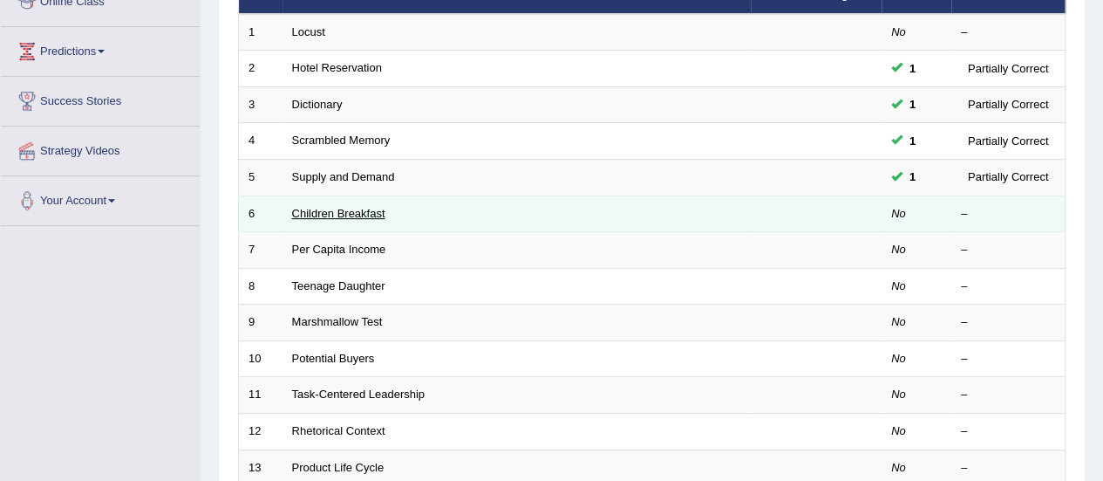
click at [366, 215] on link "Children Breakfast" at bounding box center [338, 213] width 93 height 13
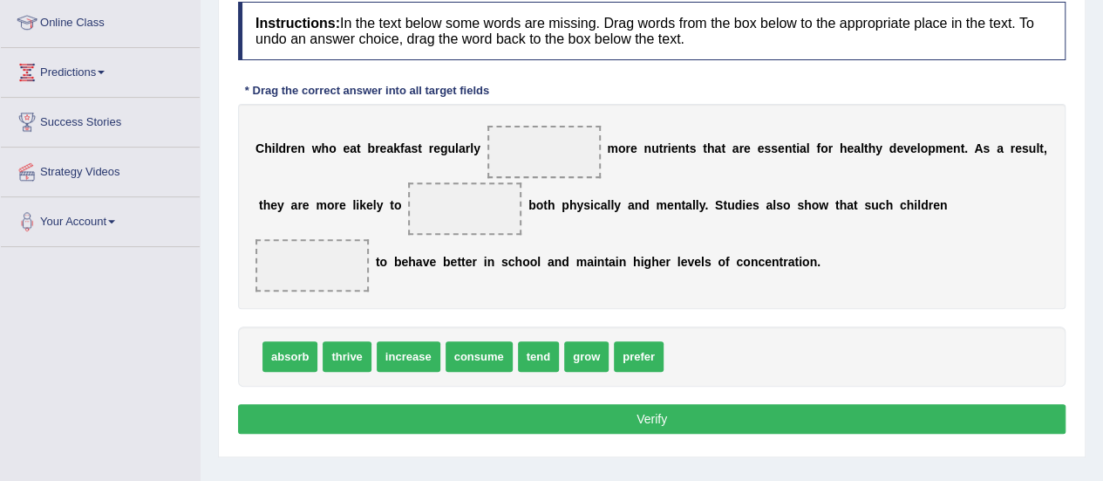
scroll to position [231, 0]
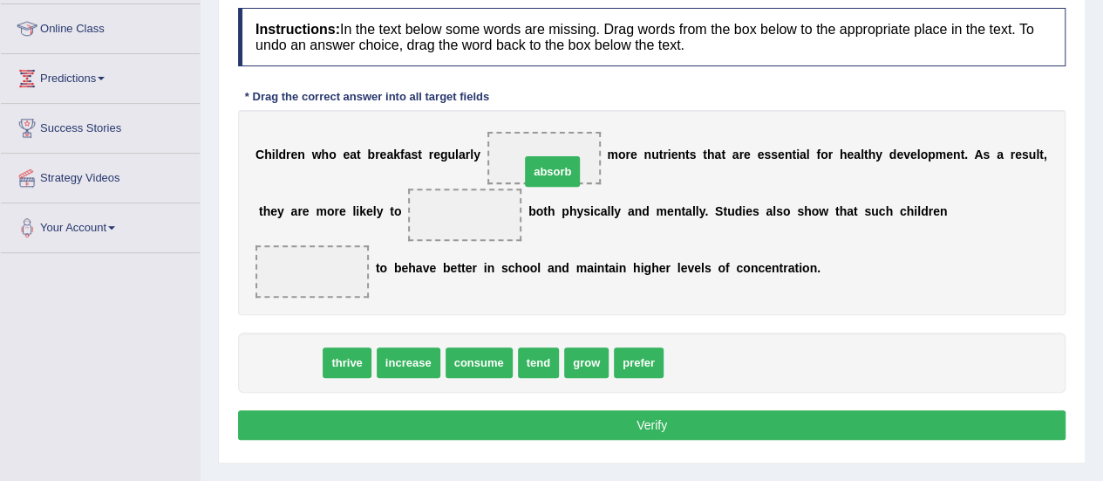
drag, startPoint x: 284, startPoint y: 362, endPoint x: 567, endPoint y: 167, distance: 343.5
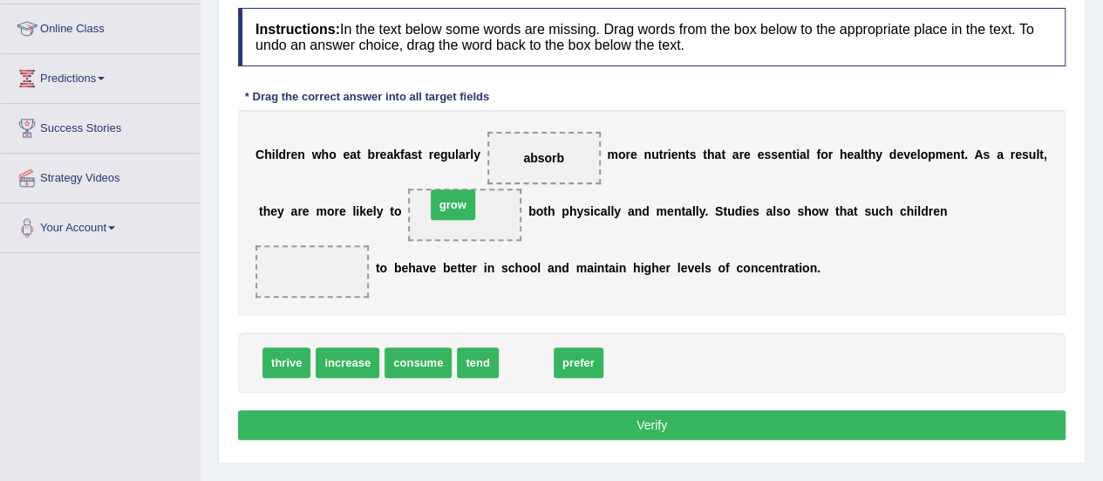
drag, startPoint x: 522, startPoint y: 363, endPoint x: 449, endPoint y: 205, distance: 174.0
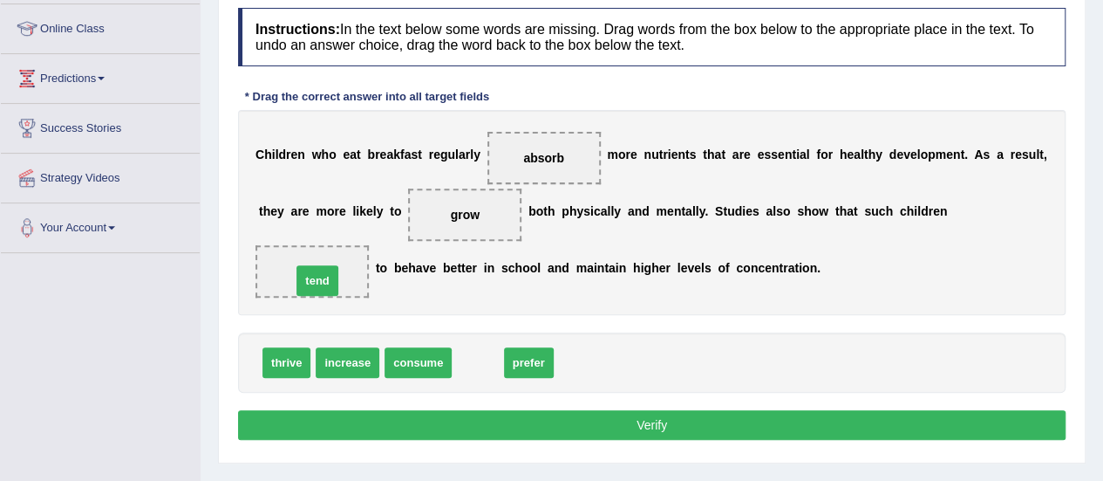
drag, startPoint x: 473, startPoint y: 352, endPoint x: 312, endPoint y: 270, distance: 180.2
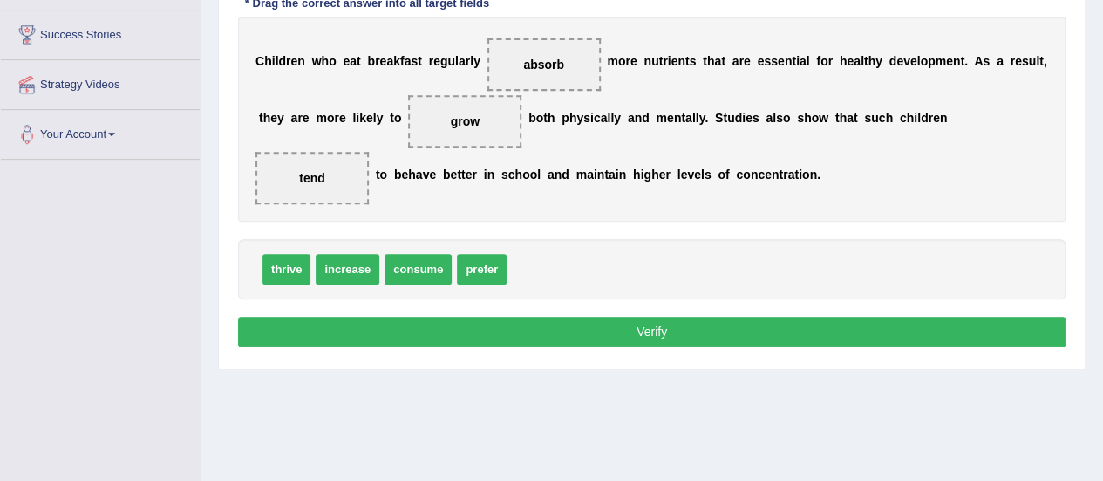
click at [783, 323] on button "Verify" at bounding box center [652, 332] width 828 height 30
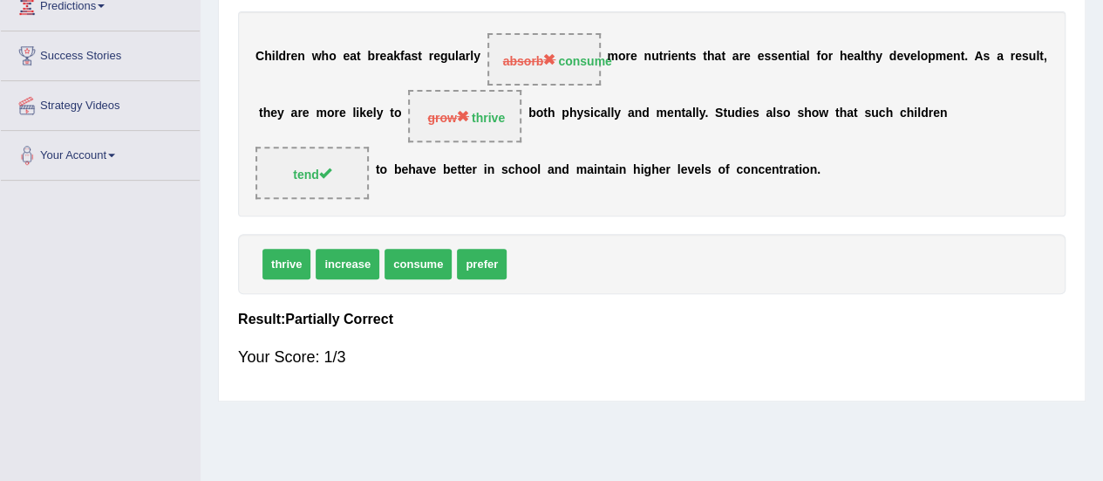
scroll to position [303, 0]
